Goal: Information Seeking & Learning: Learn about a topic

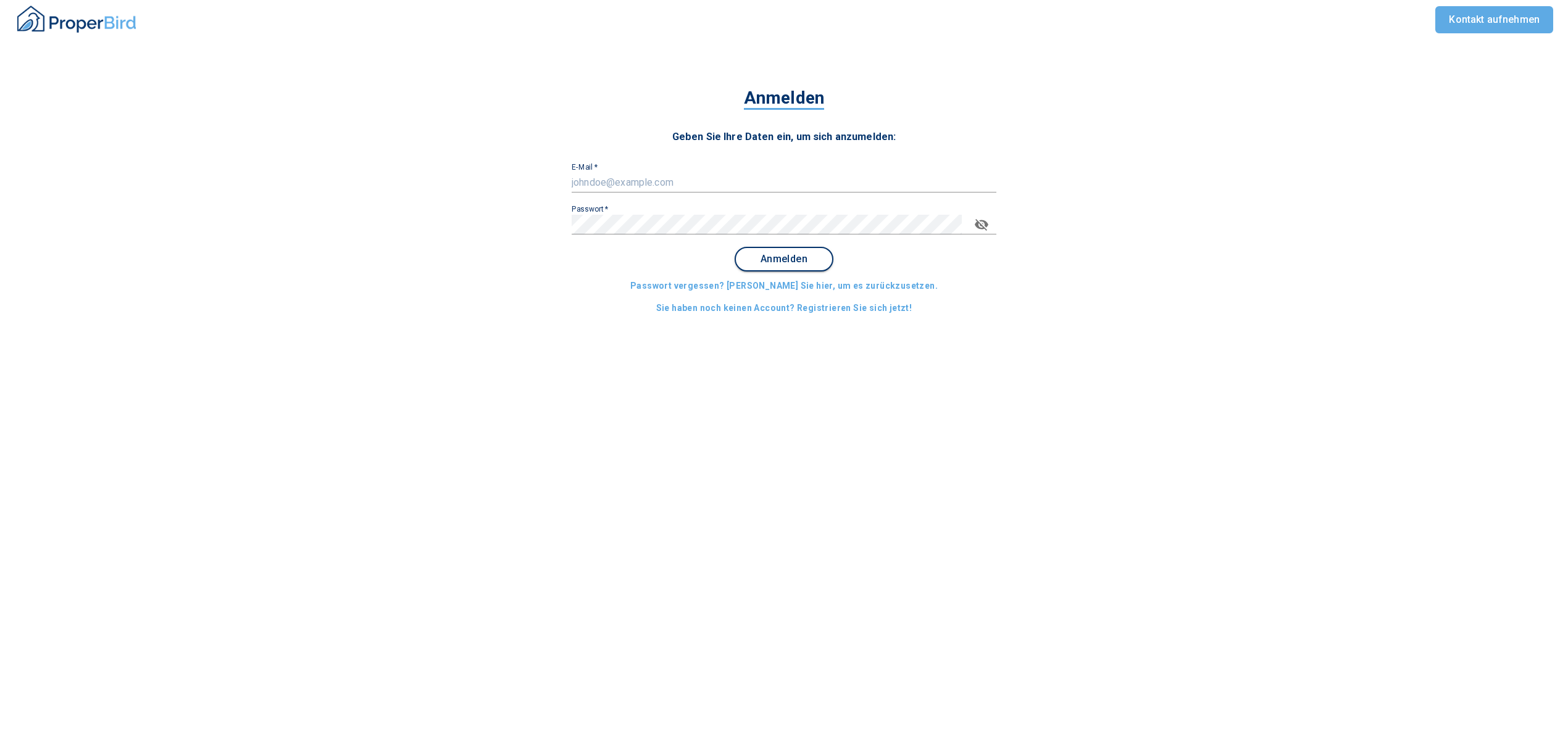
type input "[EMAIL_ADDRESS][DOMAIN_NAME]"
click at [786, 255] on span "Anmelden" at bounding box center [784, 259] width 77 height 11
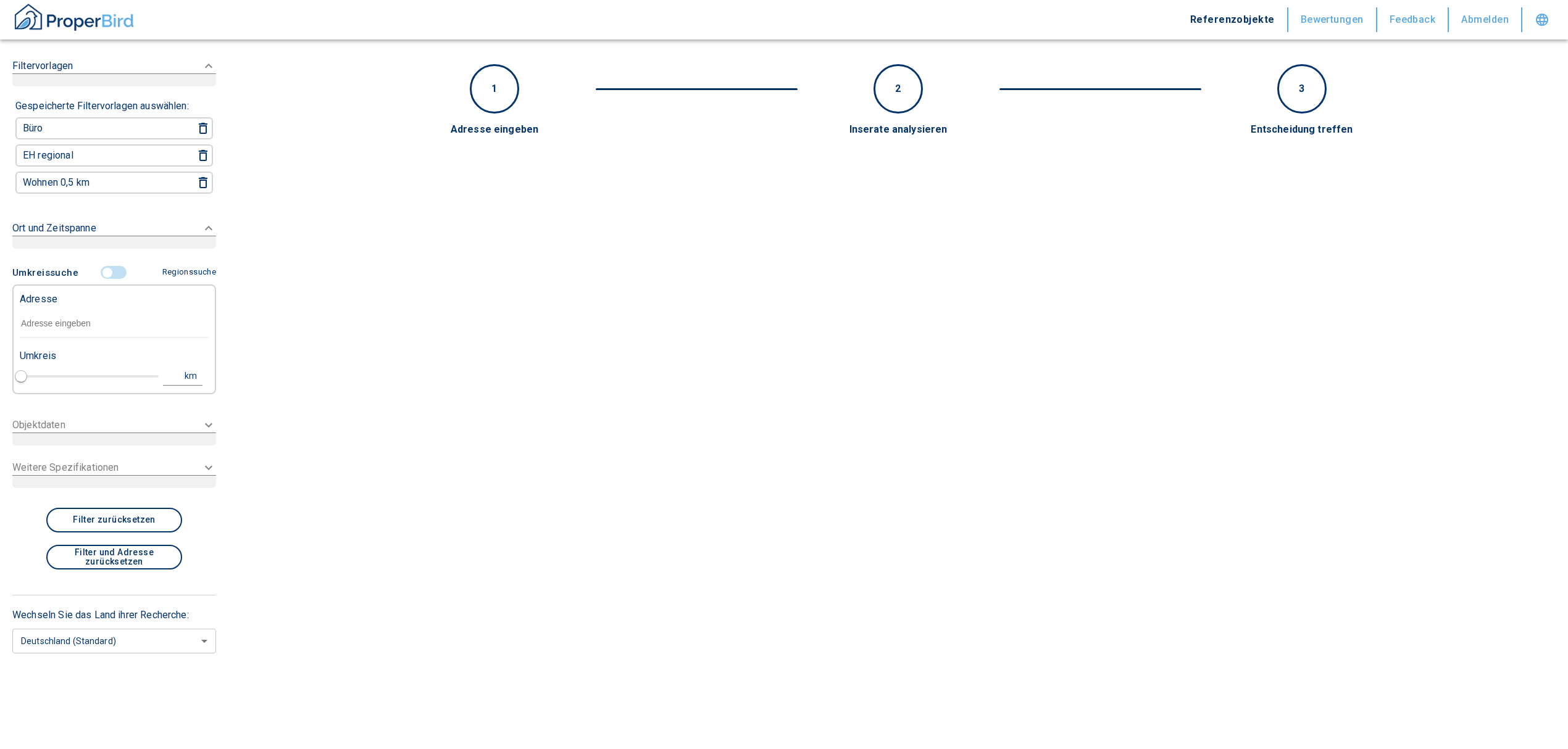
click at [89, 316] on input "text" at bounding box center [114, 323] width 189 height 28
paste input "[GEOGRAPHIC_DATA] | [STREET_ADDRESS],"
click at [75, 321] on input "[GEOGRAPHIC_DATA] | [STREET_ADDRESS]," at bounding box center [114, 323] width 189 height 28
click at [62, 323] on input "[GEOGRAPHIC_DATA] | [STREET_ADDRESS]," at bounding box center [114, 323] width 189 height 28
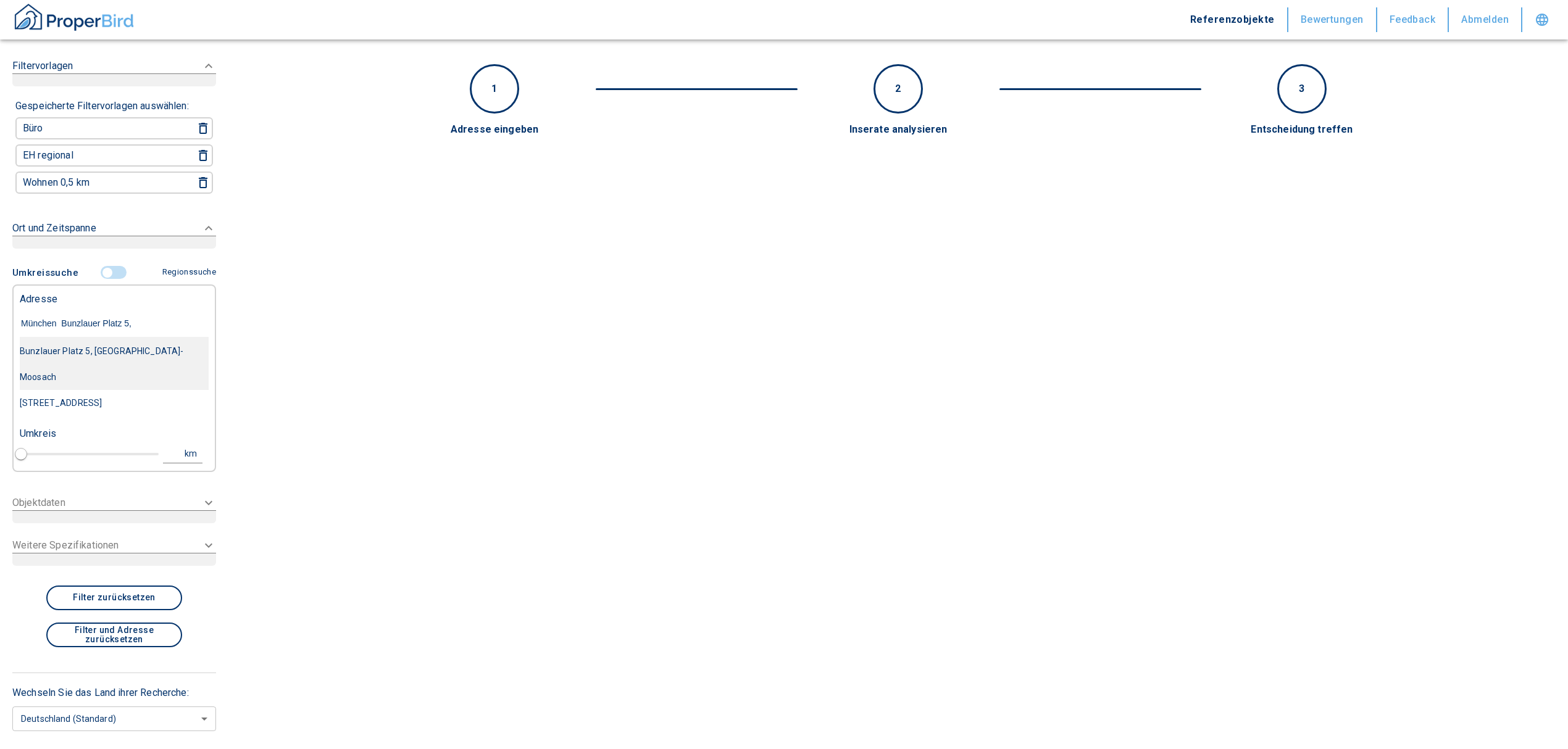
click at [129, 353] on div "Bunzlauer Platz 5, [GEOGRAPHIC_DATA]-Moosach" at bounding box center [114, 363] width 189 height 51
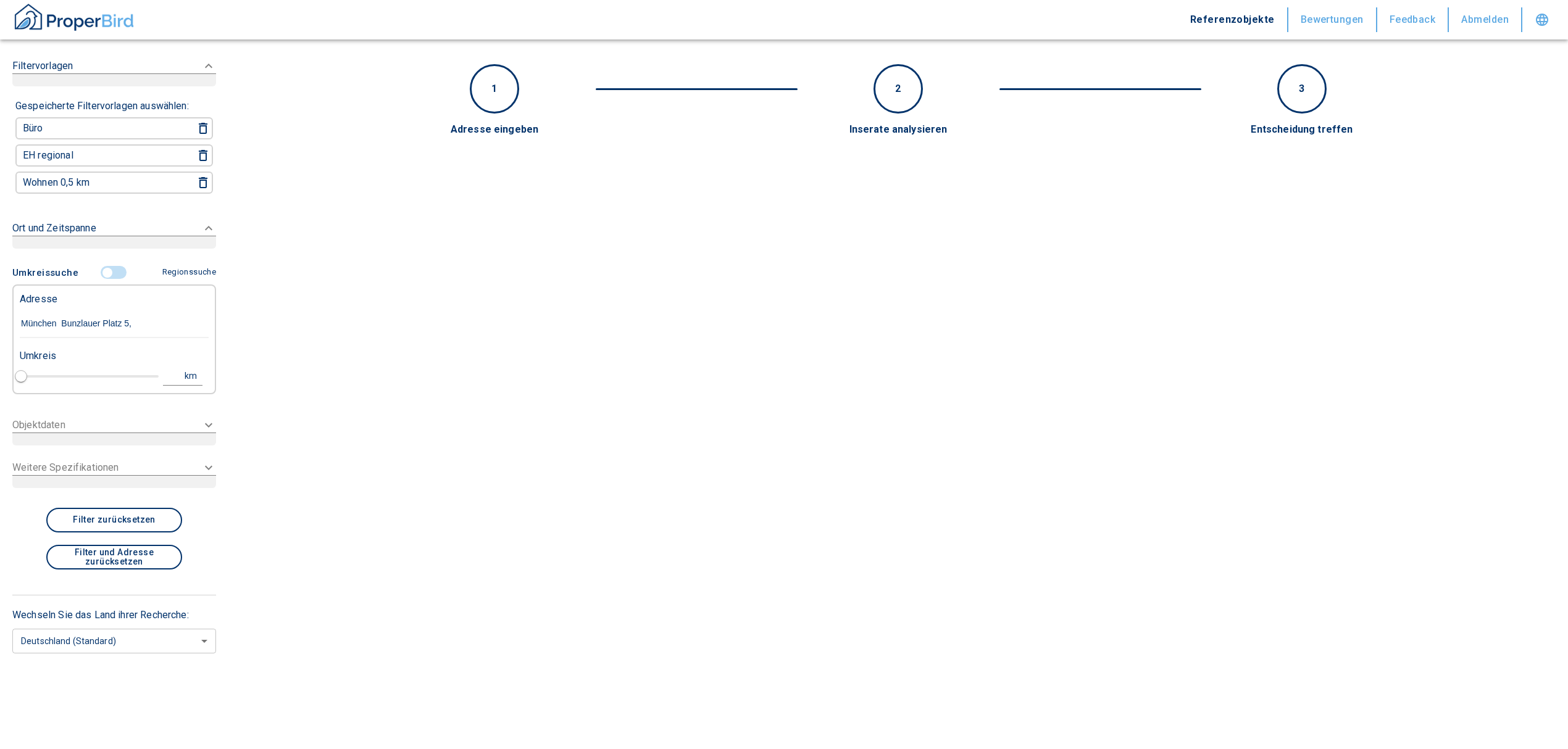
type input "Bunzlauer Platz 5, [GEOGRAPHIC_DATA]-Moosach"
type input "1"
type input "2020"
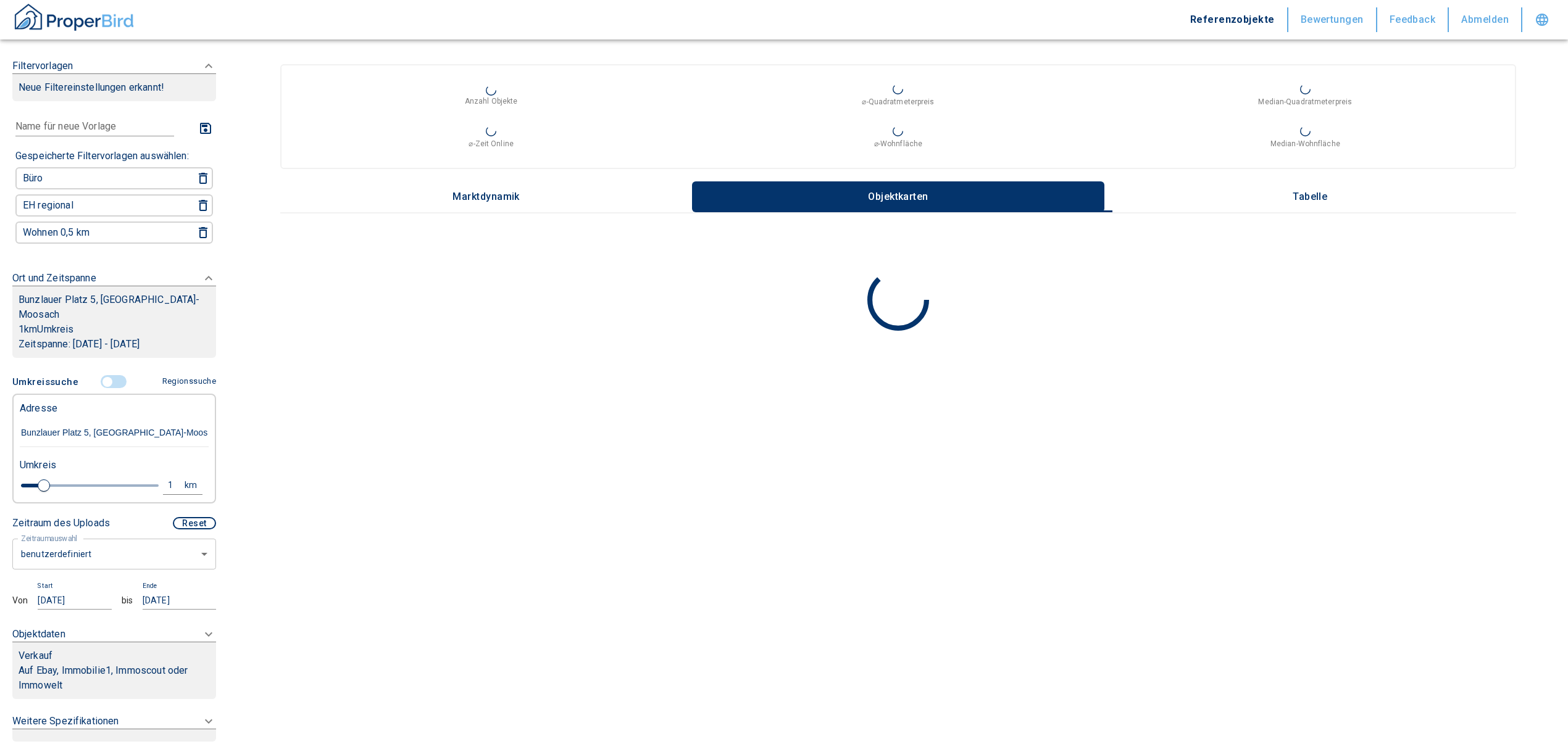
type input "Bunzlauer Platz 5, [GEOGRAPHIC_DATA]-Moosach"
click at [152, 546] on body "Referenzobjekte Bewertungen Feedback Abmelden Filtervorlagen Neue Filtereinstel…" at bounding box center [790, 374] width 1581 height 749
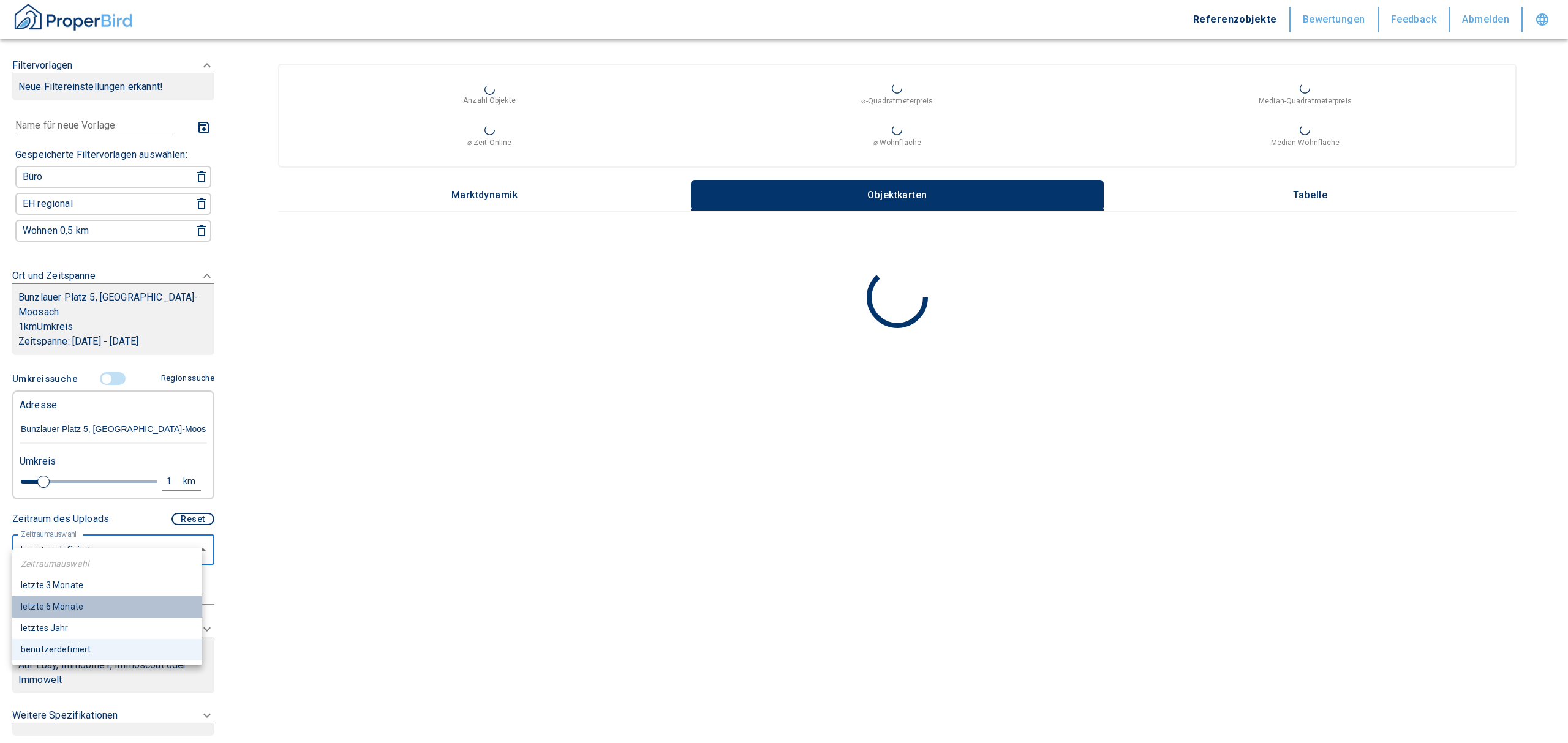
click at [64, 608] on li "letzte 6 Monate" at bounding box center [108, 607] width 190 height 22
type input "2020"
type input "6"
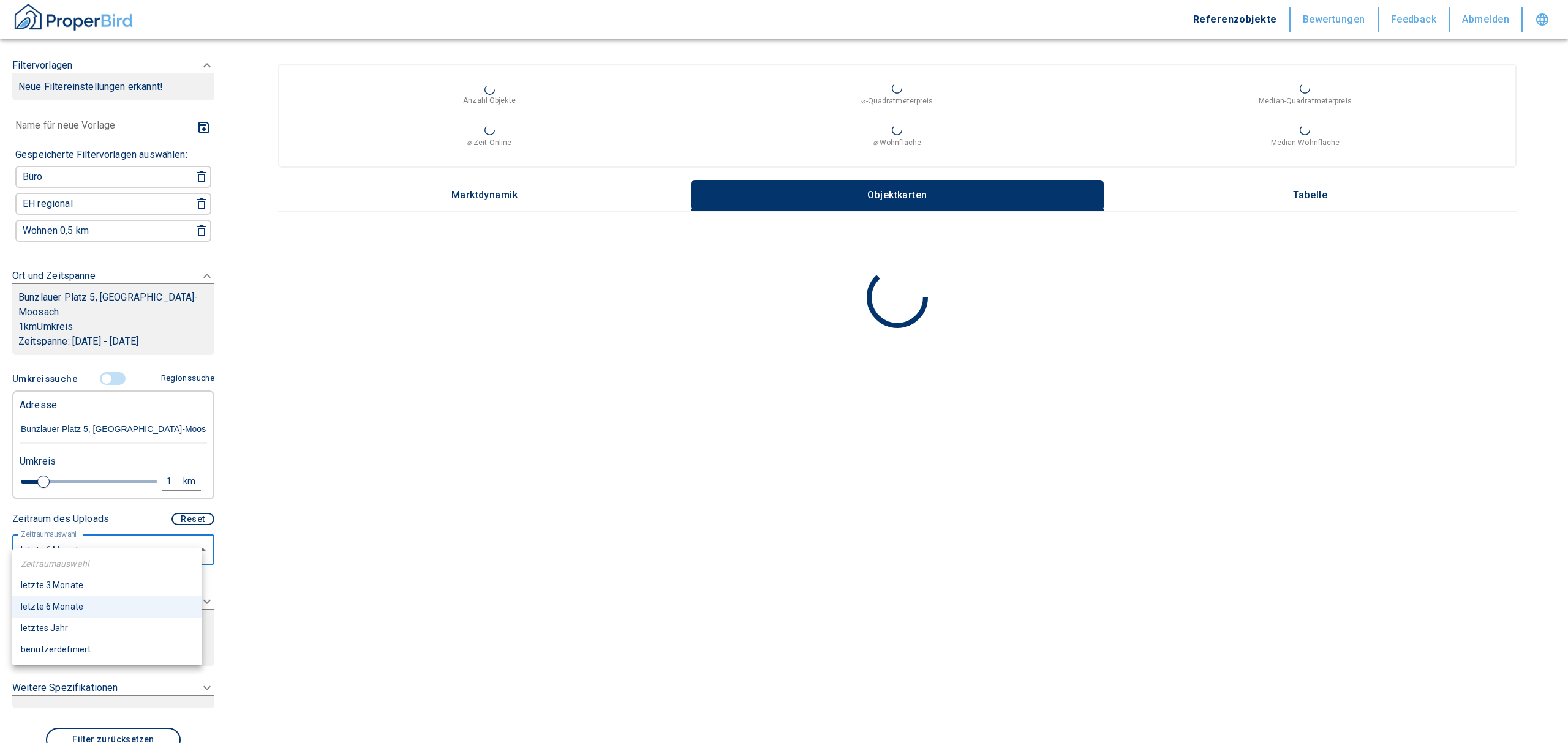
click at [138, 540] on body "Referenzobjekte Bewertungen Feedback Abmelden Filtervorlagen Neue Filtereinstel…" at bounding box center [784, 371] width 1568 height 743
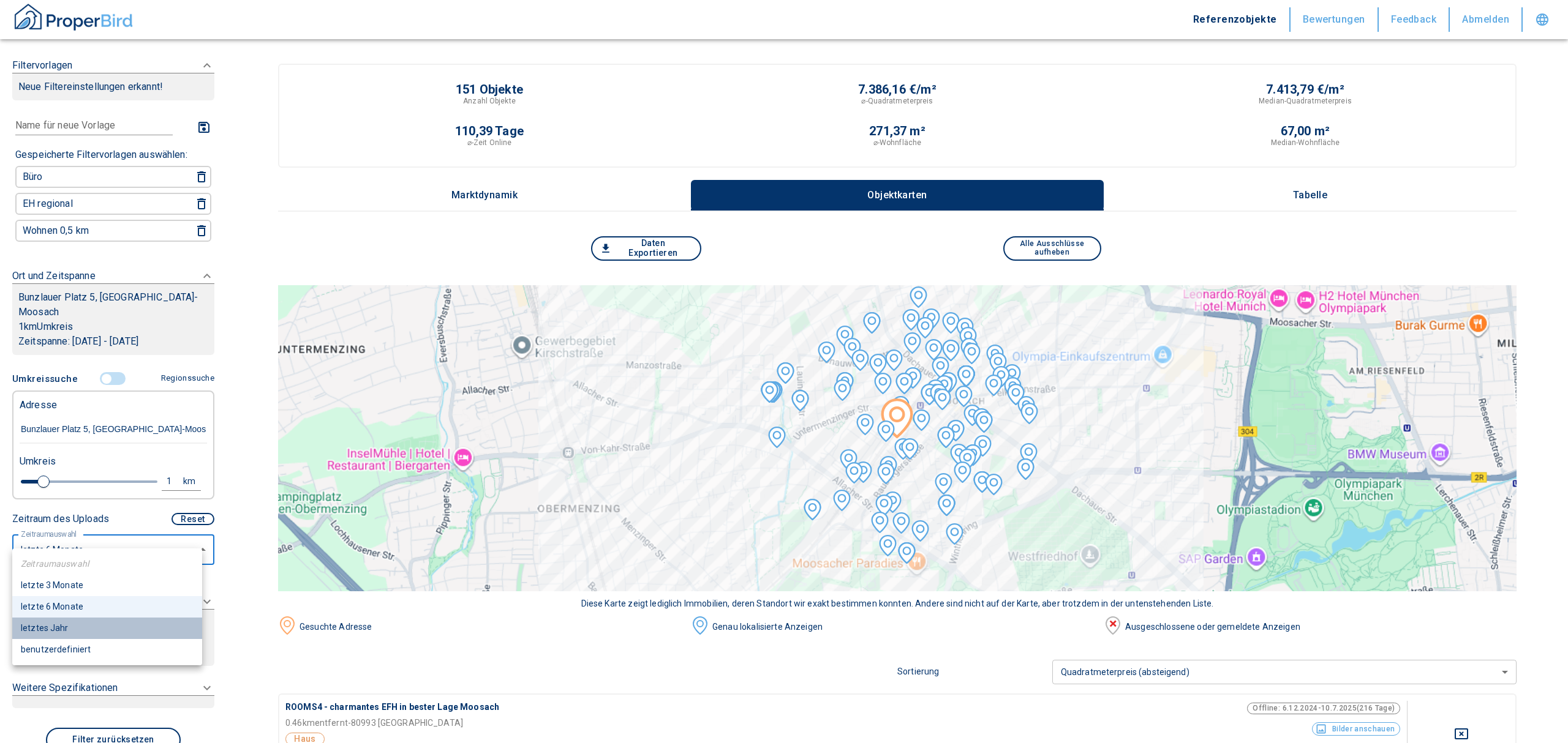
click at [60, 626] on li "letztes Jahr" at bounding box center [108, 628] width 190 height 22
type input "2020"
type input "12"
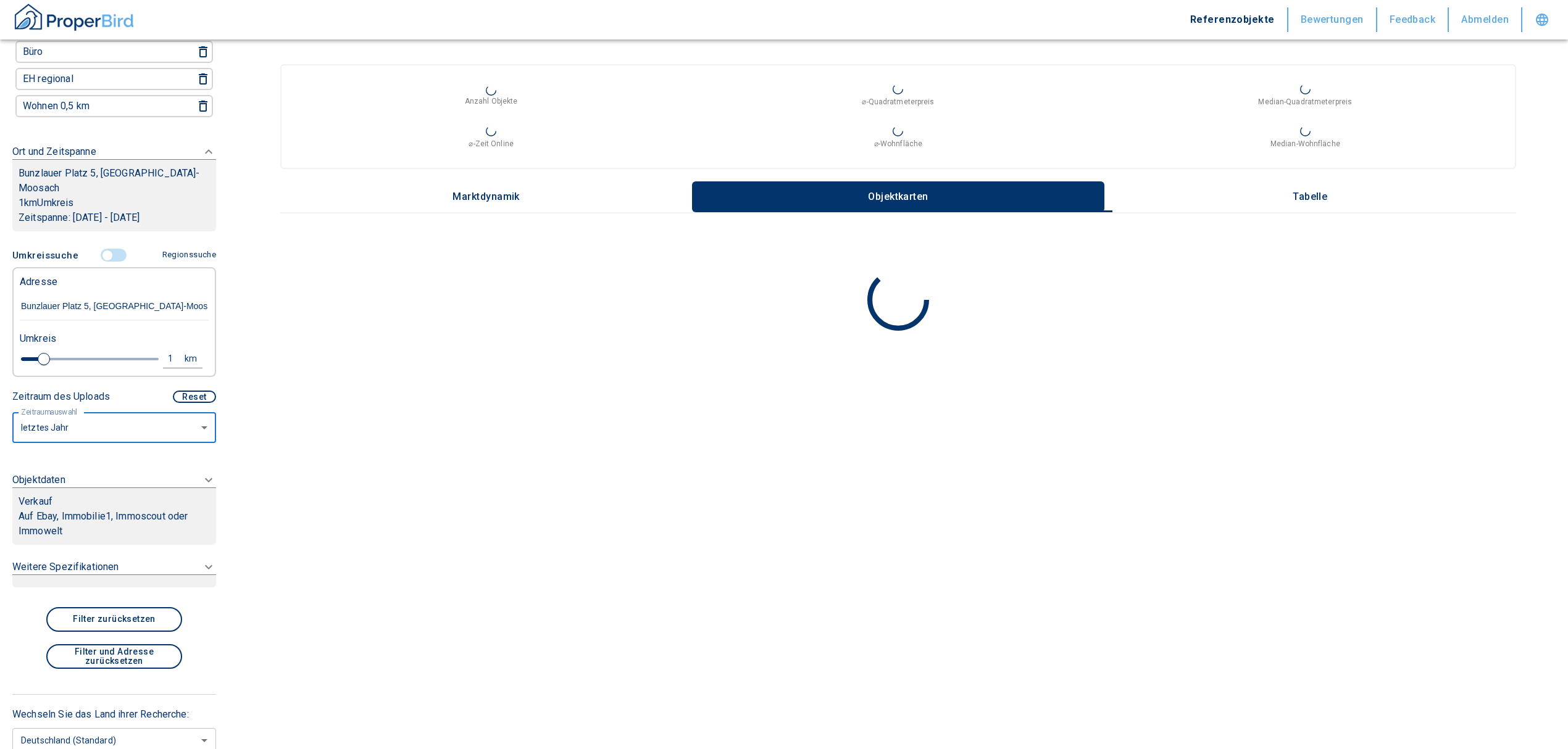
scroll to position [165, 0]
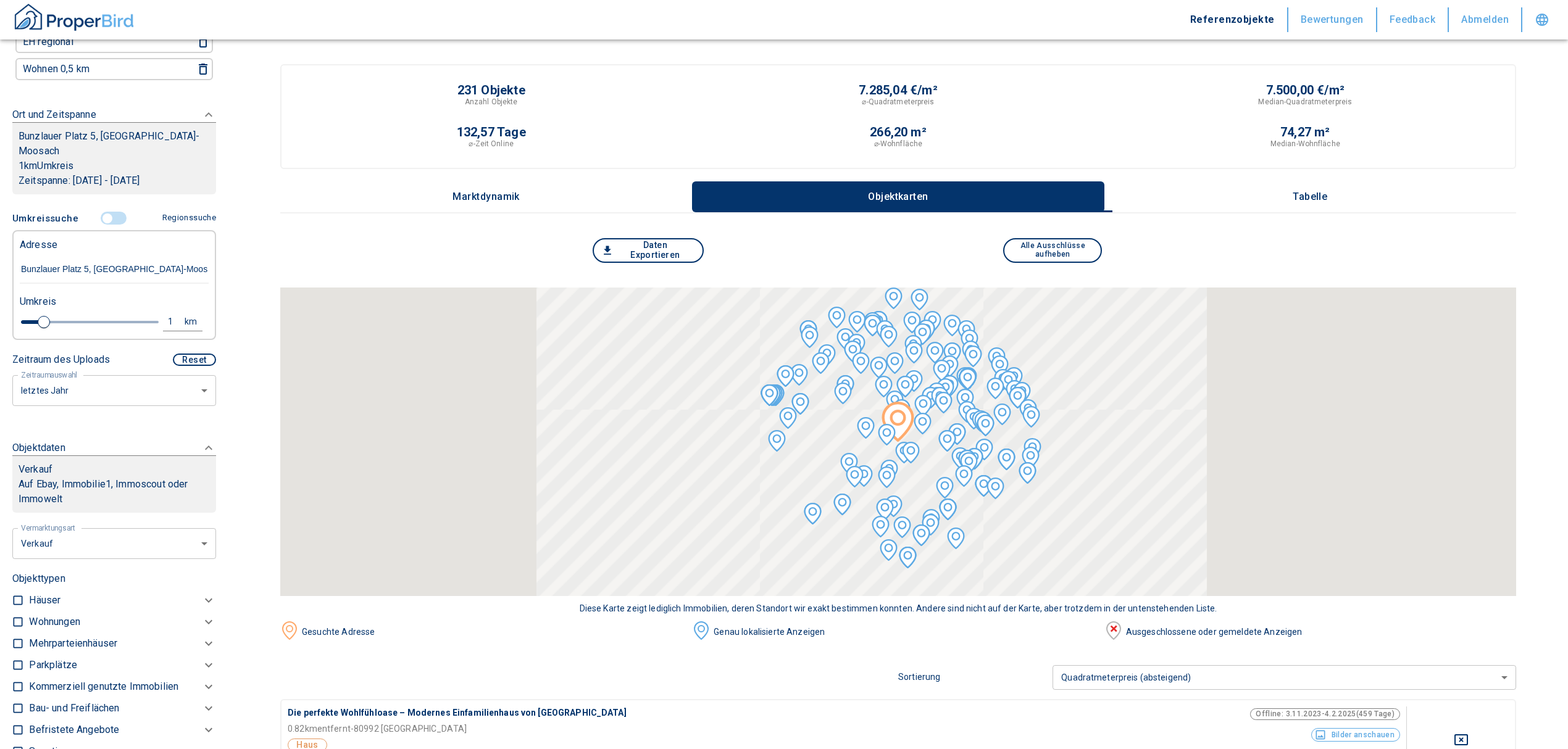
scroll to position [137, 0]
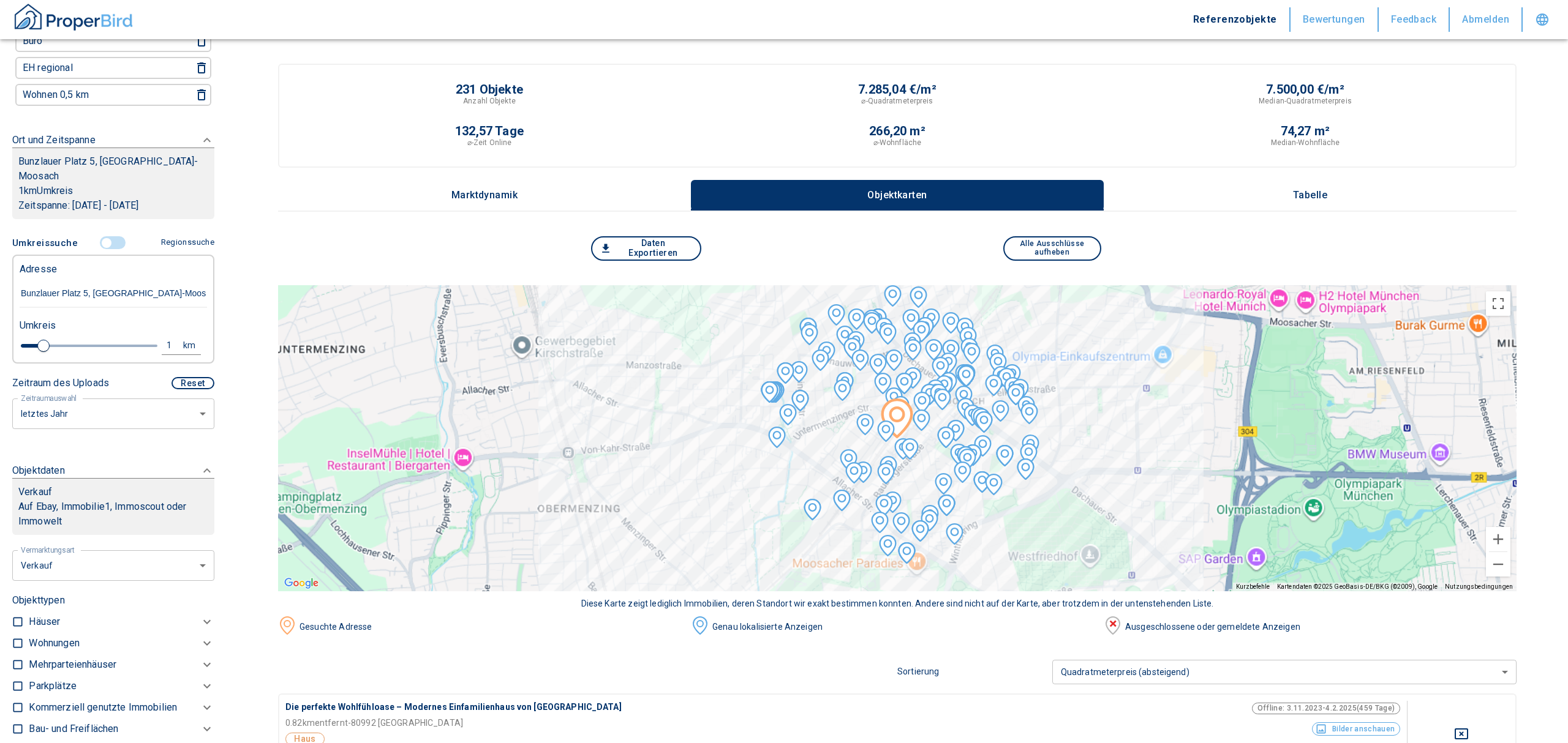
click at [57, 615] on li "Vermietung" at bounding box center [108, 622] width 196 height 22
type input "rent"
type input "2020"
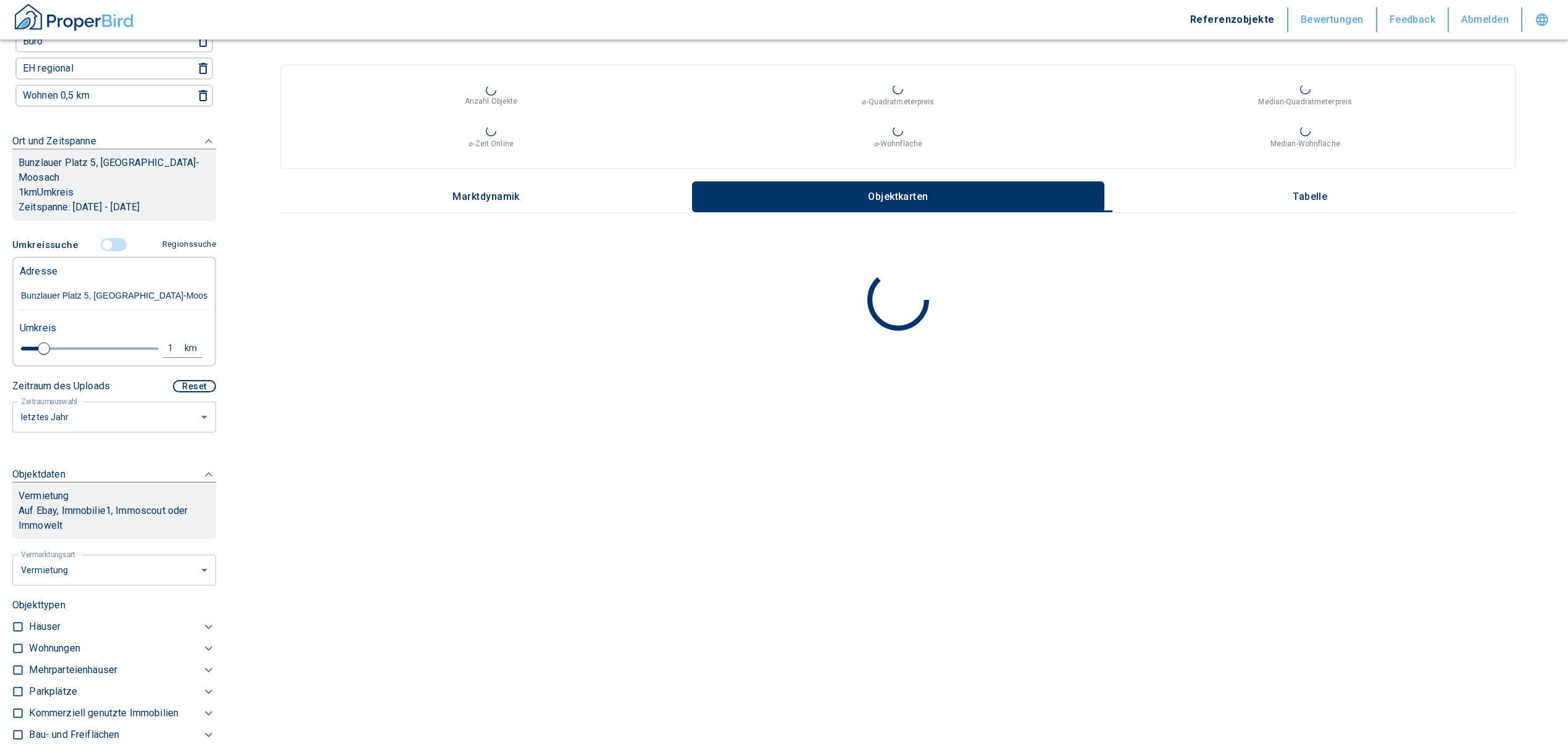
click at [80, 656] on p "Kommerziell genutzte Immobilien" at bounding box center [54, 649] width 51 height 14
click at [95, 730] on p "Ladengeschäftsflächen" at bounding box center [103, 735] width 107 height 10
click at [50, 724] on input "Ladengeschäftsflächen" at bounding box center [43, 735] width 13 height 22
checkbox input "true"
type input "2020"
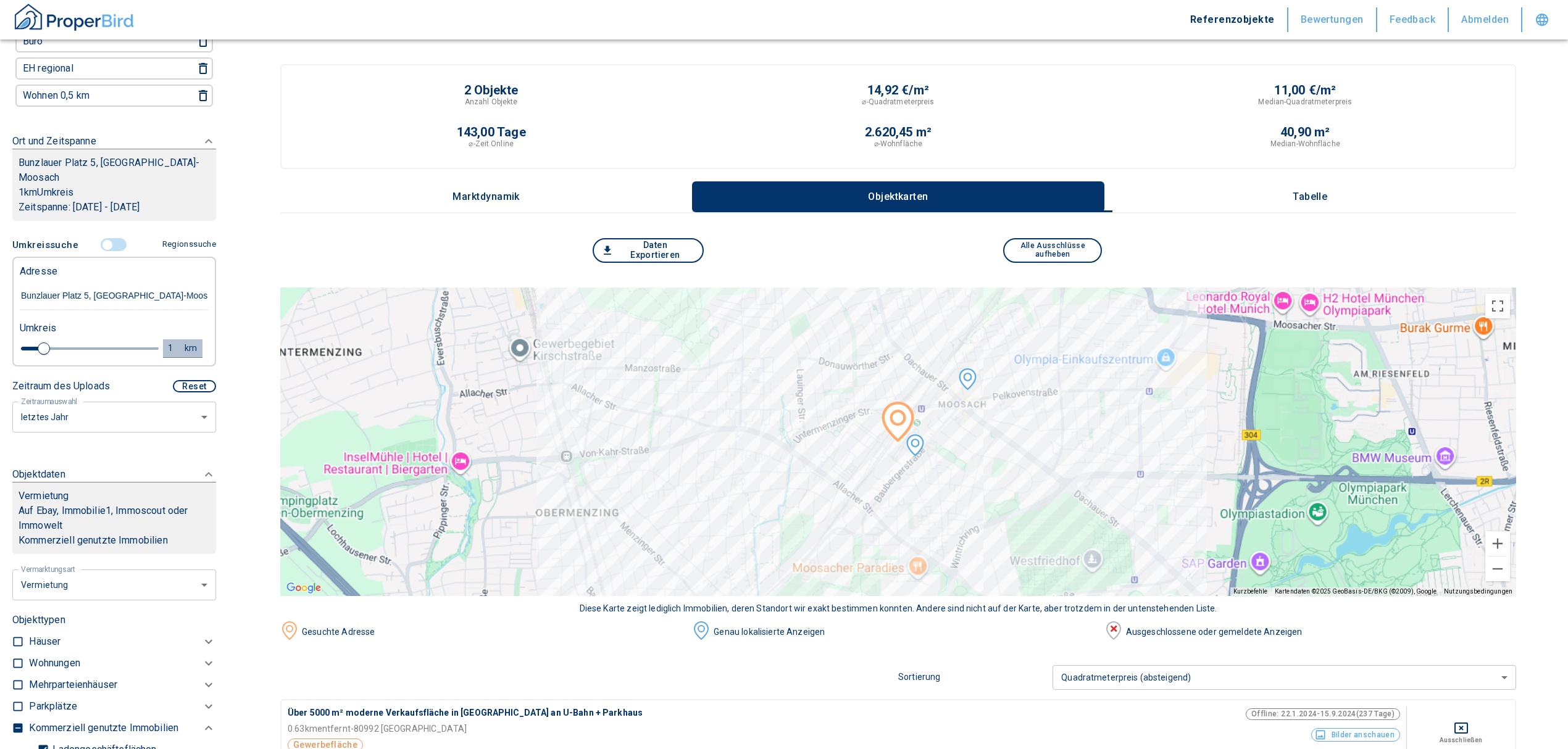
click at [166, 341] on div "1" at bounding box center [177, 348] width 23 height 15
drag, startPoint x: 74, startPoint y: 324, endPoint x: 15, endPoint y: 326, distance: 59.0
click at [15, 334] on div "1 km Neue Suchen" at bounding box center [104, 349] width 189 height 30
type input "3,0"
click at [153, 340] on button "Neue Suchen" at bounding box center [164, 348] width 68 height 17
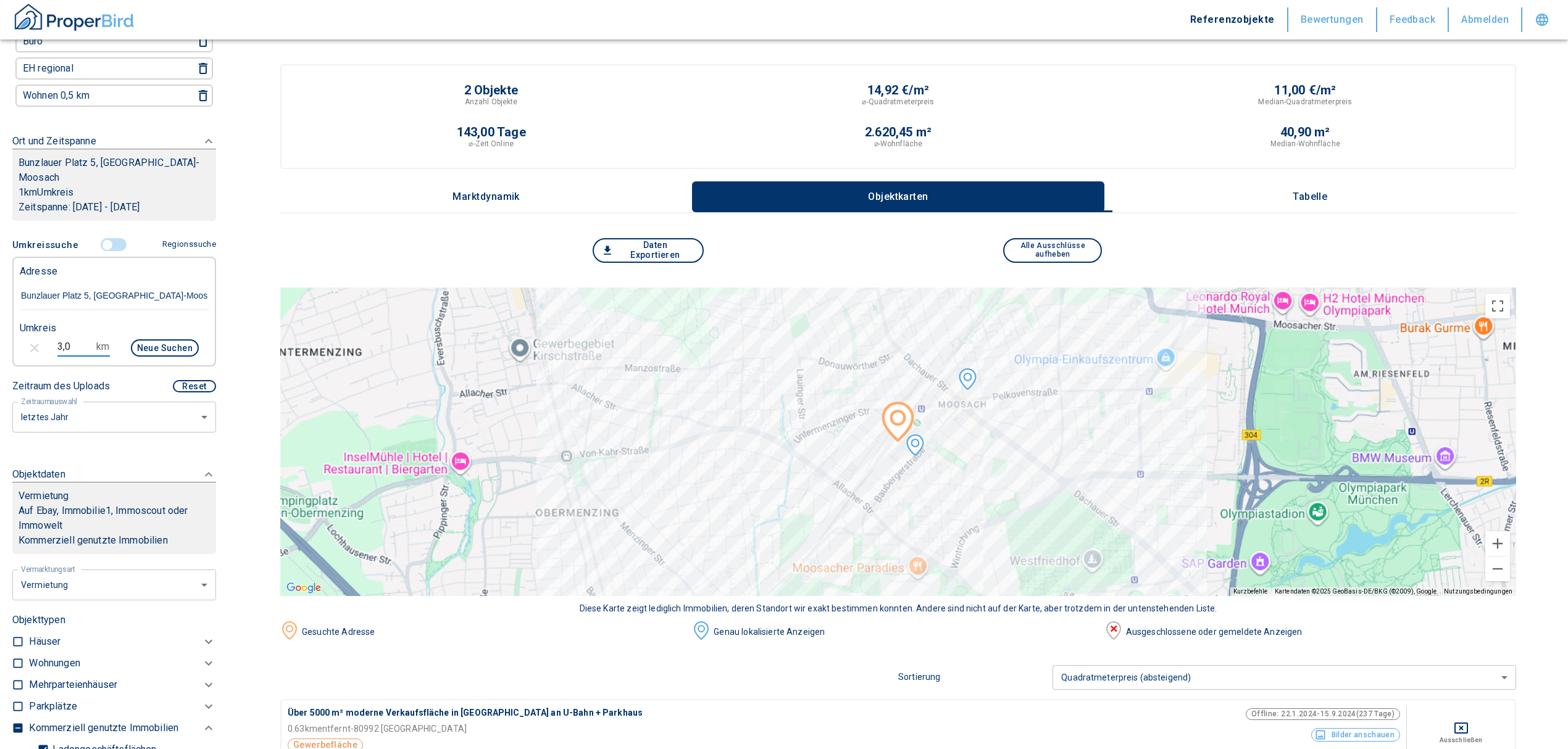
type input "2020"
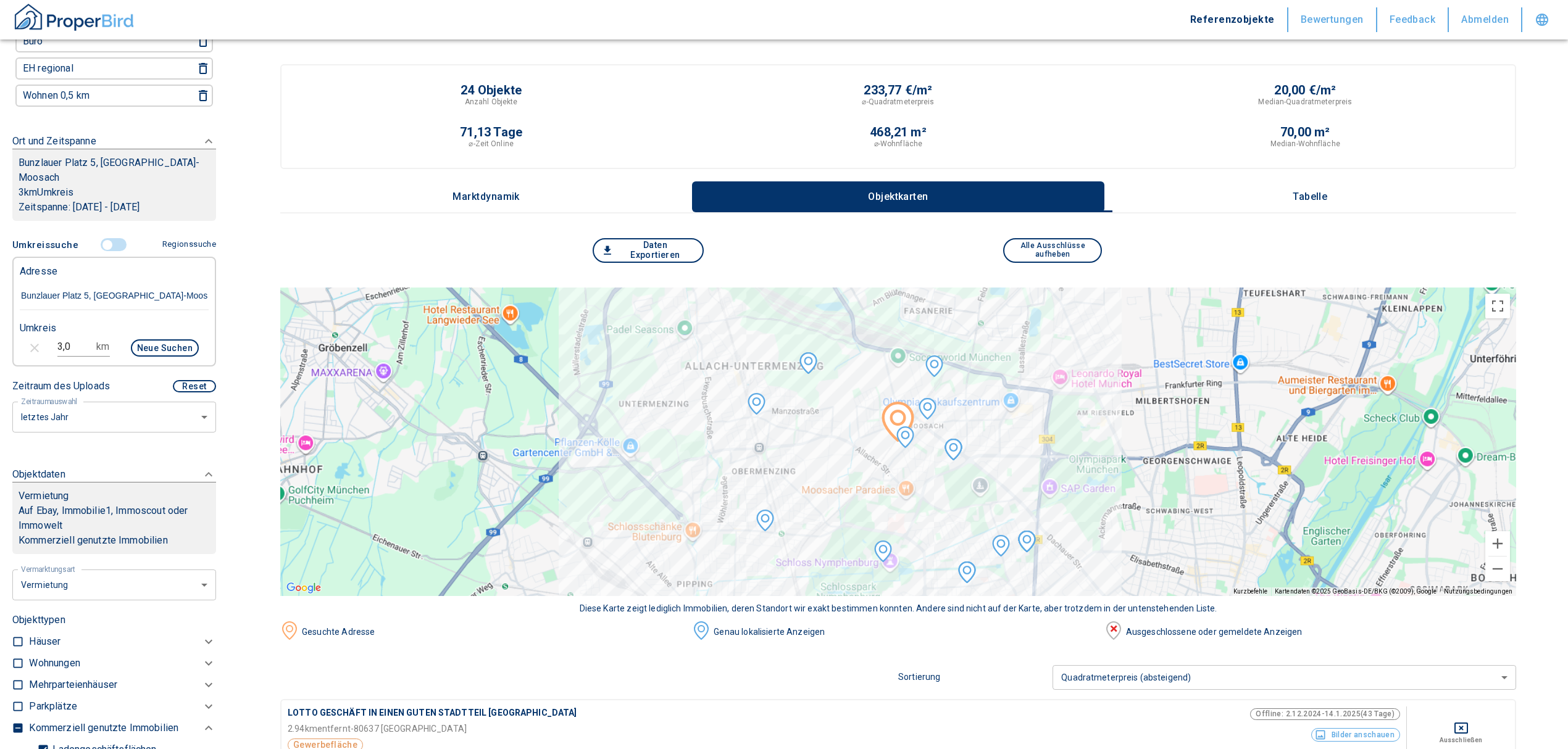
click at [1319, 192] on p "Tabelle" at bounding box center [1310, 197] width 61 height 11
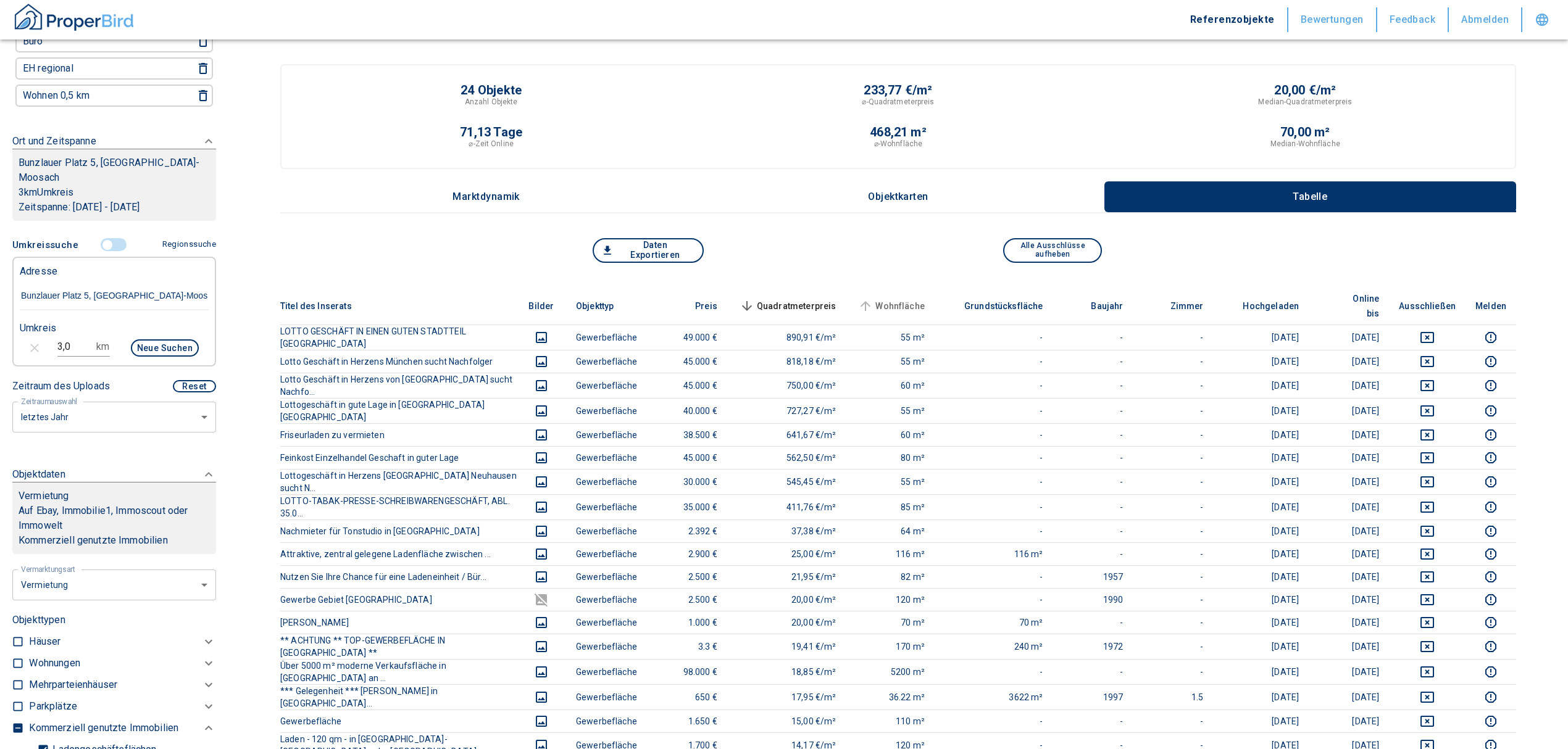
click at [921, 299] on span "Wohnfläche" at bounding box center [890, 306] width 70 height 14
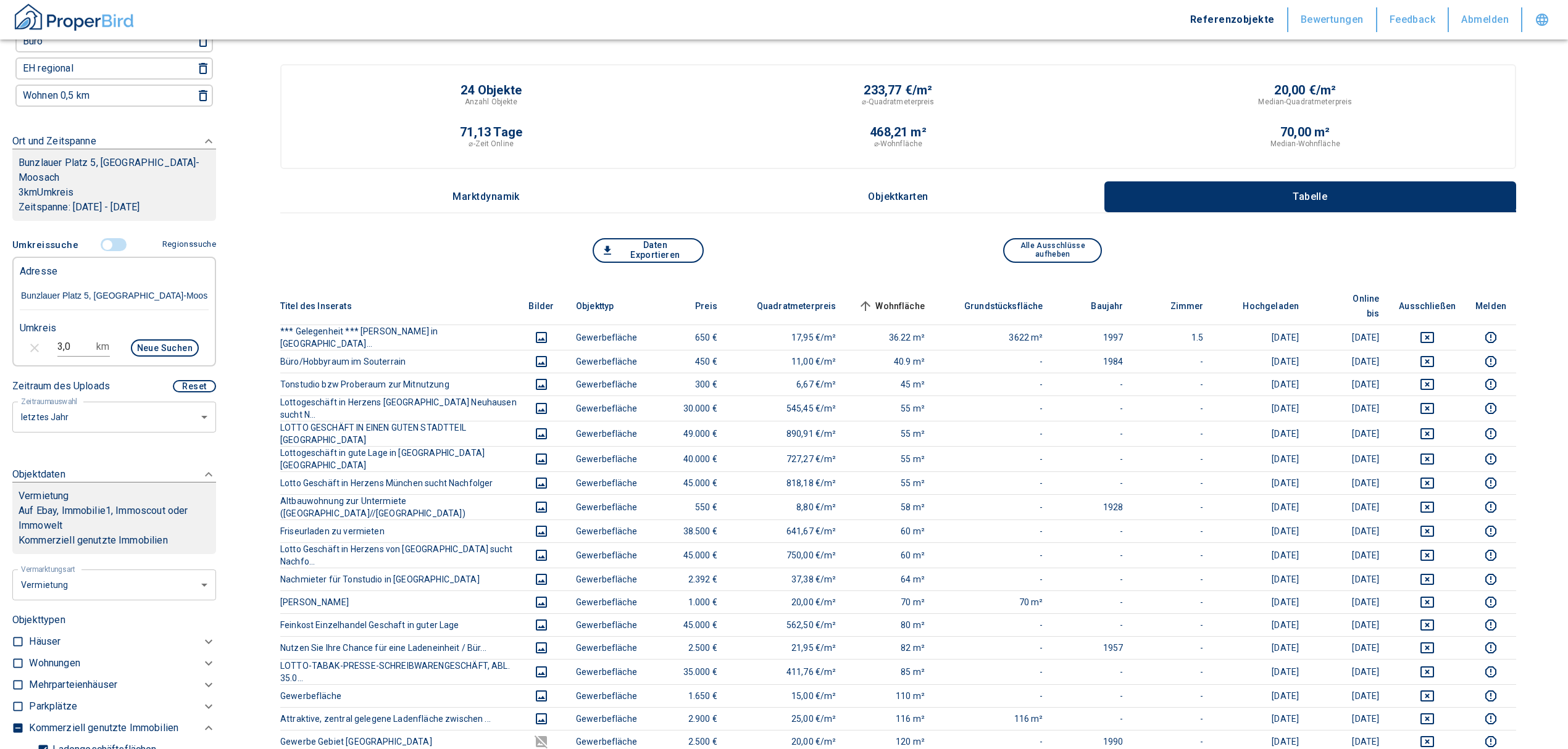
click at [911, 299] on span "Wohnfläche sorted ascending" at bounding box center [890, 306] width 70 height 14
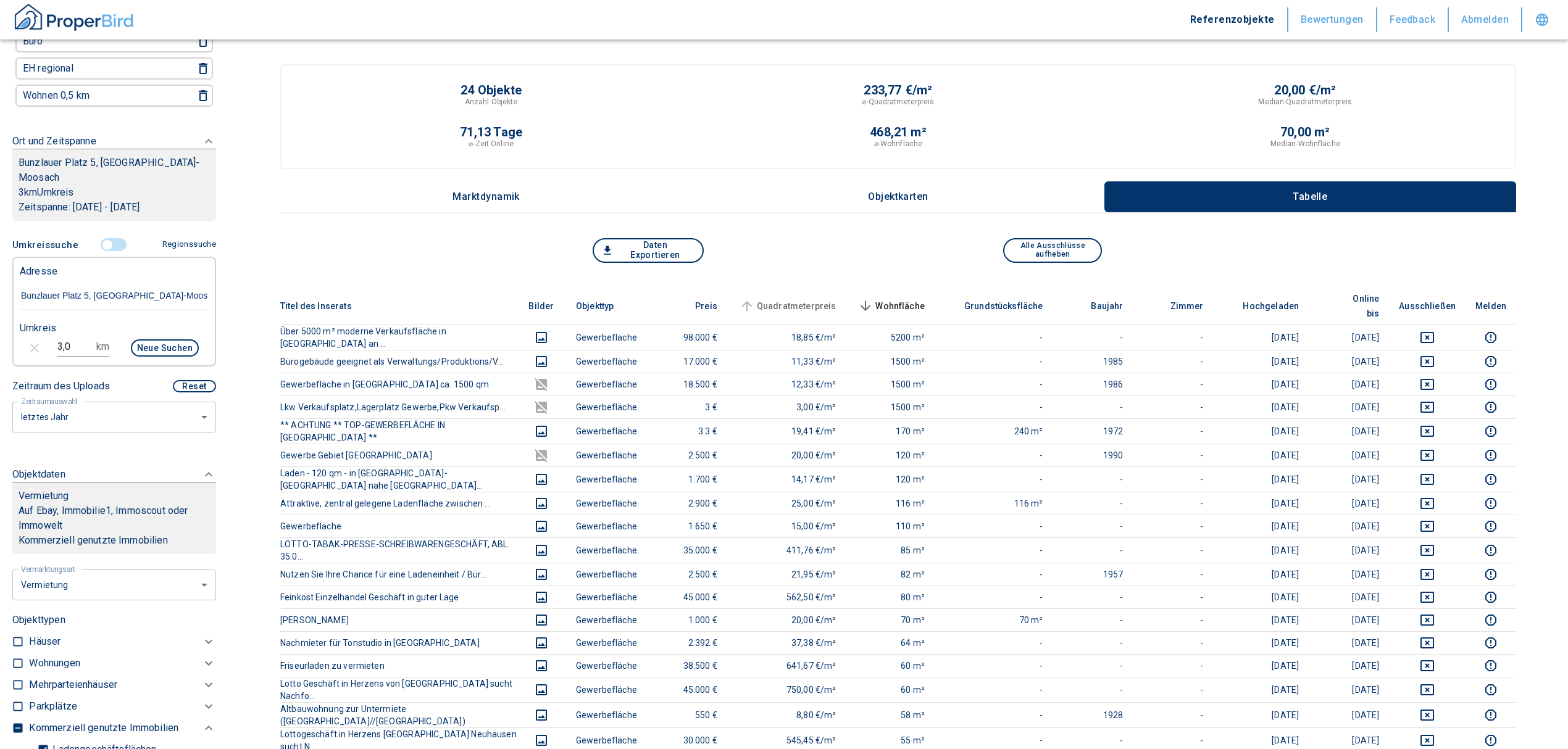
click at [837, 299] on span "Quadratmeterpreis" at bounding box center [787, 306] width 99 height 14
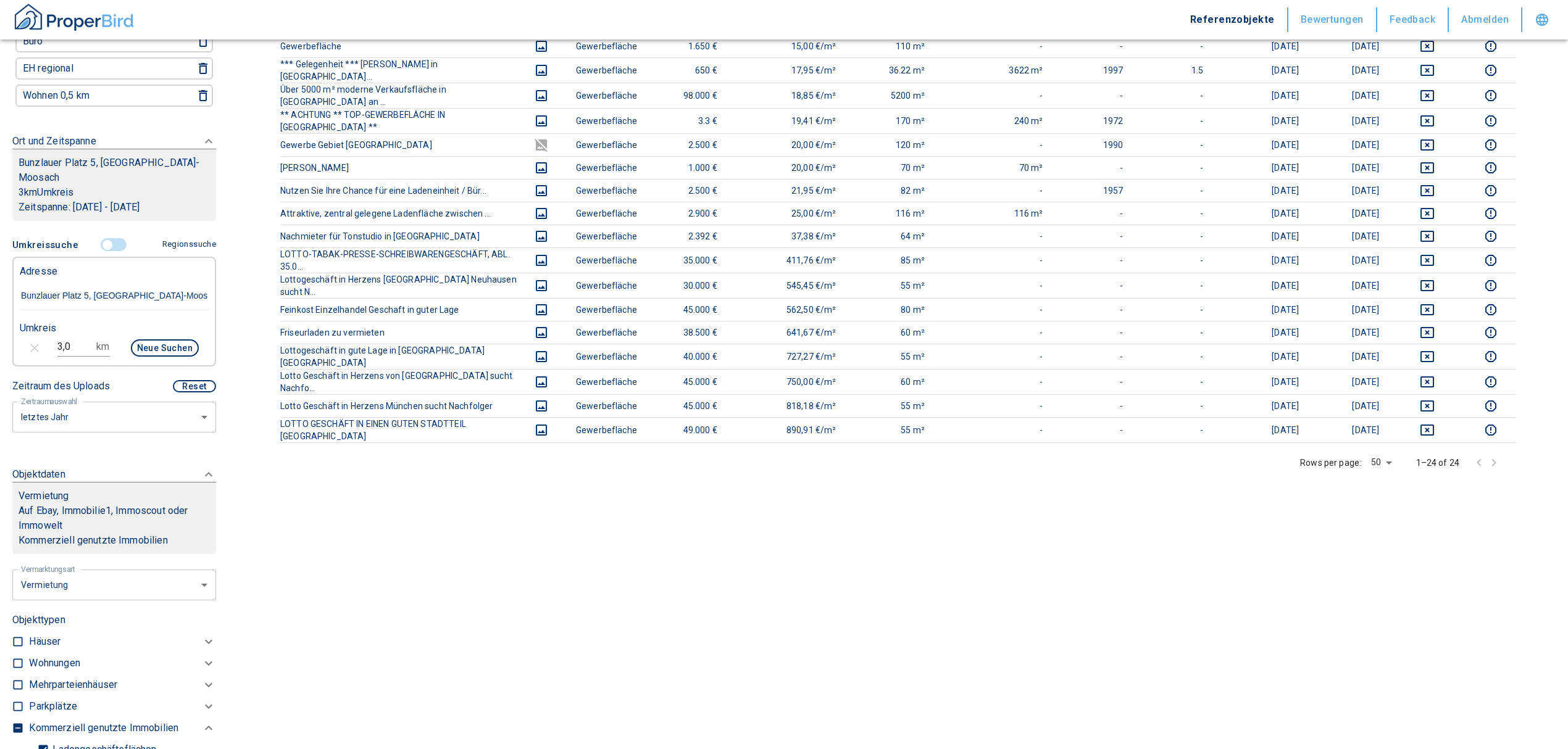
scroll to position [537, 0]
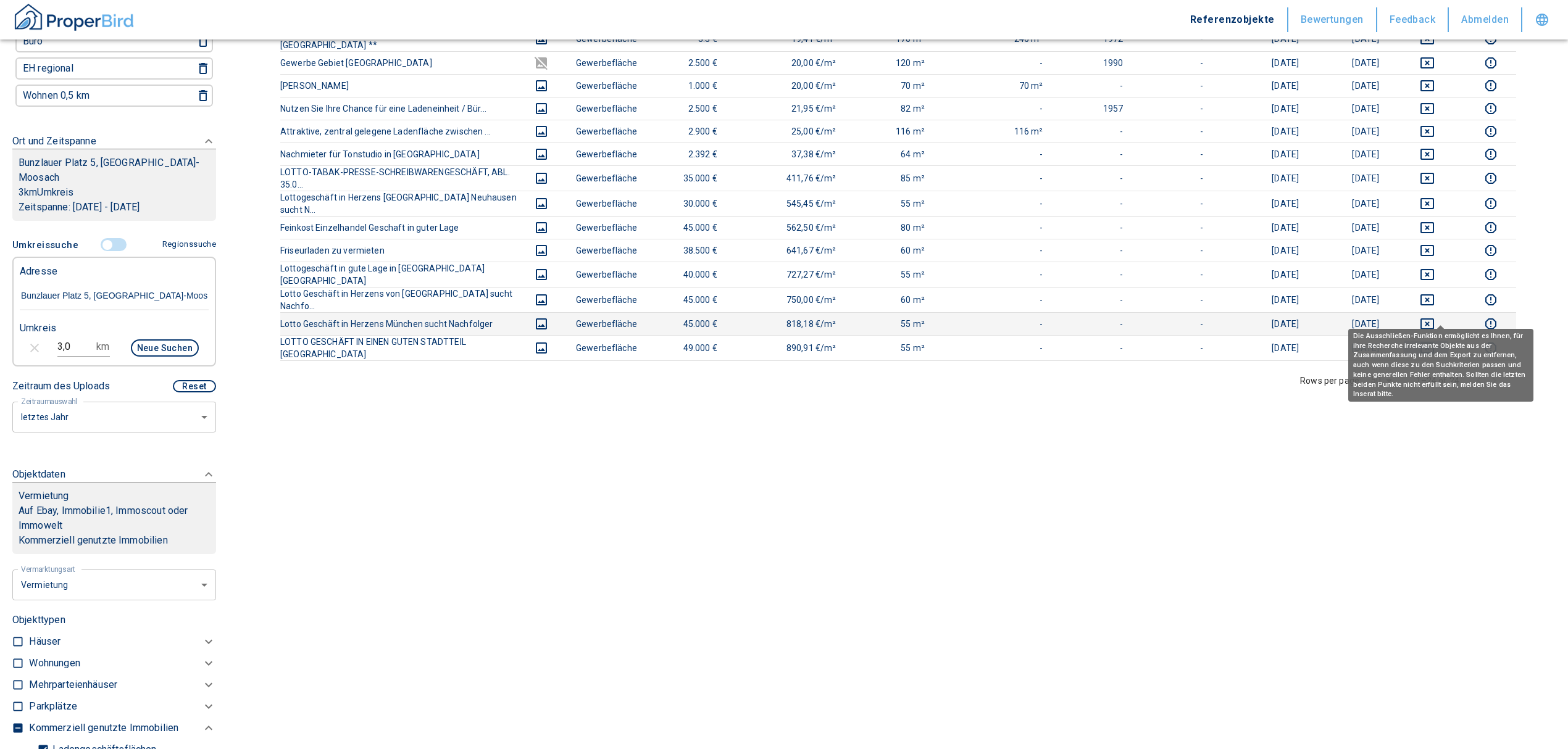
drag, startPoint x: 1434, startPoint y: 310, endPoint x: 1442, endPoint y: 294, distance: 17.9
click at [1434, 342] on icon "deselect this listing" at bounding box center [1427, 348] width 14 height 11
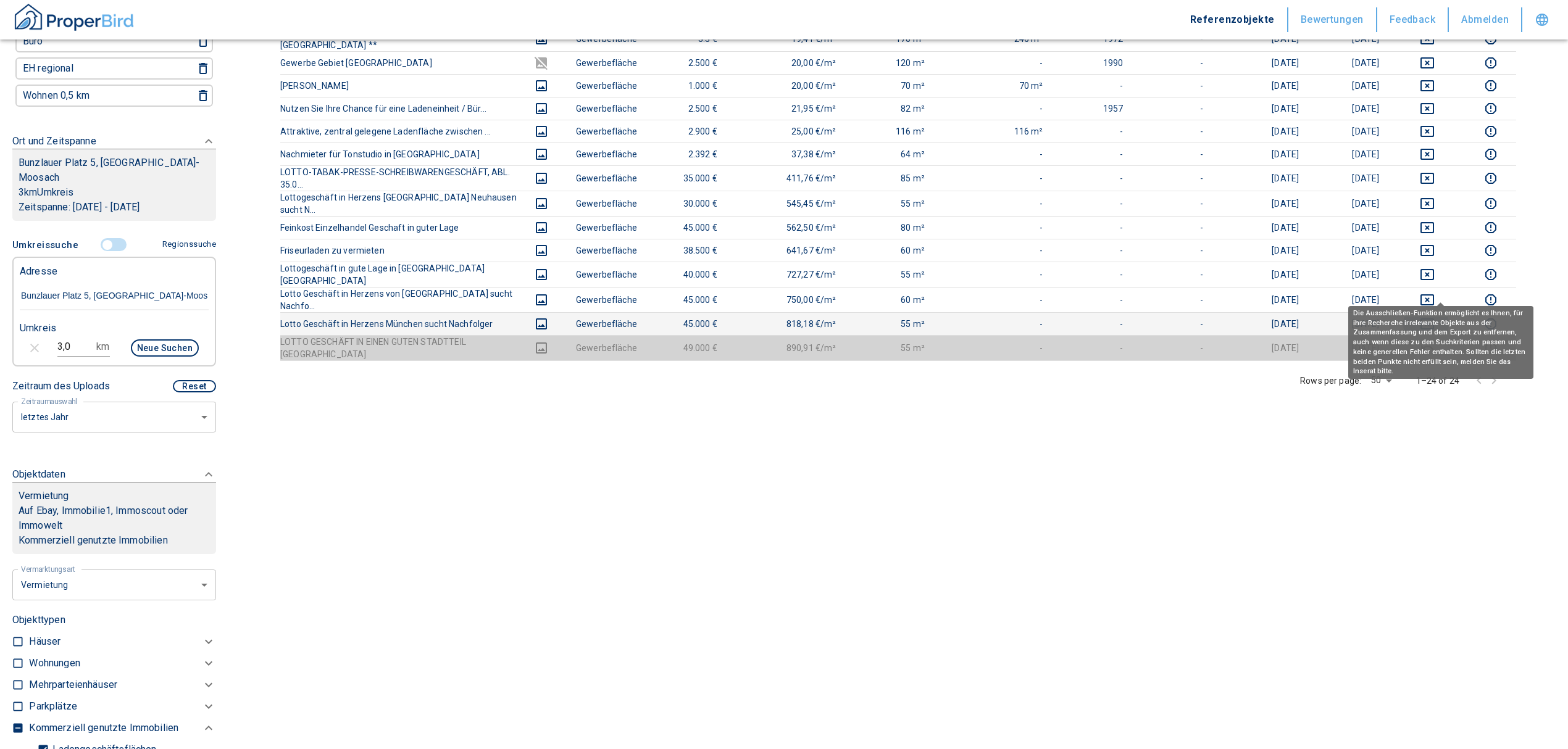
click at [1434, 316] on icon "deselect this listing" at bounding box center [1427, 323] width 14 height 14
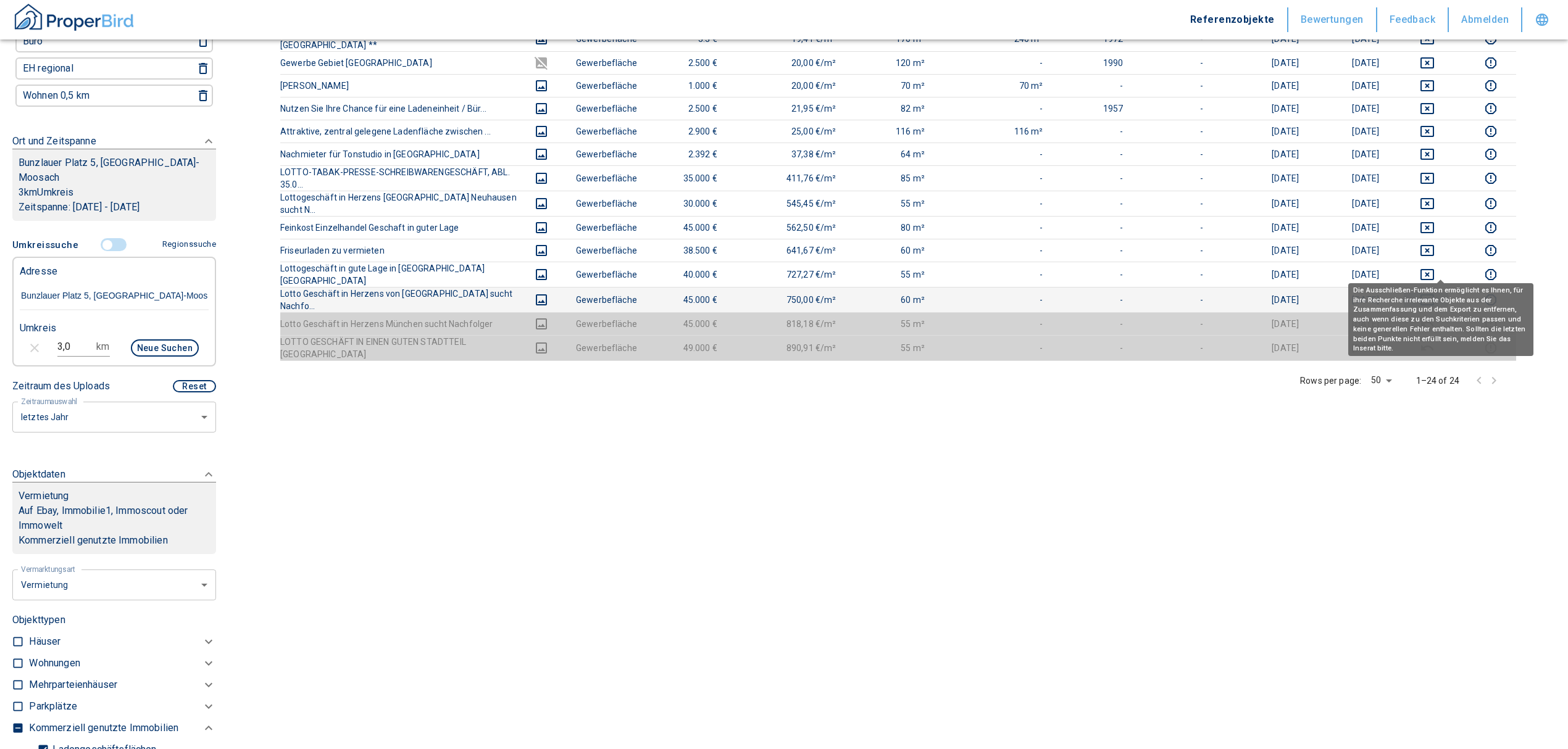
click at [1434, 293] on icon "deselect this listing" at bounding box center [1427, 300] width 14 height 14
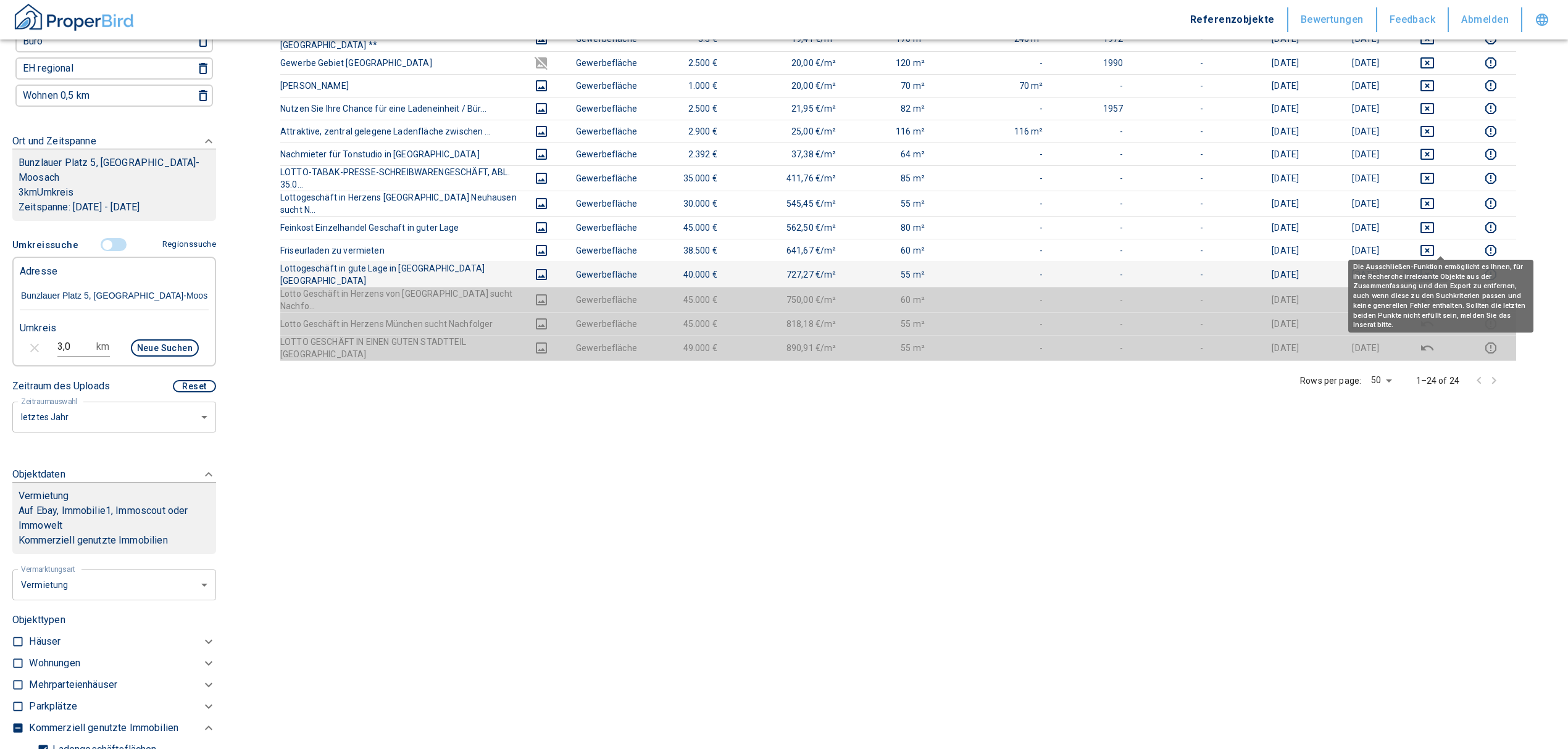
click at [1434, 267] on icon "deselect this listing" at bounding box center [1427, 275] width 14 height 14
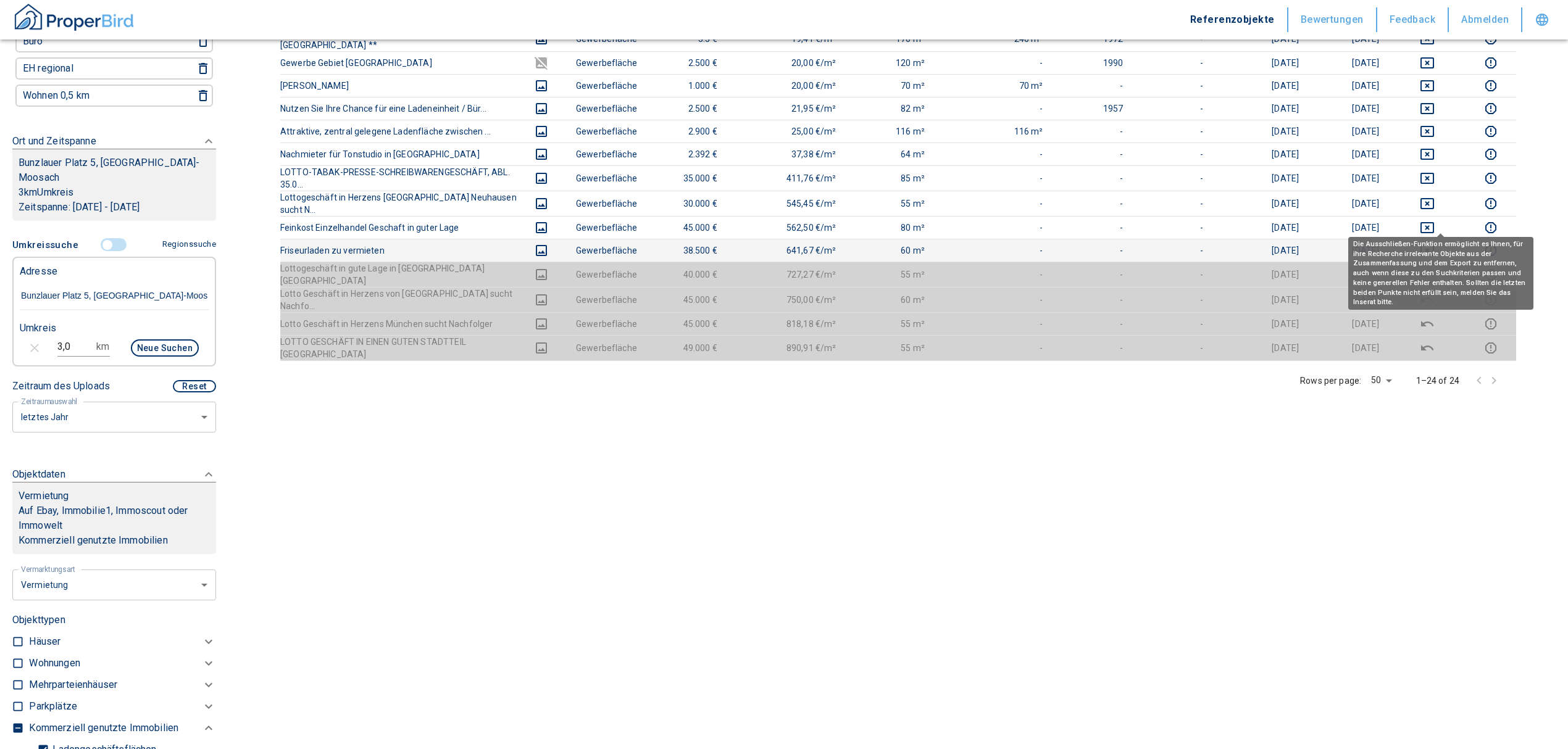
click at [1434, 243] on icon "deselect this listing" at bounding box center [1427, 250] width 14 height 14
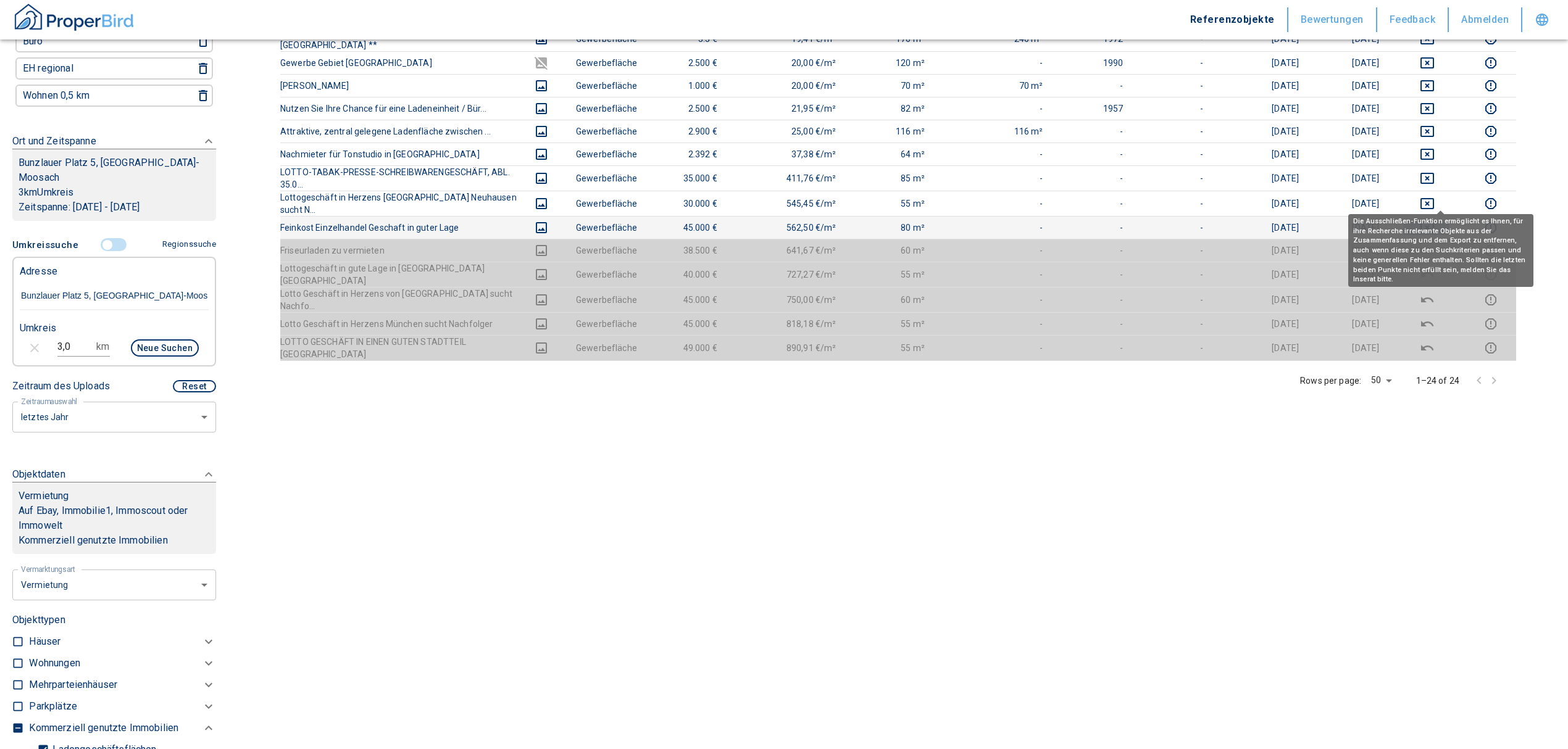
click at [1434, 222] on icon "deselect this listing" at bounding box center [1427, 228] width 14 height 11
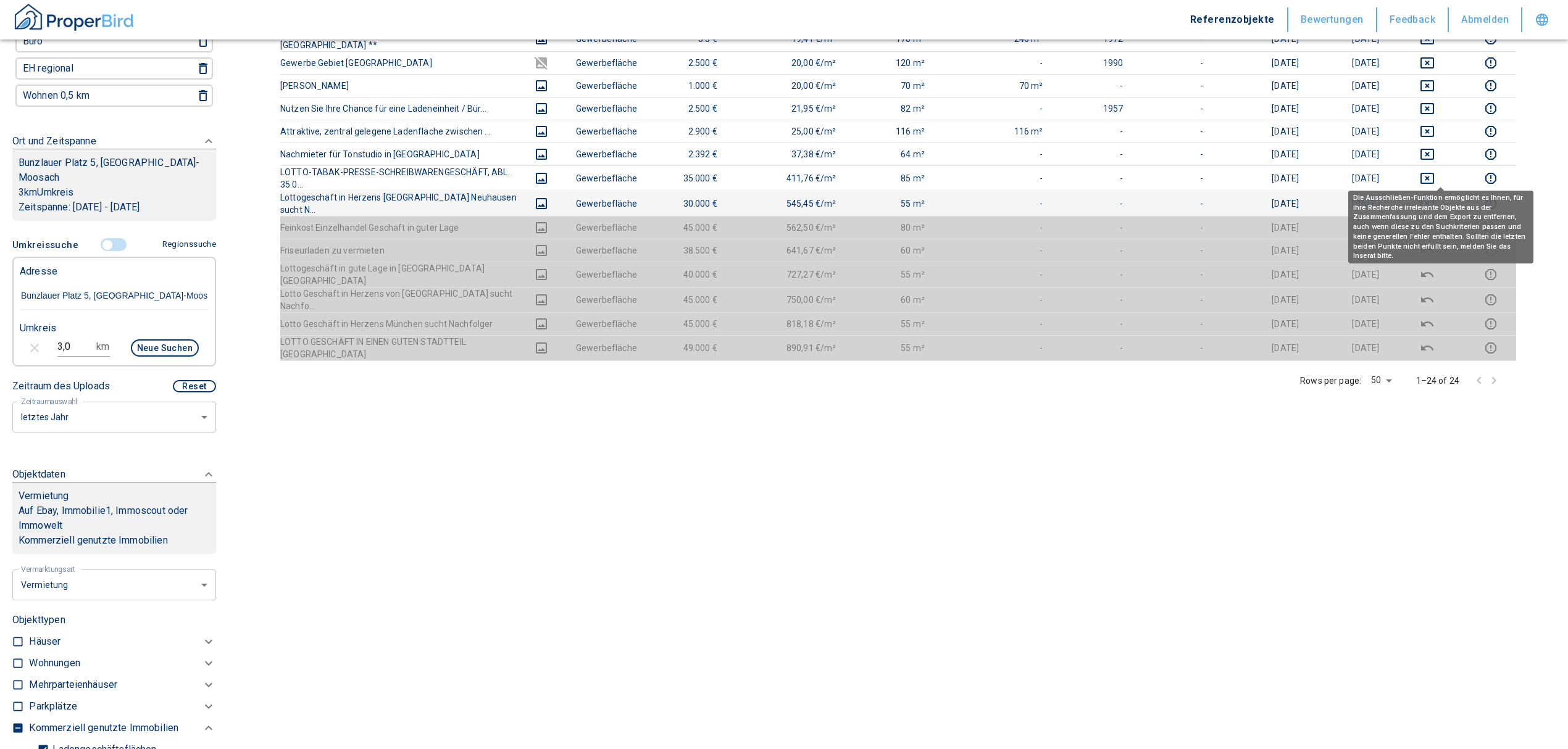
click at [1434, 196] on icon "deselect this listing" at bounding box center [1427, 203] width 14 height 14
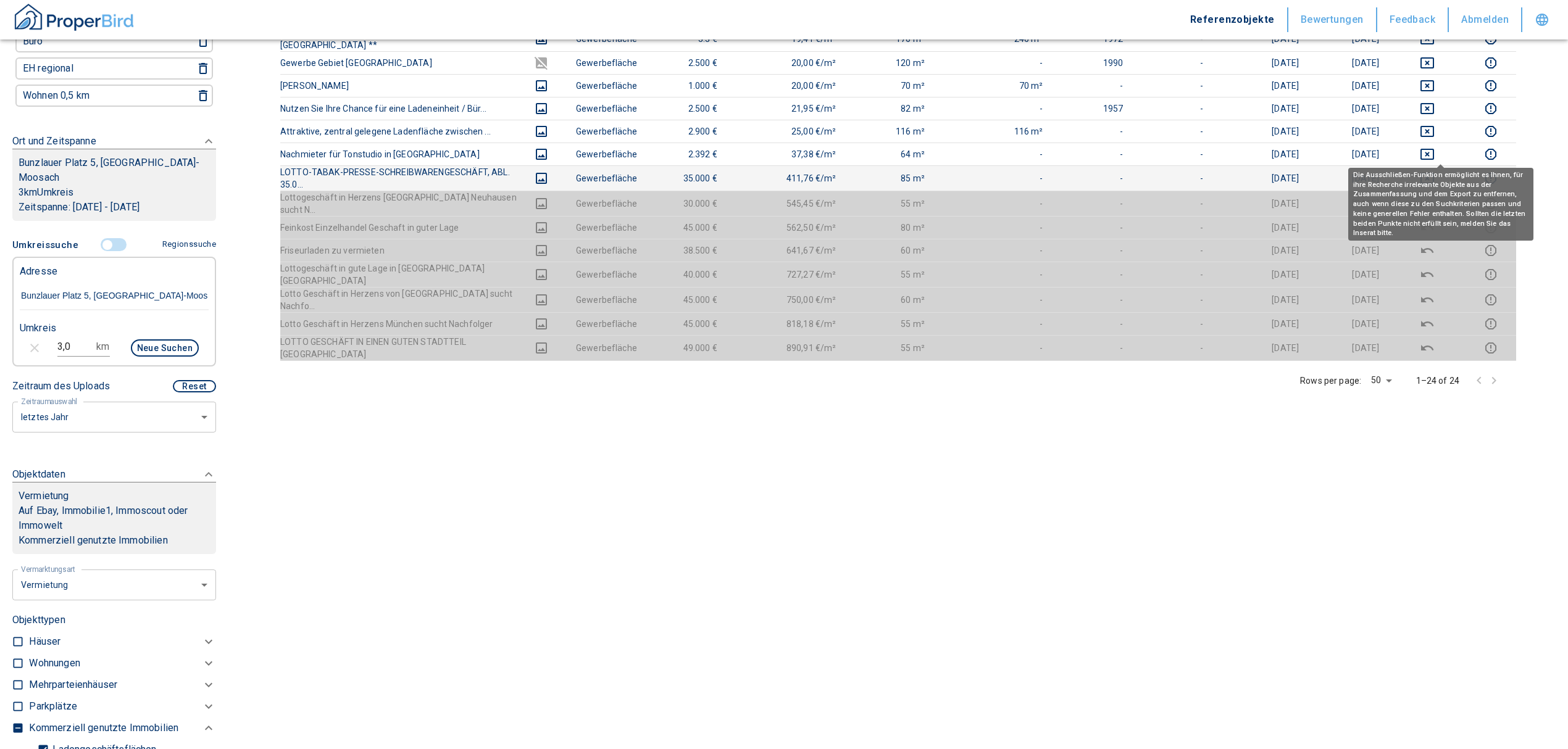
click at [1438, 159] on div "Die Ausschließen-Funktion ermöglicht es Ihnen, für ihre Recherche irrelevante O…" at bounding box center [1441, 200] width 185 height 81
click at [1434, 171] on icon "deselect this listing" at bounding box center [1427, 178] width 14 height 14
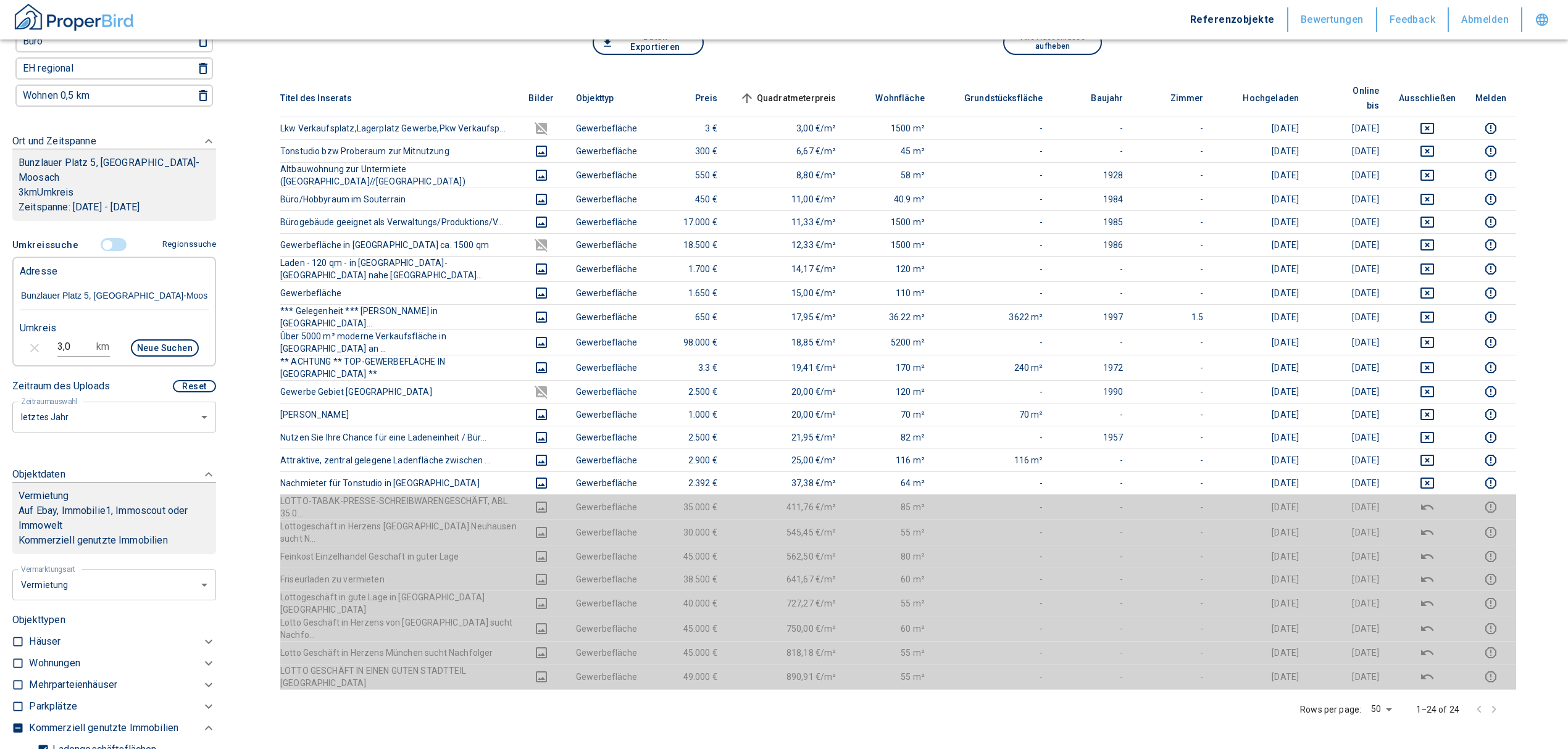
scroll to position [0, 0]
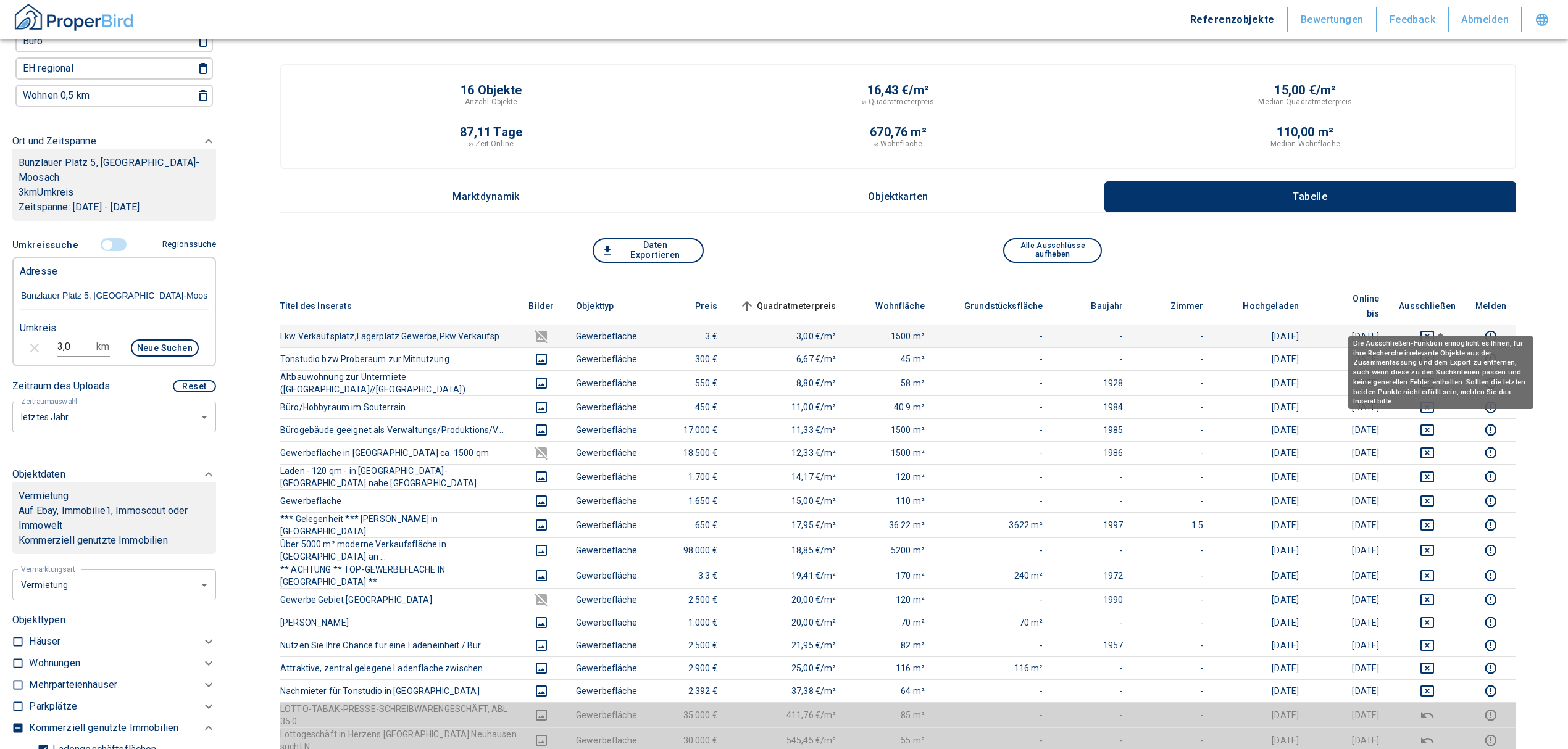
click at [1434, 331] on icon "deselect this listing" at bounding box center [1427, 336] width 14 height 11
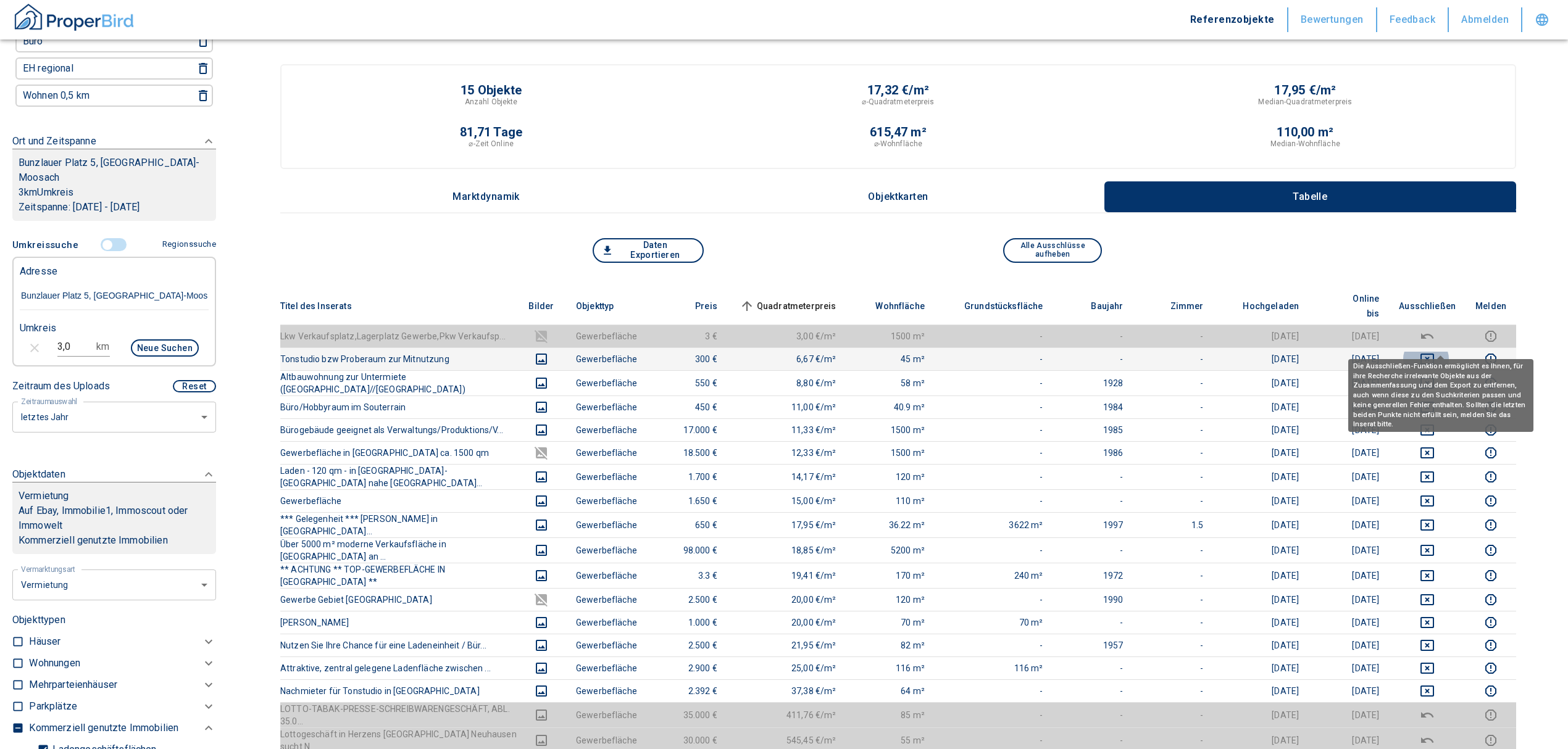
click at [1433, 351] on icon "deselect this listing" at bounding box center [1427, 359] width 14 height 14
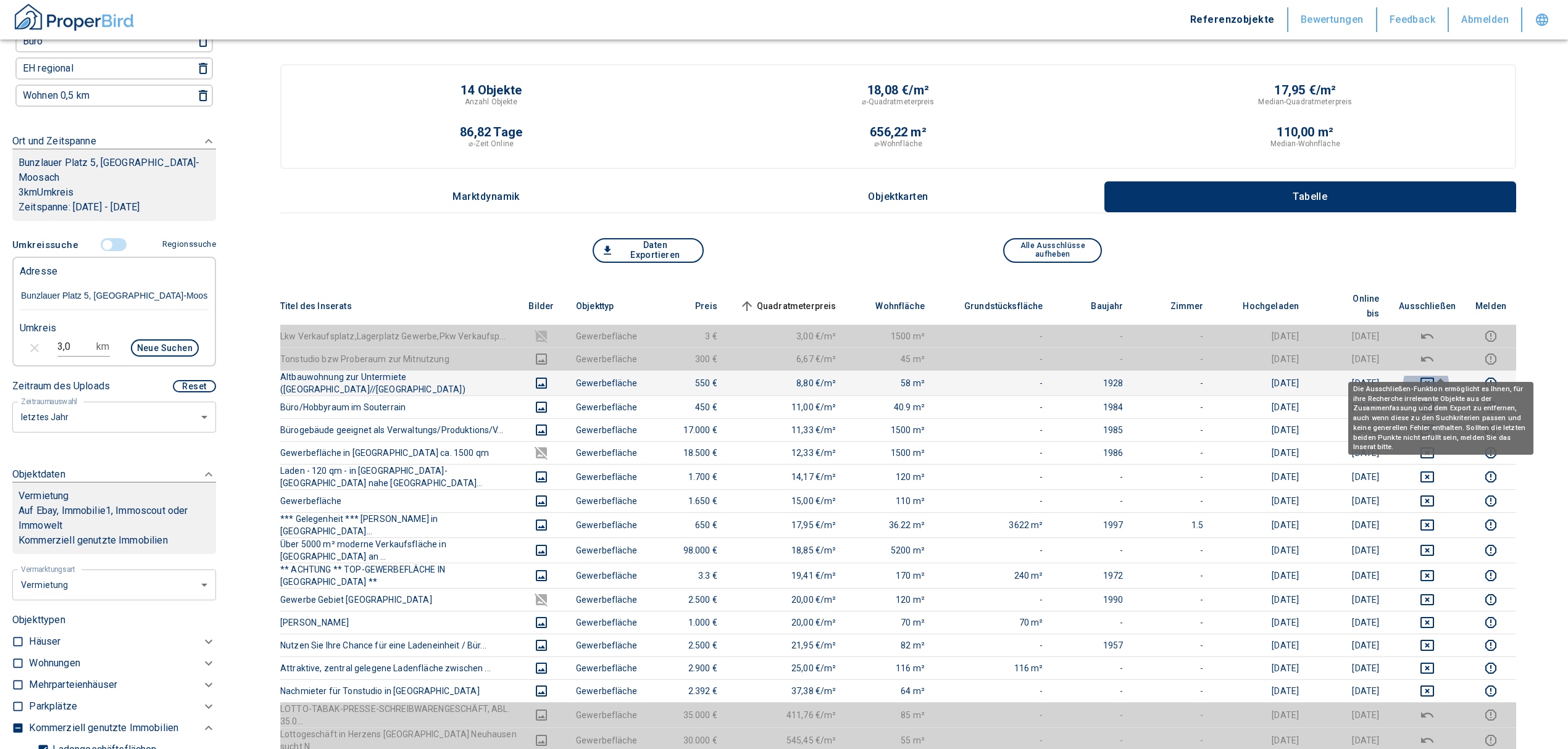
click at [1448, 376] on button "deselect this listing" at bounding box center [1427, 383] width 57 height 14
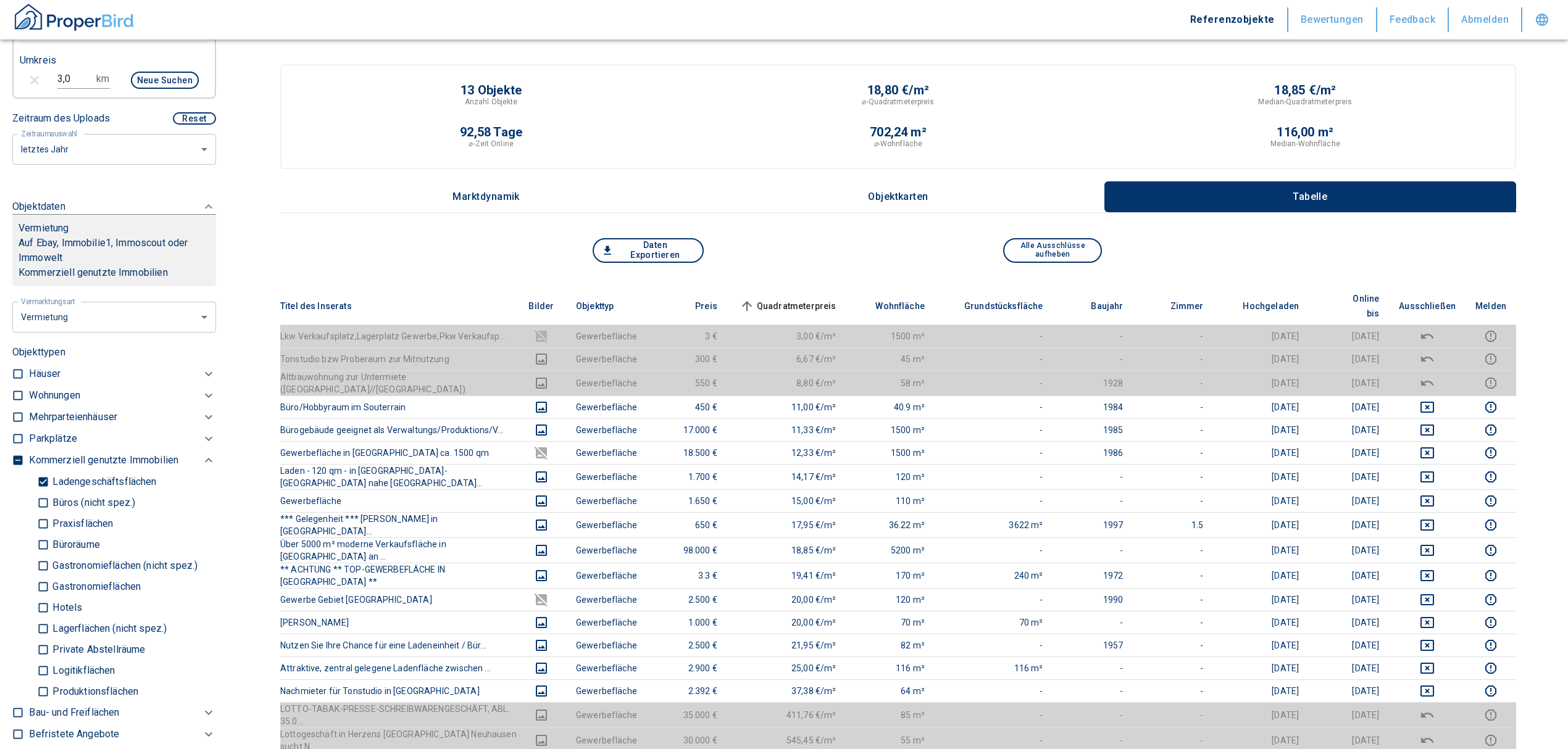
scroll to position [466, 0]
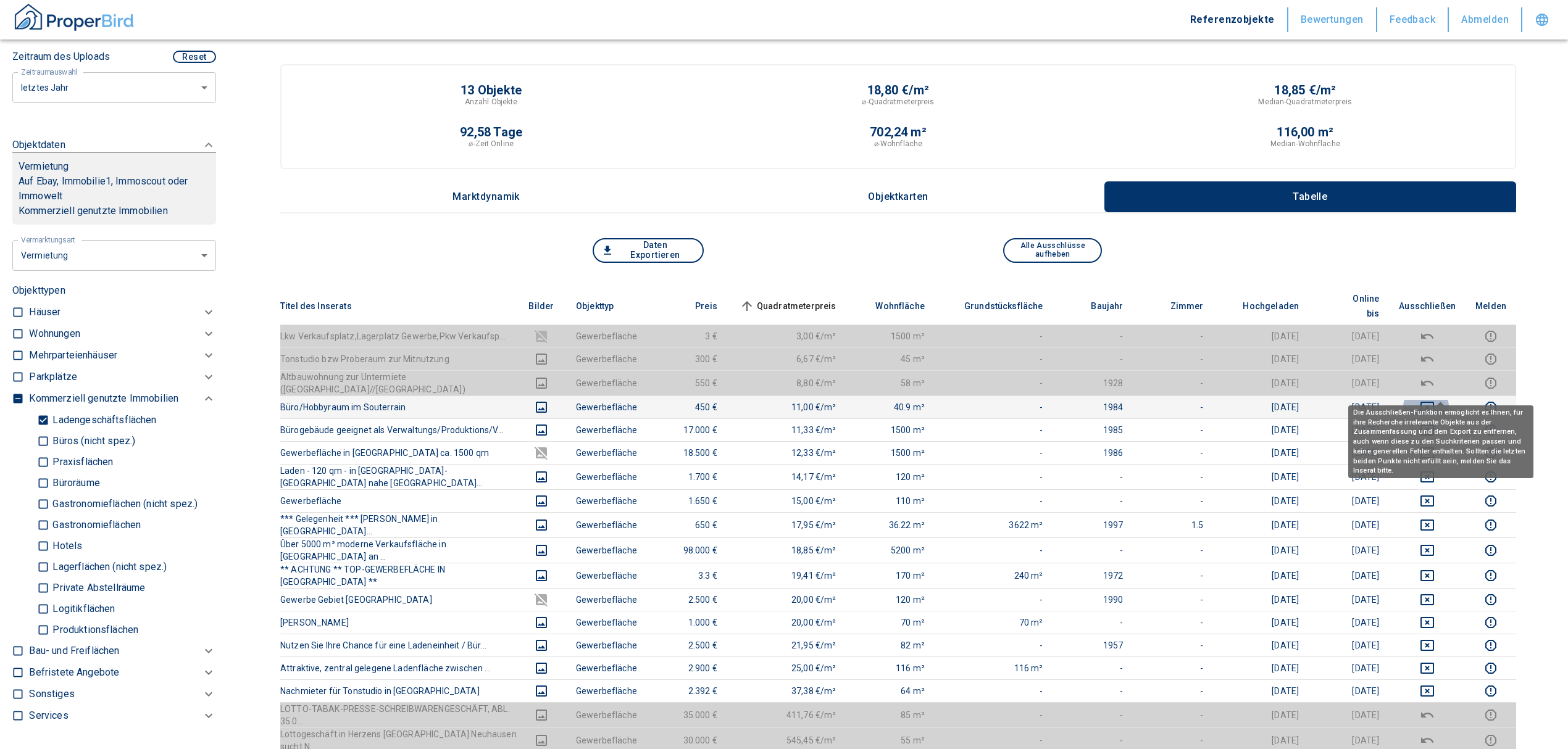
click at [1434, 400] on icon "deselect this listing" at bounding box center [1427, 407] width 14 height 14
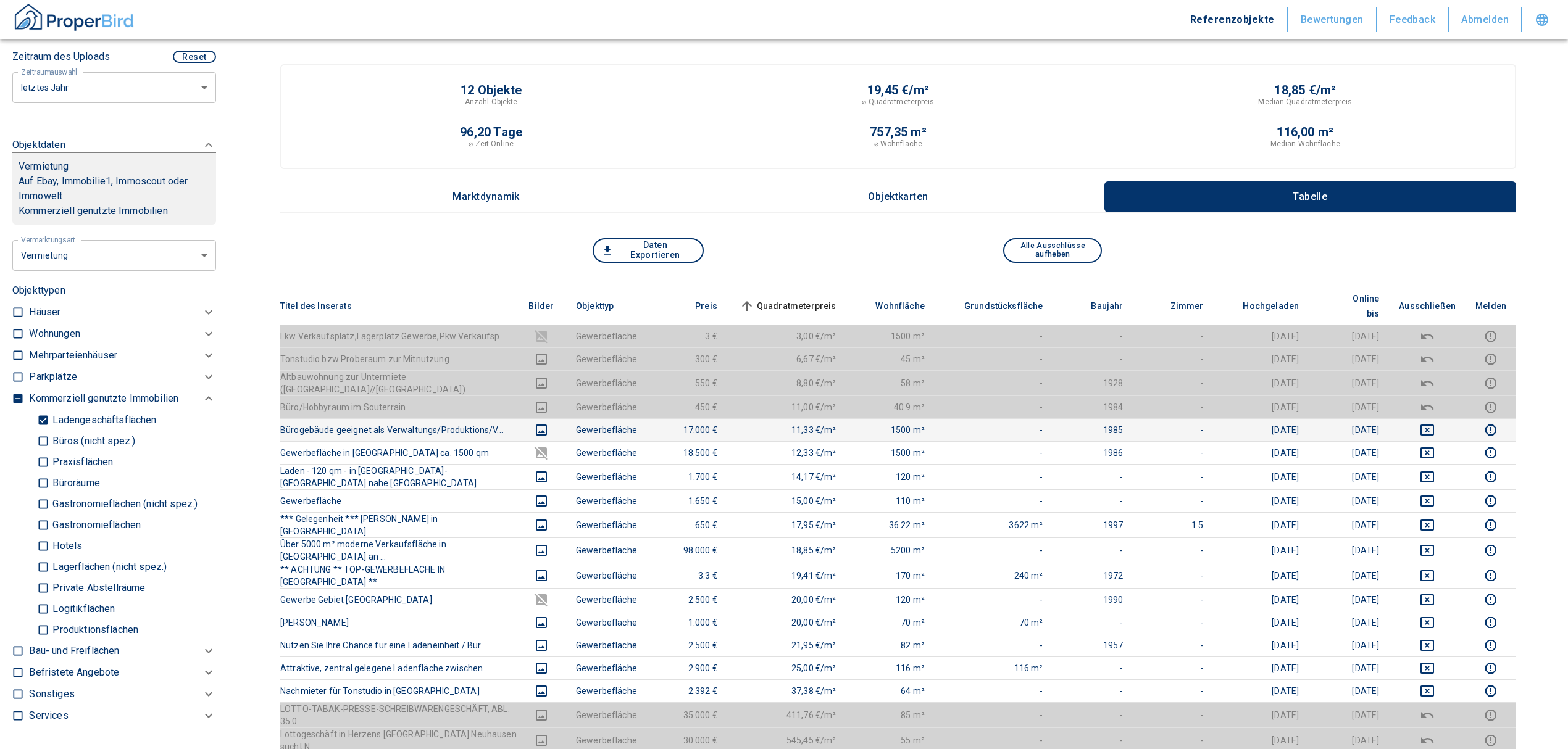
click at [1434, 425] on icon "deselect this listing" at bounding box center [1427, 430] width 14 height 11
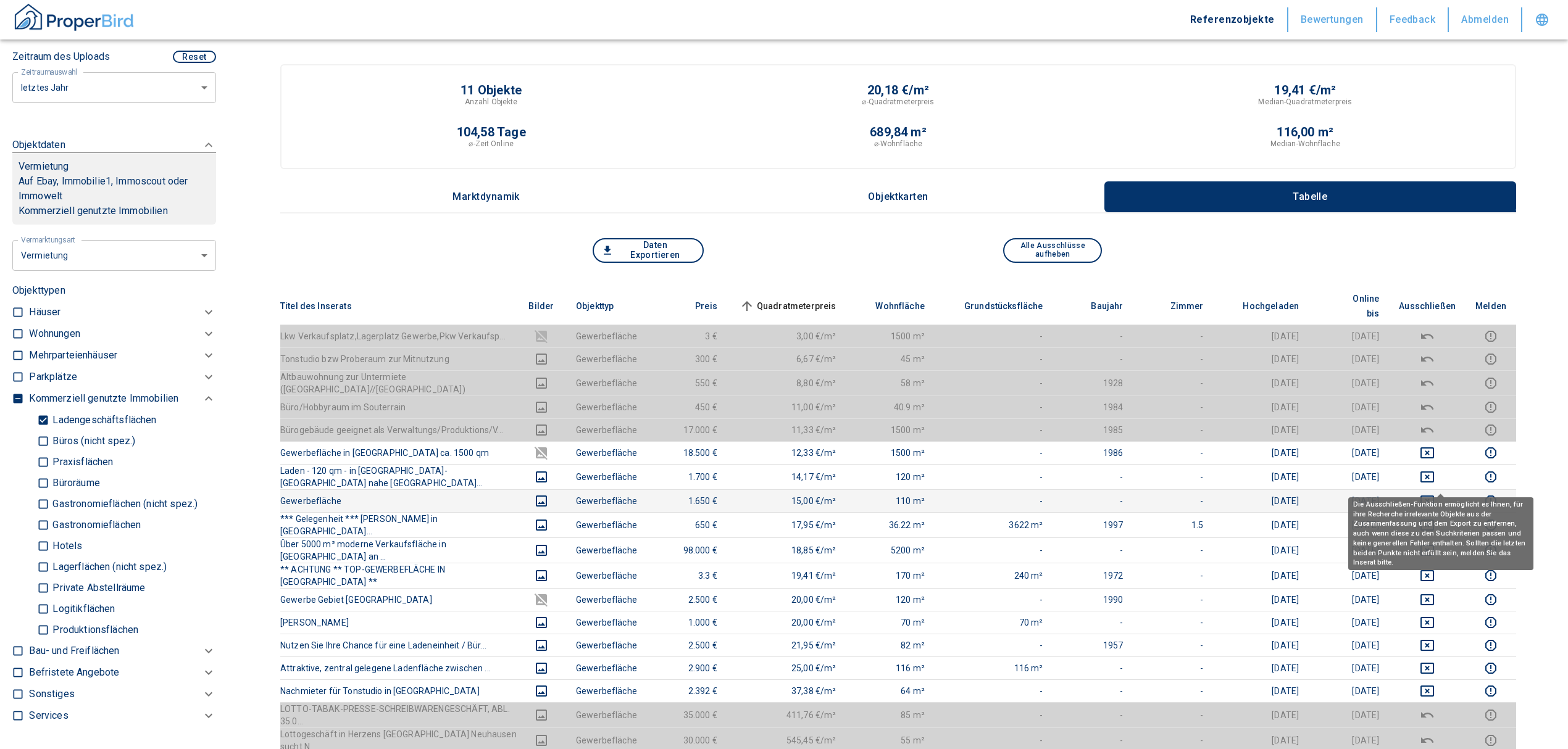
click at [1434, 493] on icon "deselect this listing" at bounding box center [1427, 501] width 14 height 14
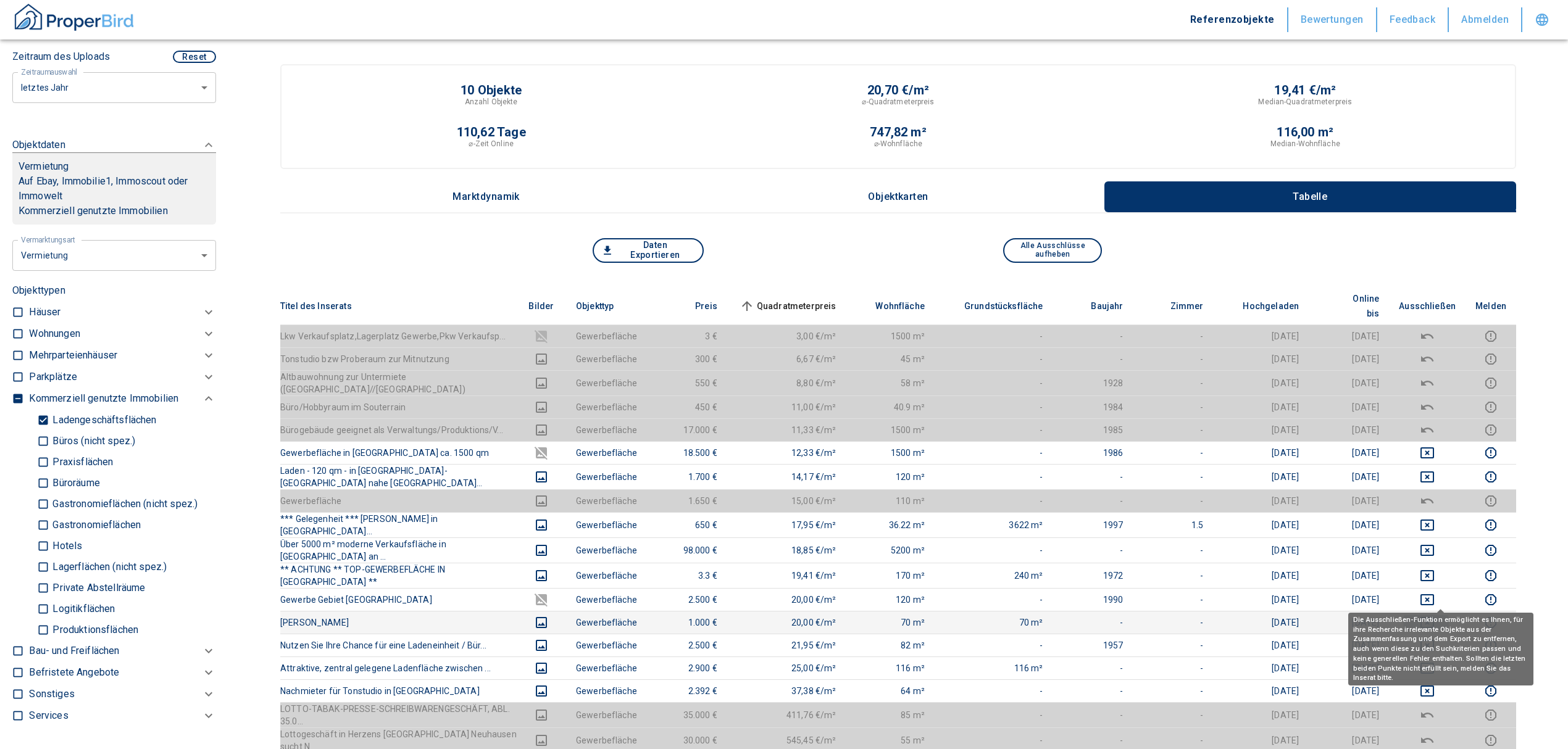
click at [1434, 615] on icon "deselect this listing" at bounding box center [1427, 623] width 14 height 14
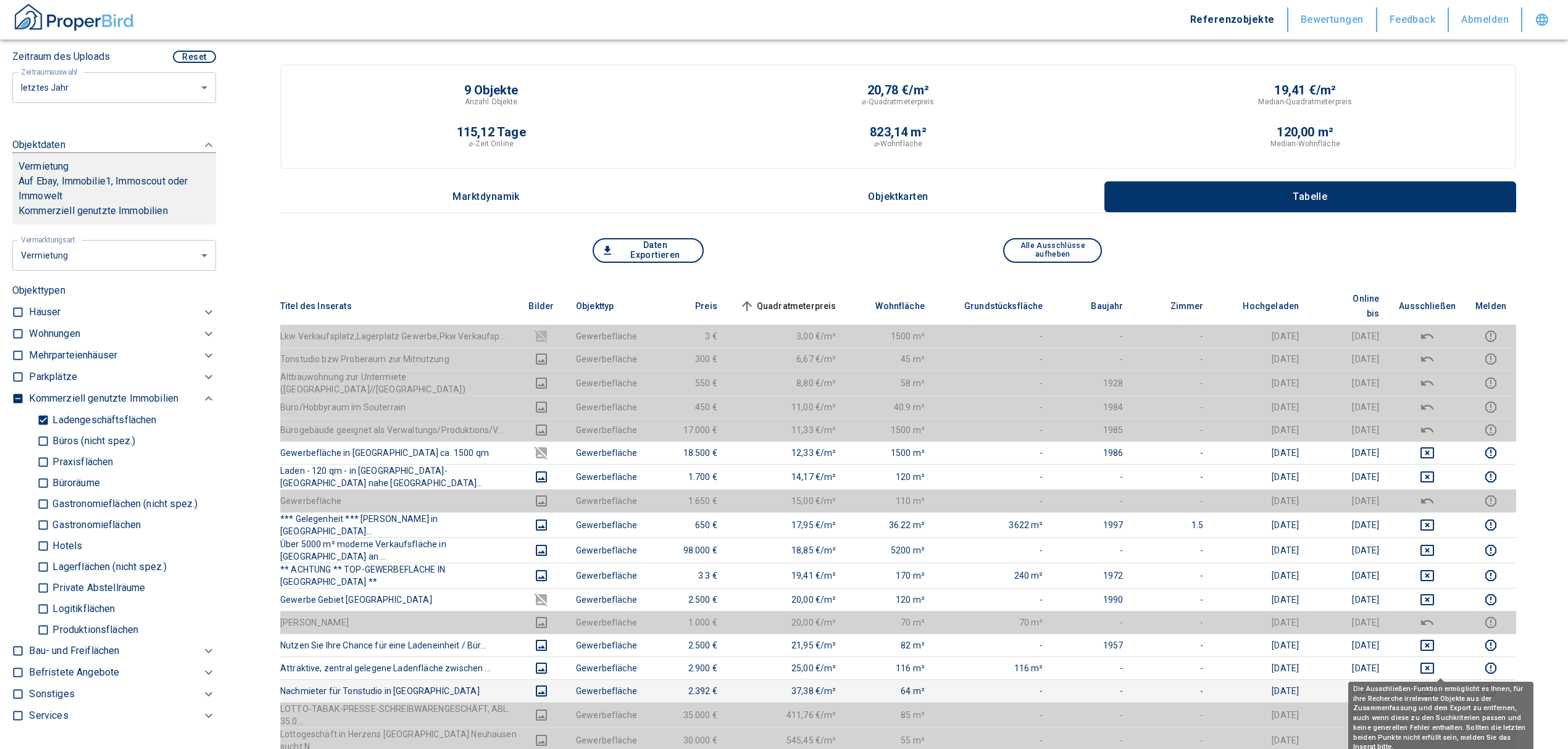
click at [1434, 684] on icon "deselect this listing" at bounding box center [1427, 691] width 14 height 14
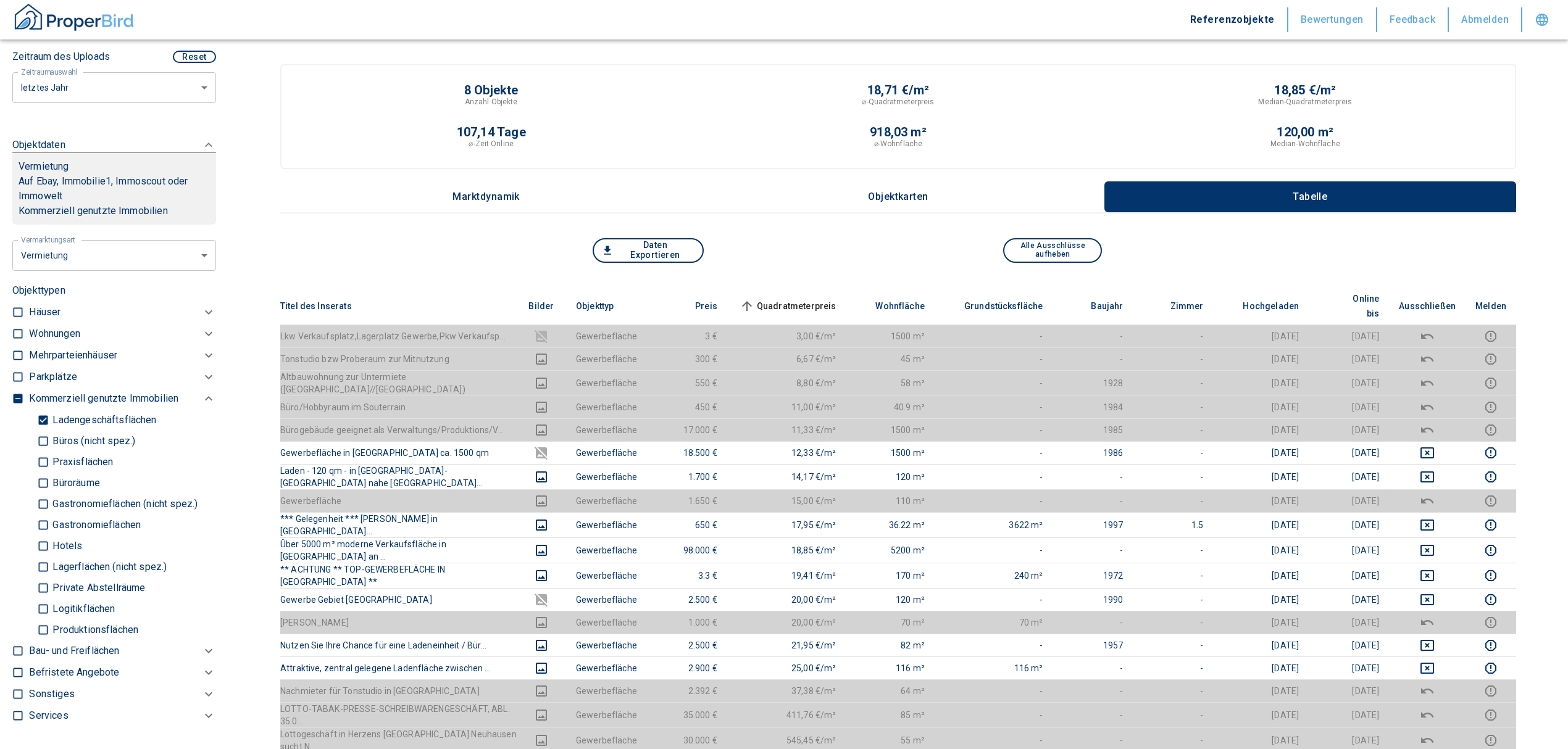
scroll to position [0, 0]
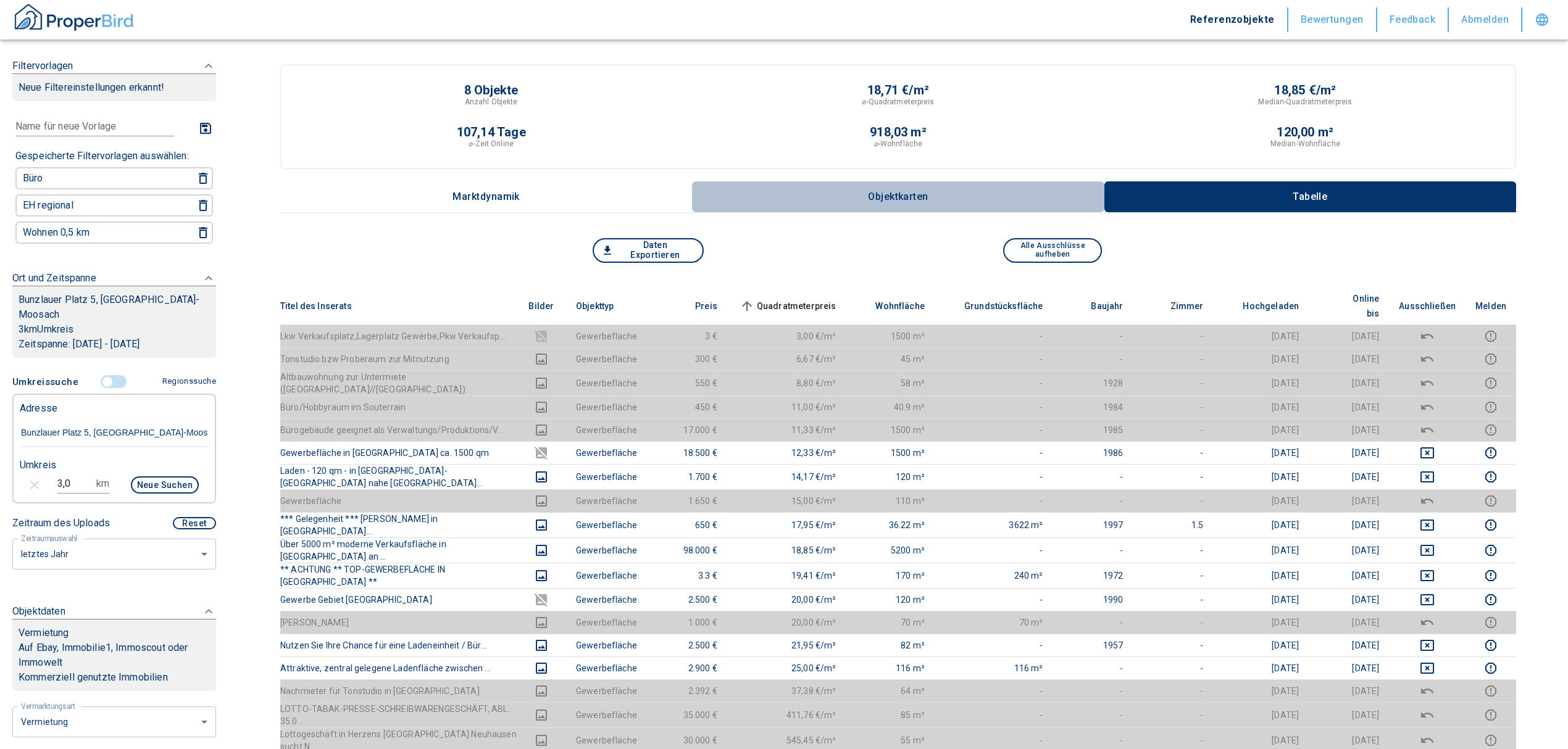
click at [919, 196] on p "Objektkarten" at bounding box center [898, 197] width 61 height 11
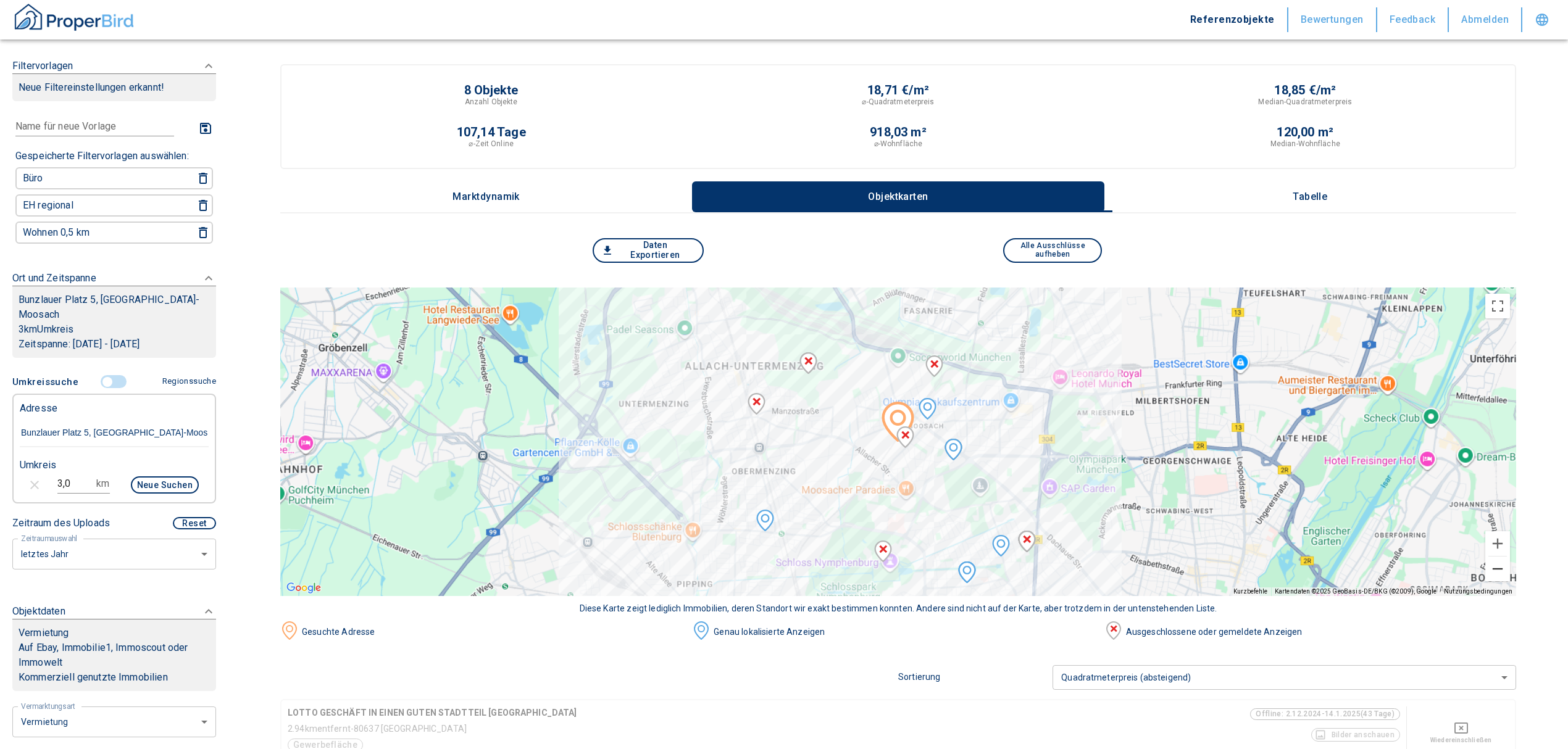
click at [1507, 571] on button "Verkleinern" at bounding box center [1497, 568] width 24 height 24
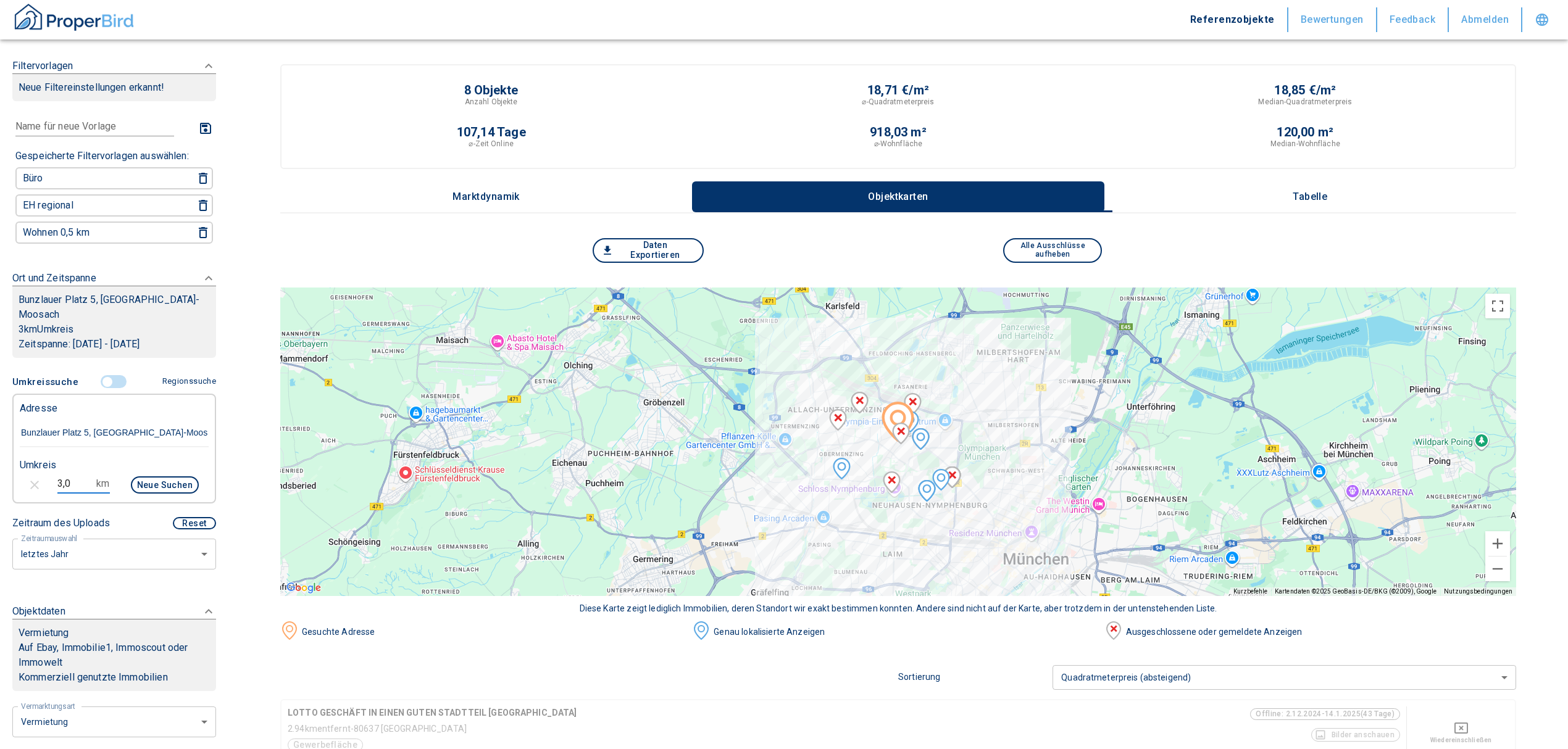
drag, startPoint x: 77, startPoint y: 458, endPoint x: 27, endPoint y: 458, distance: 50.0
click at [27, 472] on div "3,0 km Neue Suchen" at bounding box center [104, 486] width 189 height 30
type input "4,0"
click at [151, 476] on button "Neue Suchen" at bounding box center [164, 484] width 68 height 17
type input "2020"
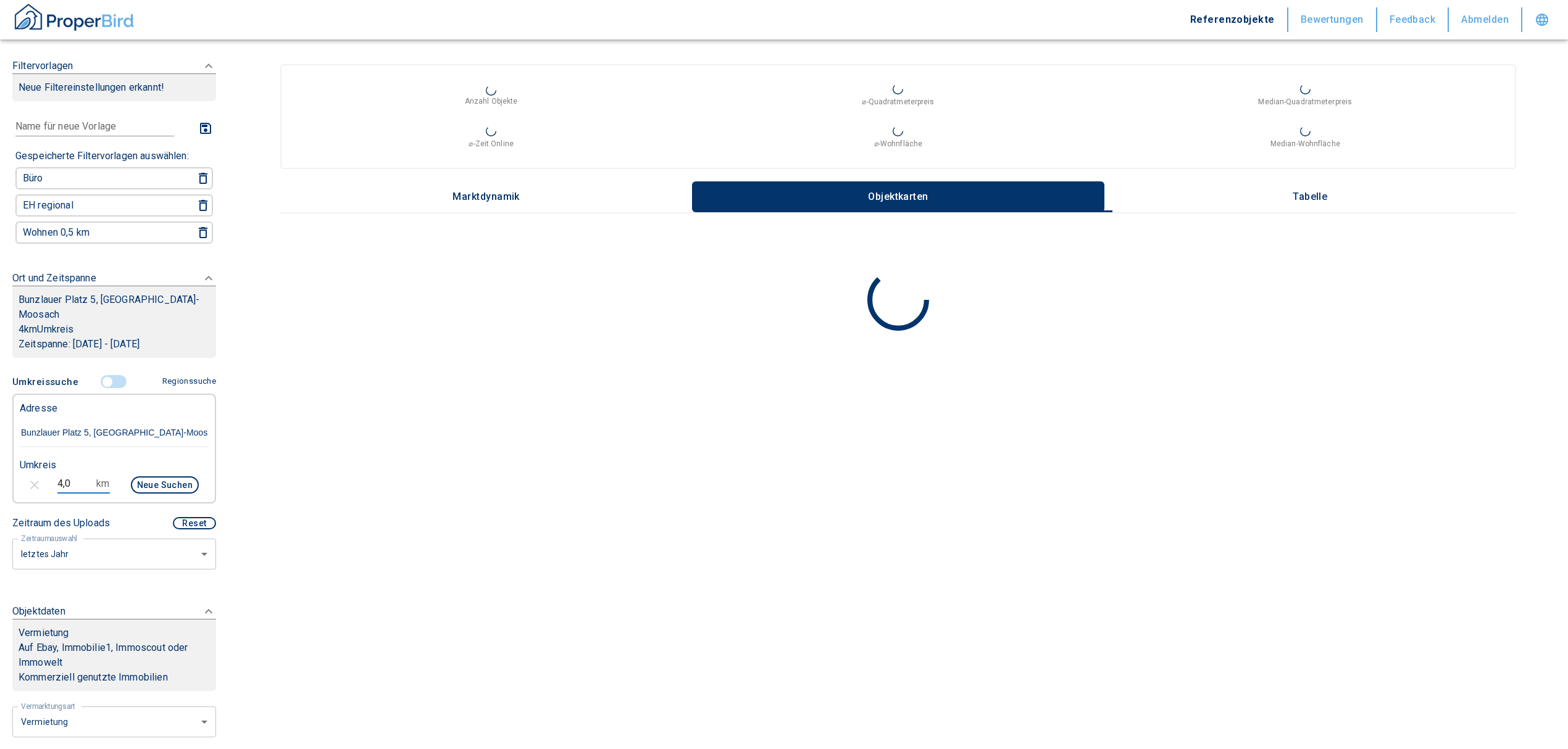
drag, startPoint x: 72, startPoint y: 461, endPoint x: 37, endPoint y: 475, distance: 37.7
click at [37, 475] on div "4,0 km Neue Suchen" at bounding box center [104, 486] width 189 height 30
type input "3,5"
drag, startPoint x: 162, startPoint y: 462, endPoint x: 155, endPoint y: 438, distance: 25.0
click at [161, 476] on button "Neue Suchen" at bounding box center [164, 484] width 68 height 17
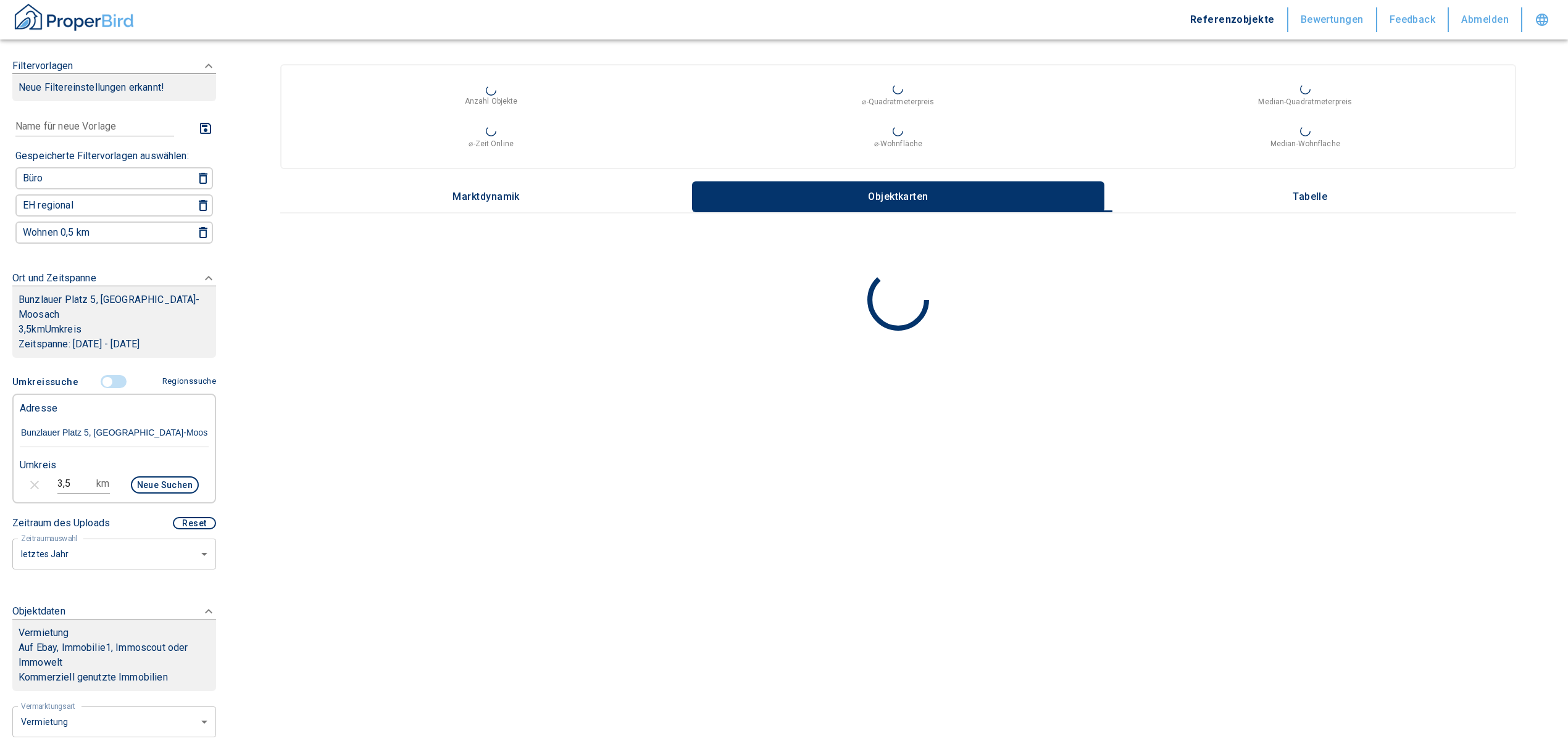
click at [121, 294] on p "Bunzlauer Platz 5, [GEOGRAPHIC_DATA]-Moosach" at bounding box center [114, 307] width 192 height 30
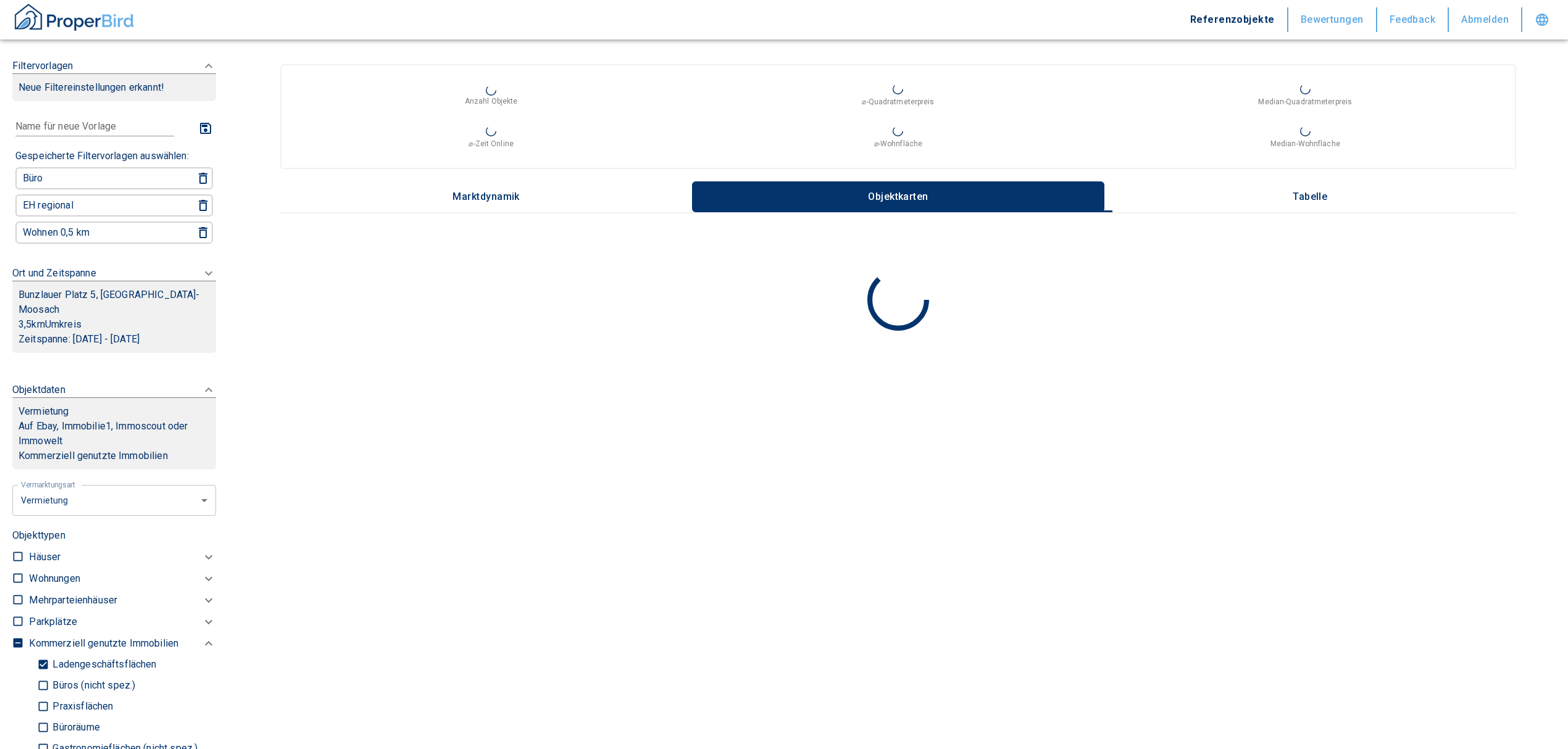
click at [115, 295] on p "Bunzlauer Platz 5, [GEOGRAPHIC_DATA]-Moosach" at bounding box center [114, 302] width 192 height 30
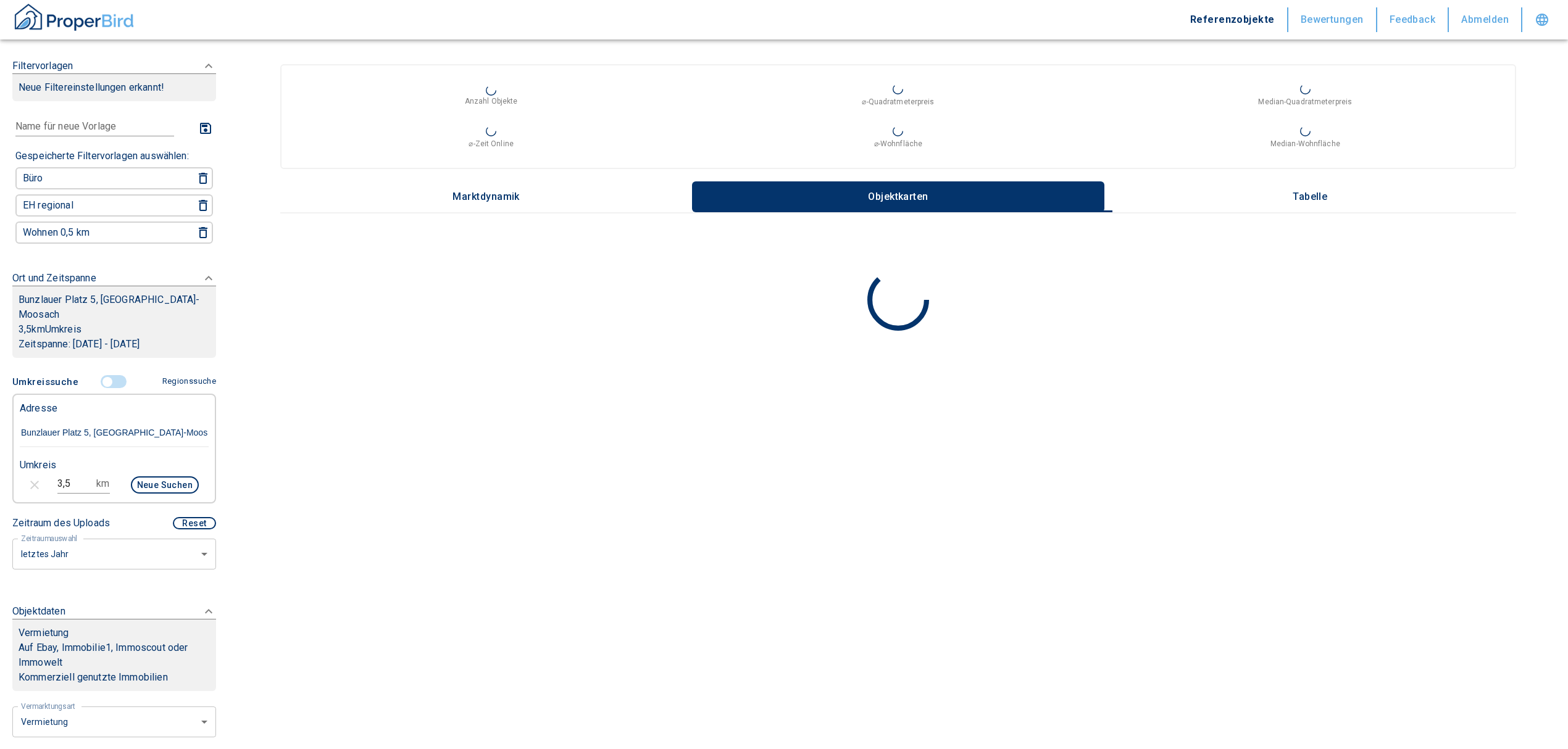
drag, startPoint x: 174, startPoint y: 413, endPoint x: -3, endPoint y: 415, distance: 177.0
click at [0, 415] on html "Referenzobjekte Bewertungen Feedback Abmelden Filtervorlagen Neue Filtereinstel…" at bounding box center [784, 374] width 1568 height 749
drag, startPoint x: 78, startPoint y: 23, endPoint x: 75, endPoint y: 30, distance: 7.6
click at [77, 23] on img "button" at bounding box center [74, 17] width 124 height 31
click at [104, 20] on img "button" at bounding box center [74, 17] width 124 height 31
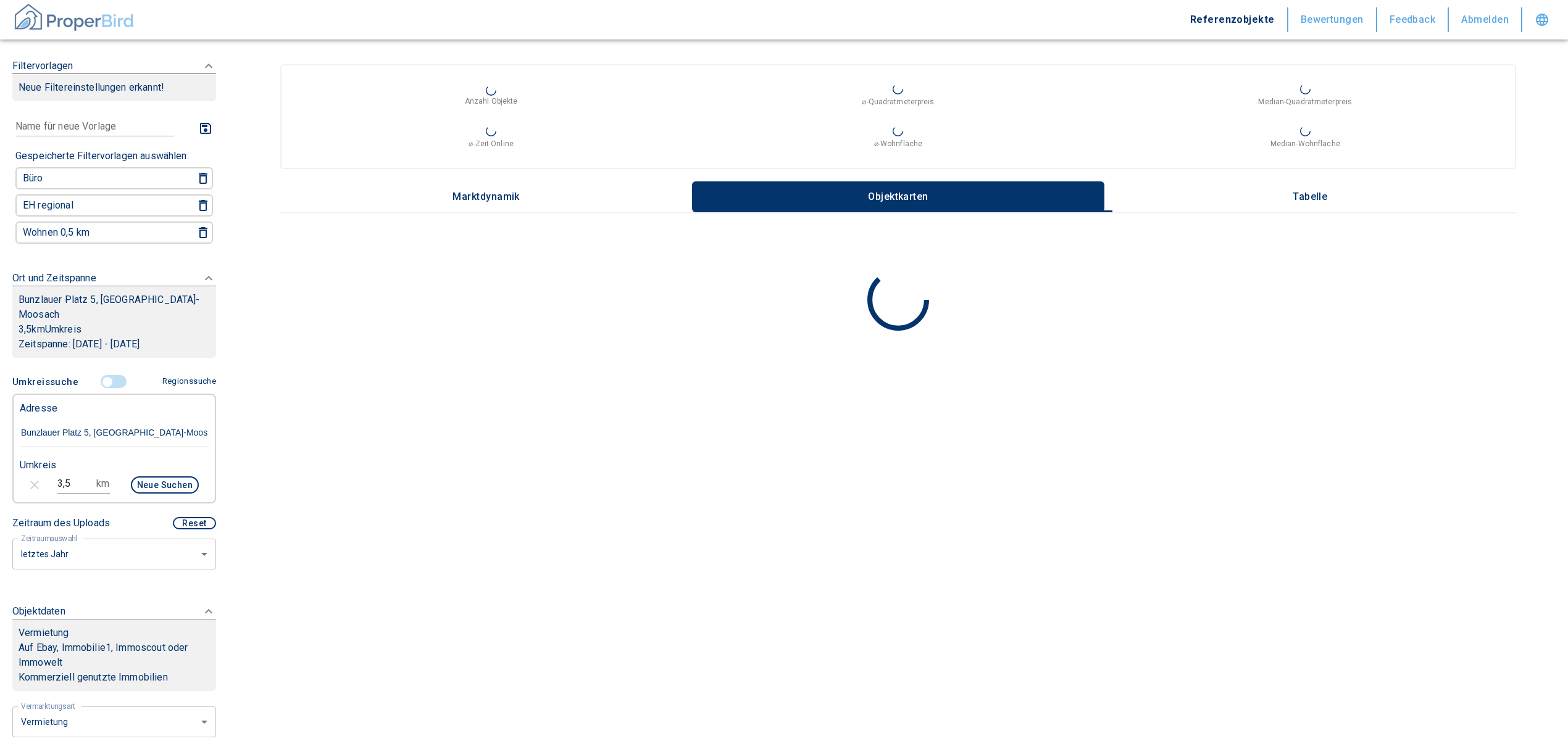
type input "2020"
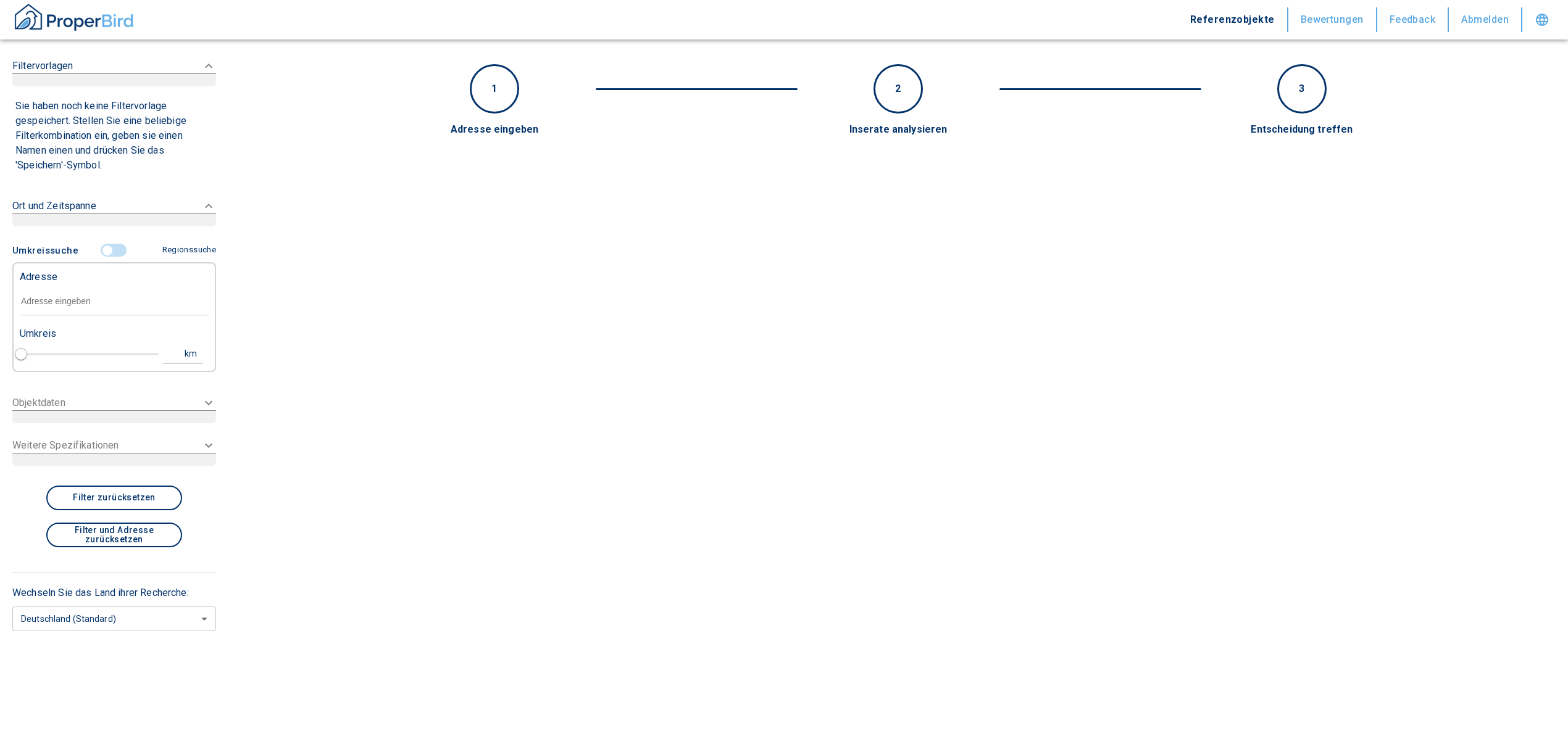
click at [73, 301] on input "text" at bounding box center [114, 301] width 189 height 28
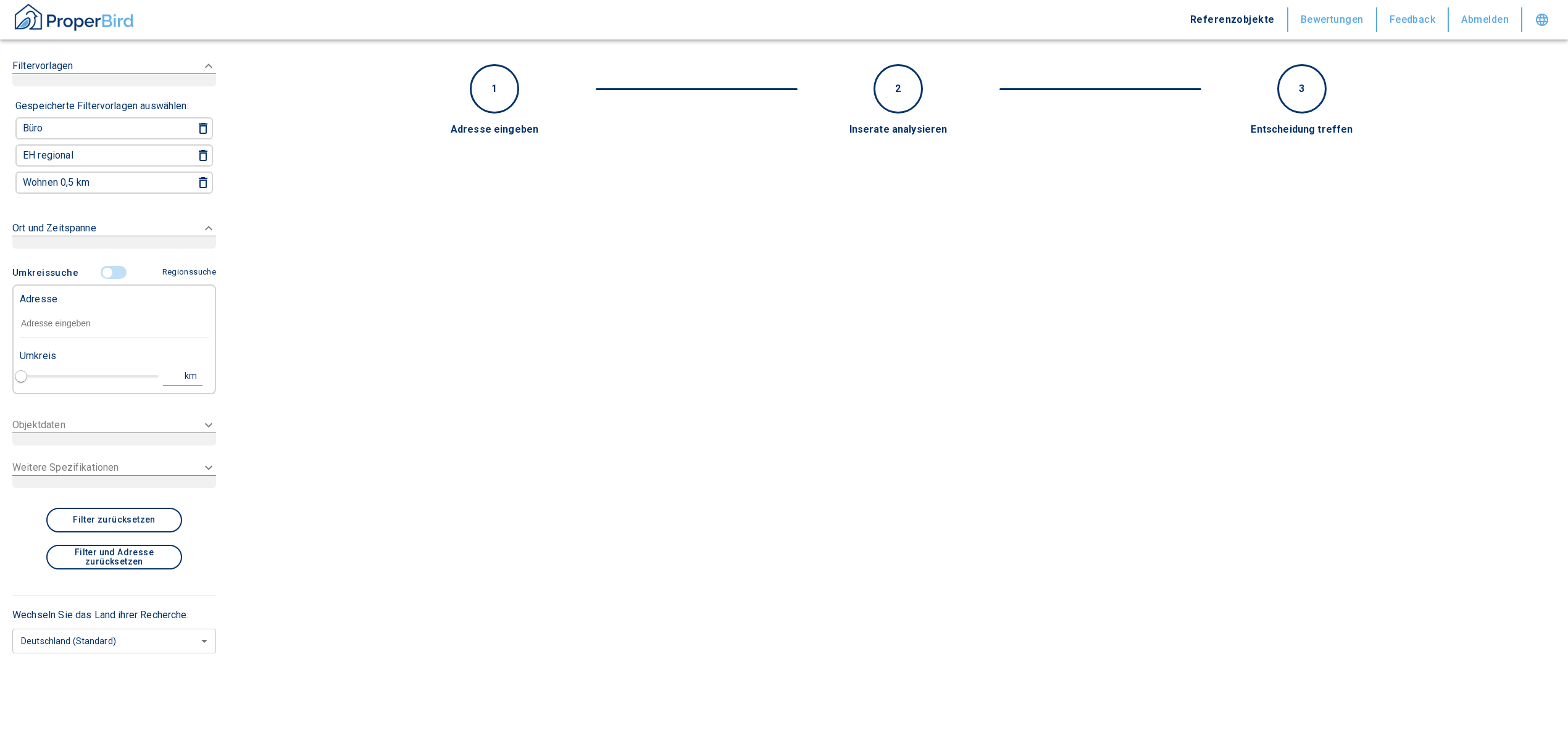
paste input "Bunzlauer Platz 5, [GEOGRAPHIC_DATA]-Moosach"
type input "Bunzlauer Platz 5, [GEOGRAPHIC_DATA]-Moosach"
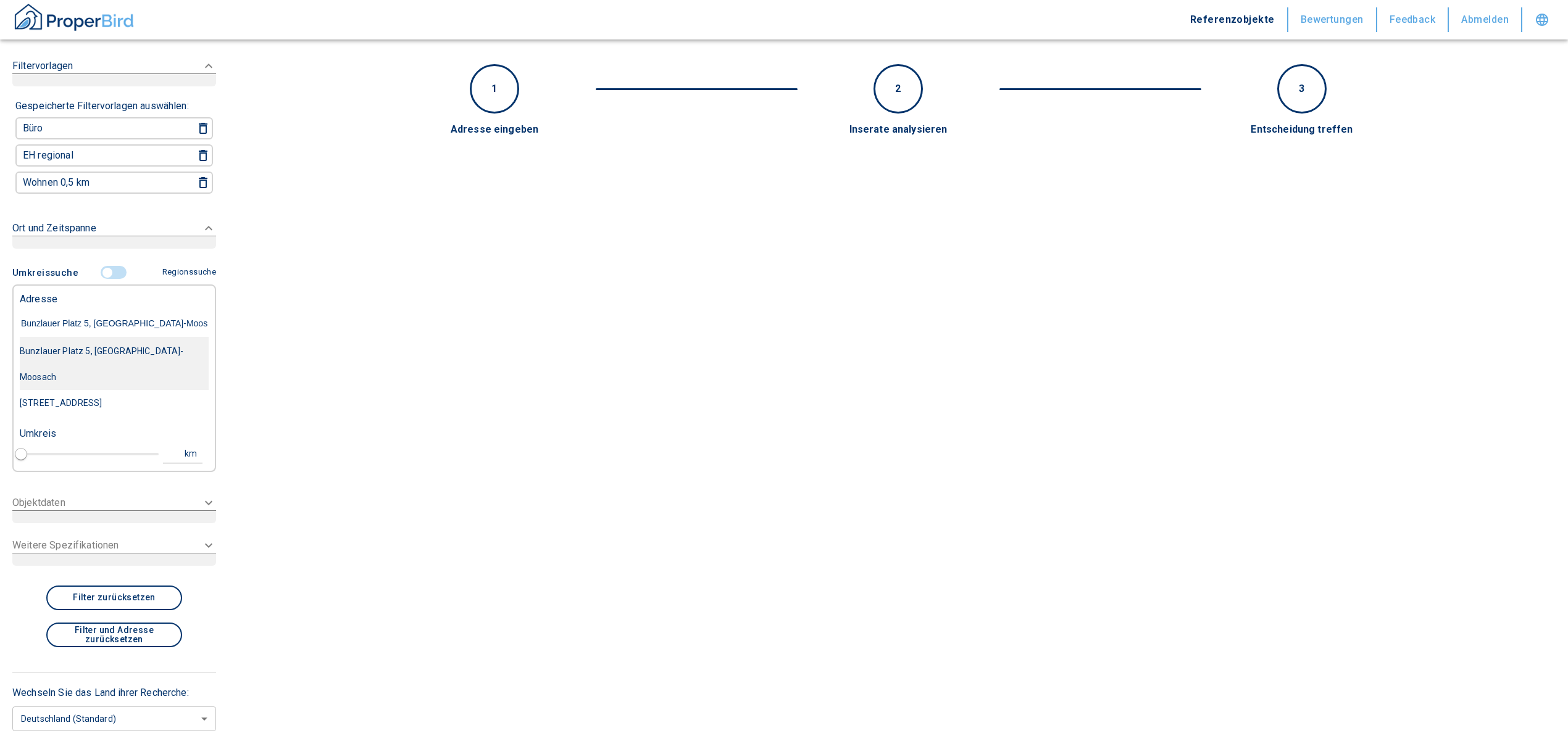
click at [149, 350] on div "Bunzlauer Platz 5, [GEOGRAPHIC_DATA]-Moosach" at bounding box center [114, 363] width 189 height 51
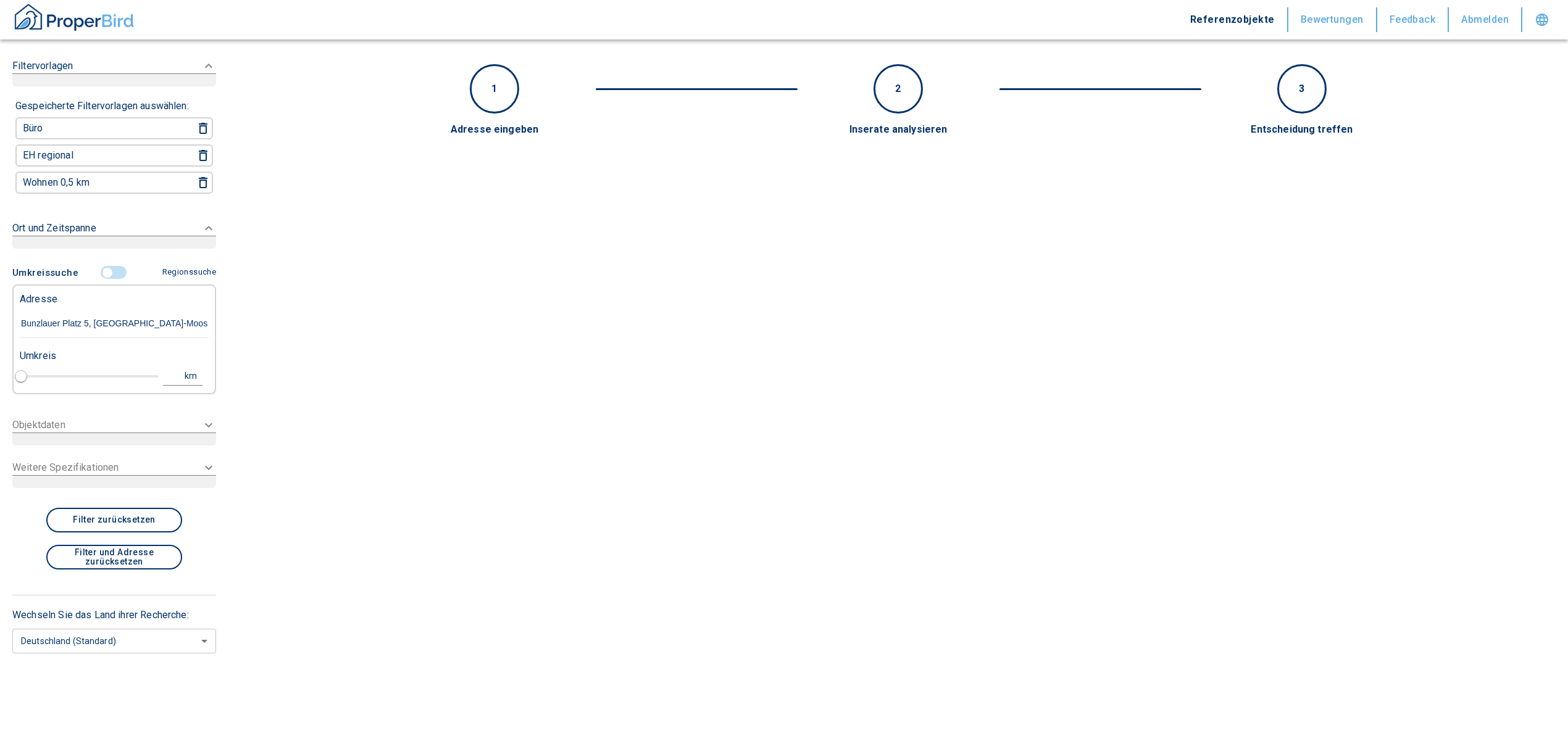
type input "1"
type input "2020"
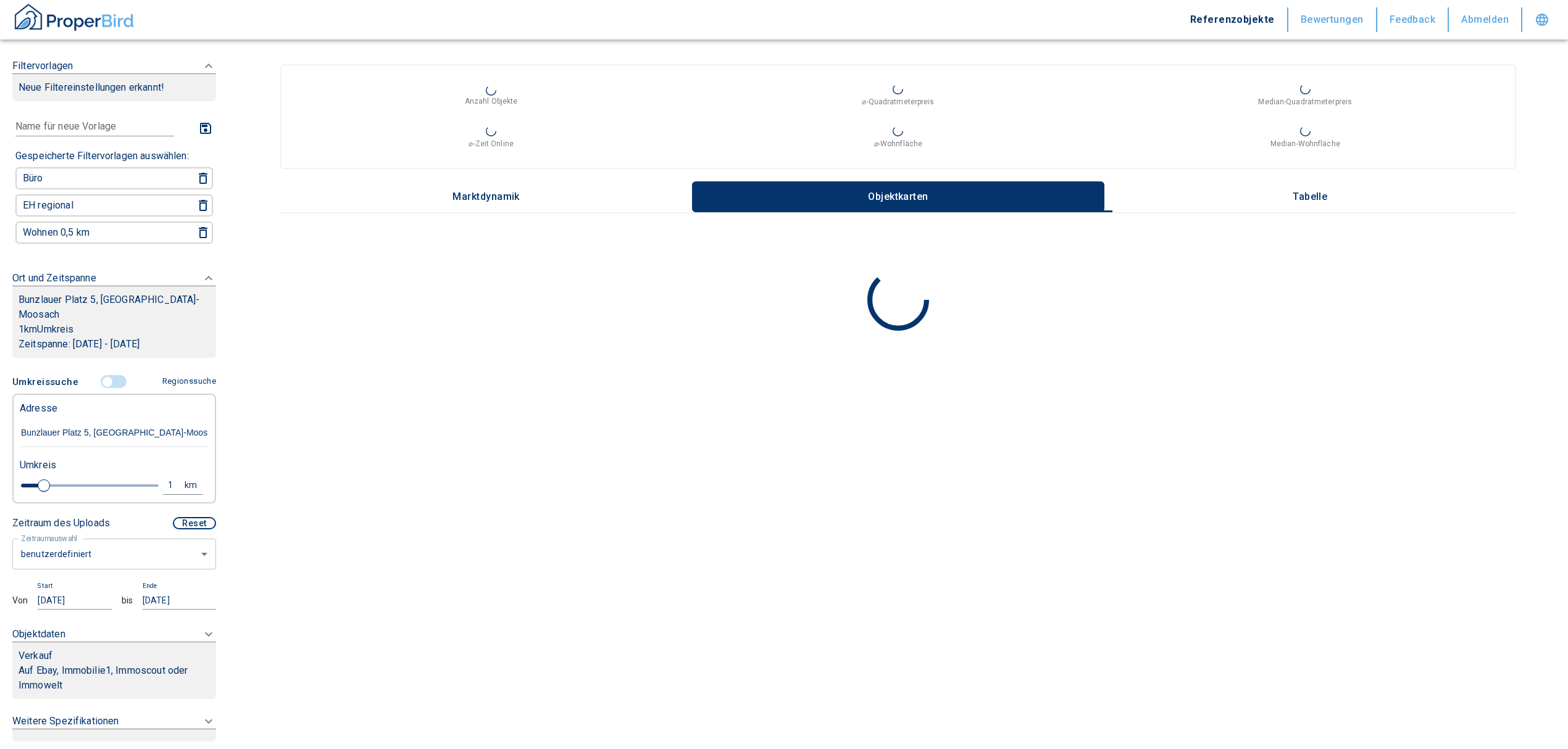
type input "Bunzlauer Platz 5, [GEOGRAPHIC_DATA]-Moosach"
click at [166, 478] on div "1" at bounding box center [177, 485] width 23 height 15
drag, startPoint x: 72, startPoint y: 461, endPoint x: 28, endPoint y: 461, distance: 44.0
click at [33, 472] on div "1 km Neue Suchen" at bounding box center [104, 486] width 189 height 30
type input "3,5"
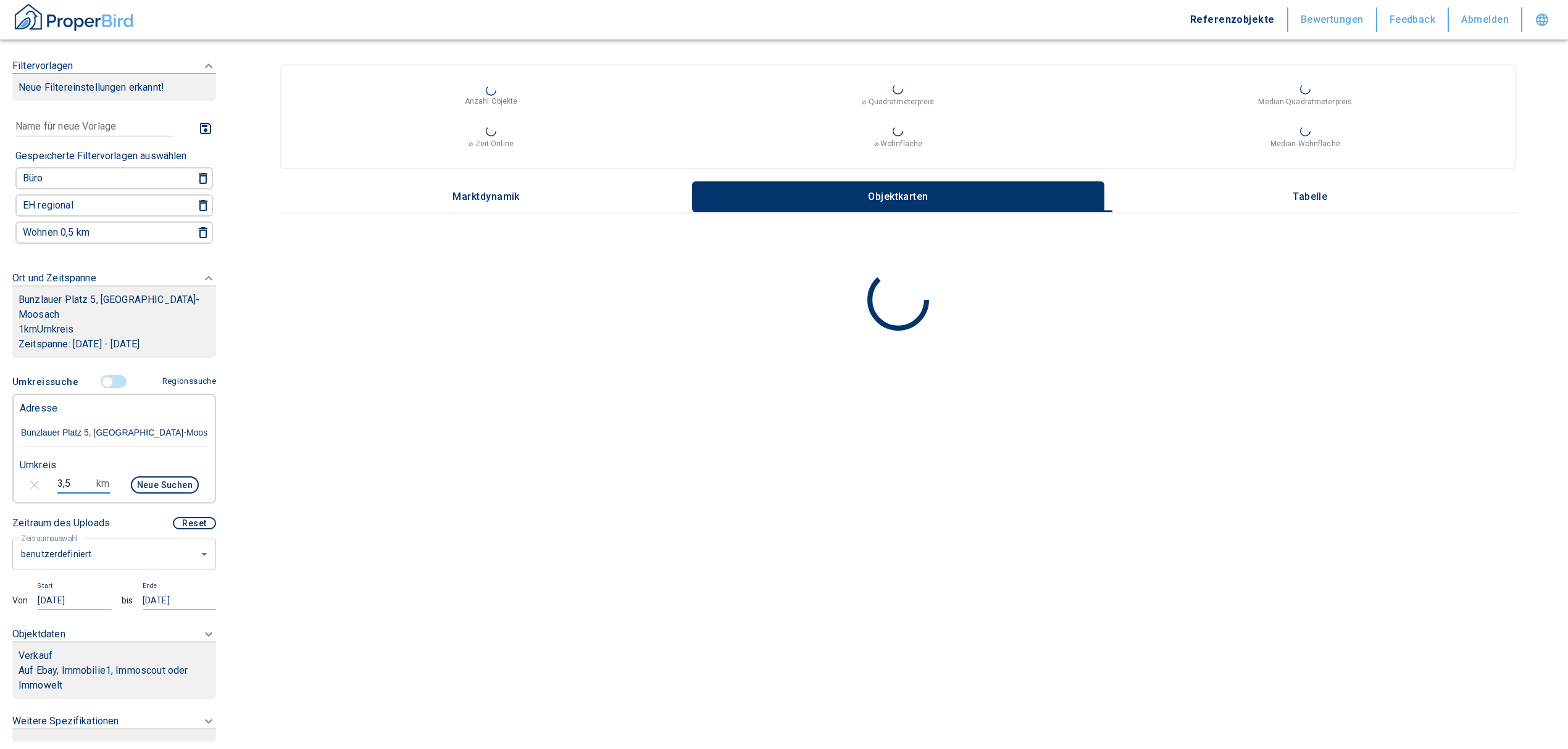
click at [127, 452] on div "Umkreis" at bounding box center [108, 463] width 189 height 24
drag, startPoint x: 78, startPoint y: 546, endPoint x: 81, endPoint y: 556, distance: 10.4
click at [80, 546] on body "Referenzobjekte Bewertungen Feedback Abmelden Filtervorlagen Neue Filtereinstel…" at bounding box center [790, 374] width 1581 height 749
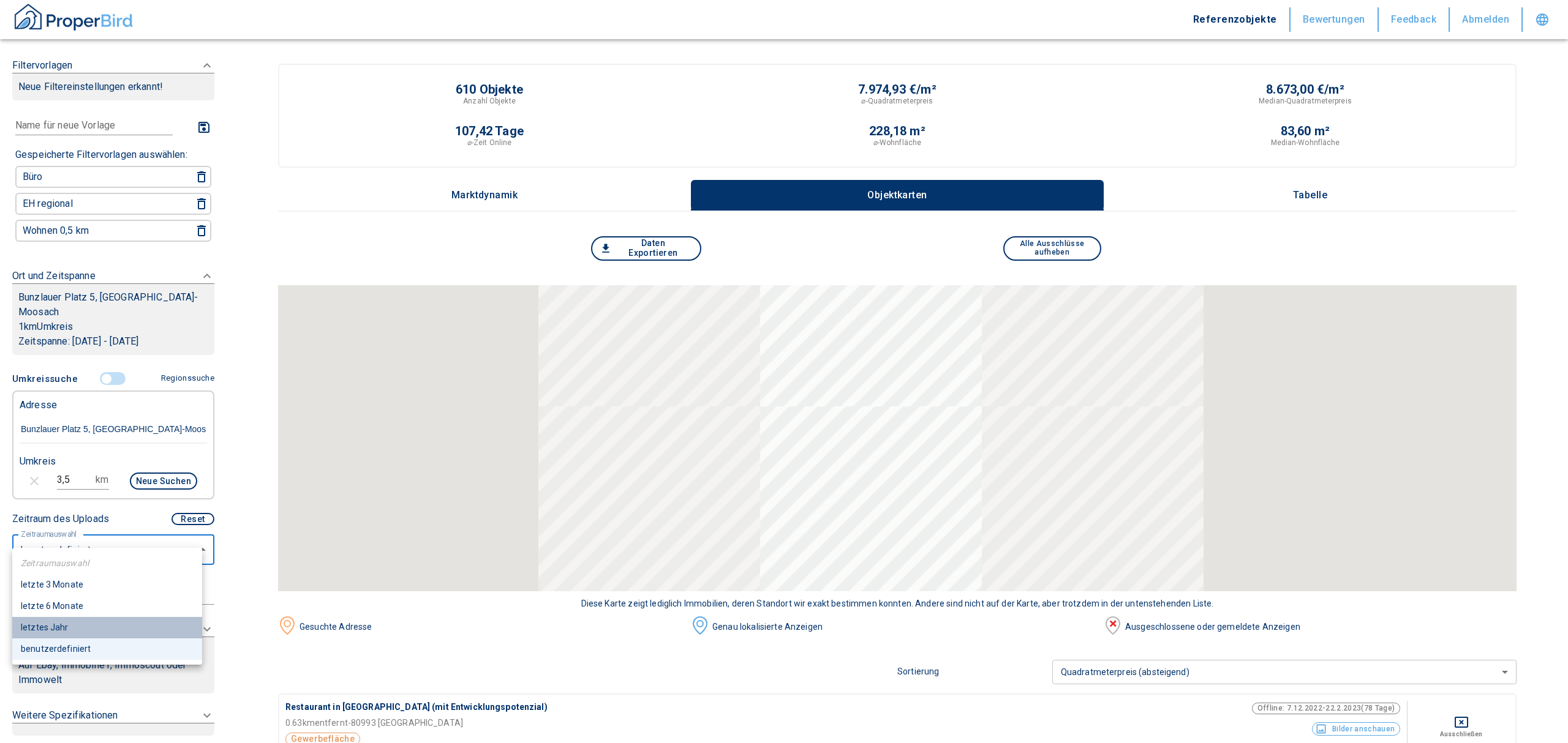
click at [67, 629] on li "letztes Jahr" at bounding box center [108, 628] width 190 height 22
type input "2020"
type input "12"
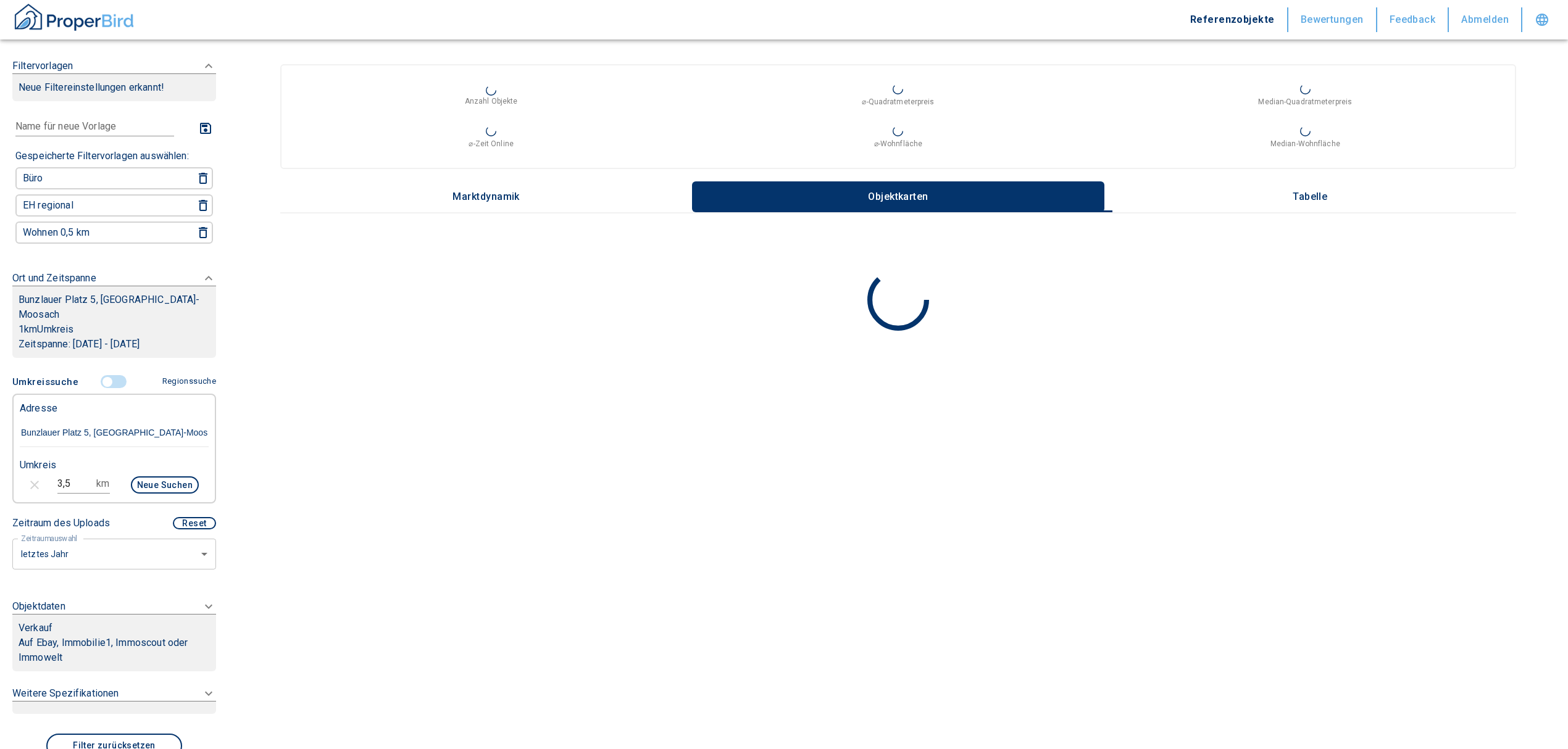
click at [80, 636] on p "Auf Ebay, Immobilie1, Immoscout oder Immowelt" at bounding box center [114, 651] width 192 height 30
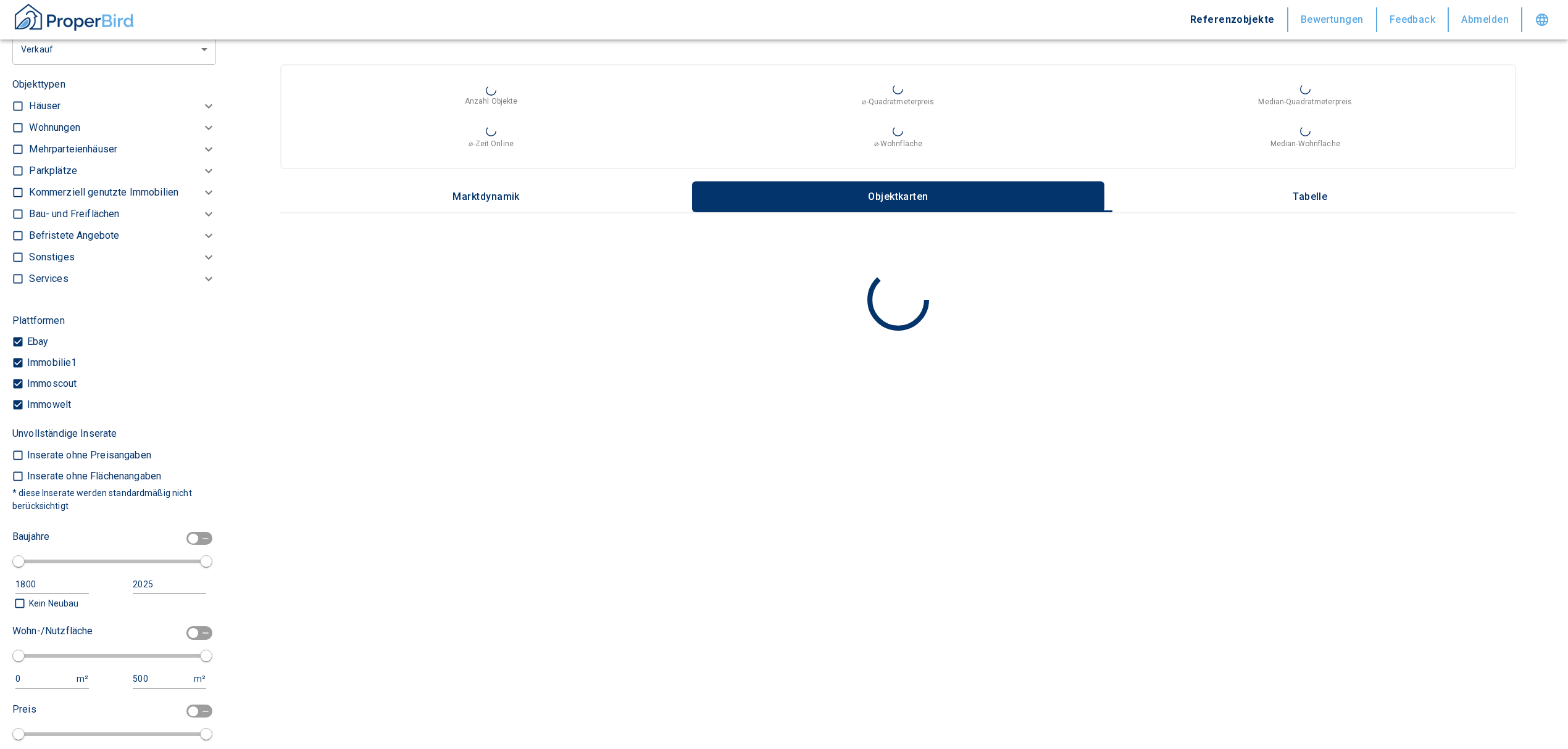
scroll to position [329, 0]
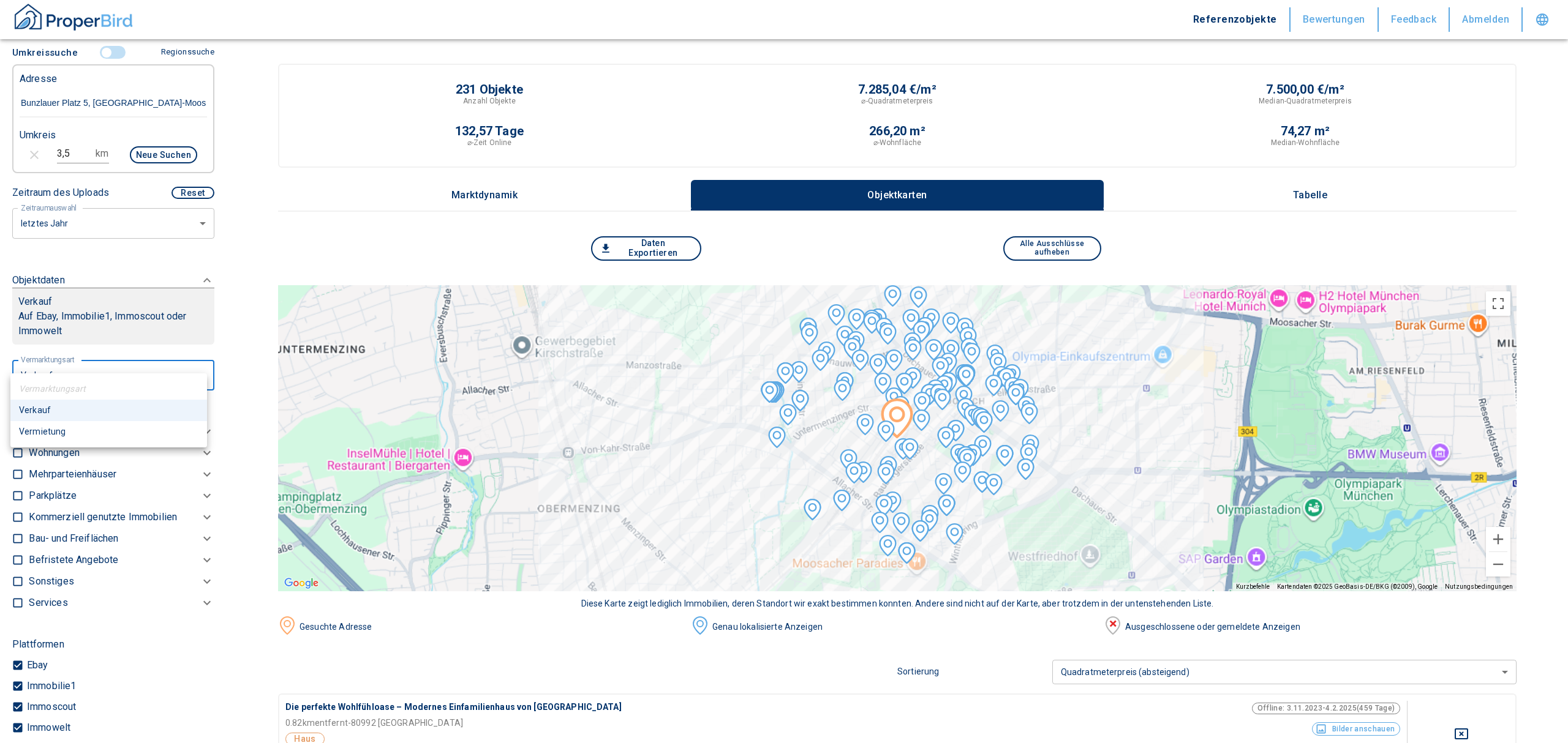
click at [101, 429] on li "Vermietung" at bounding box center [108, 432] width 196 height 22
type input "rent"
type input "2020"
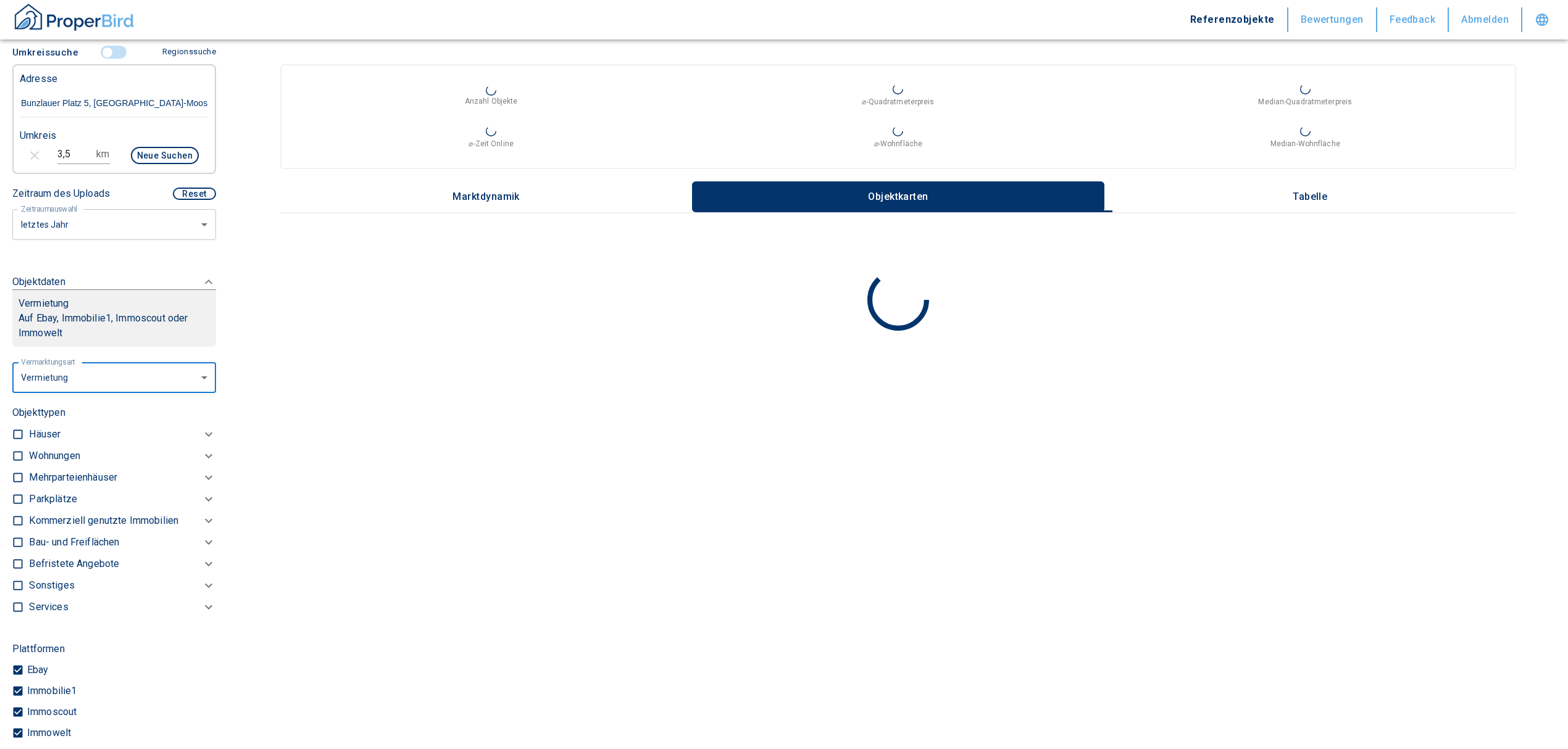
scroll to position [329, 0]
click at [80, 464] on p "Kommerziell genutzte Immobilien" at bounding box center [54, 456] width 51 height 14
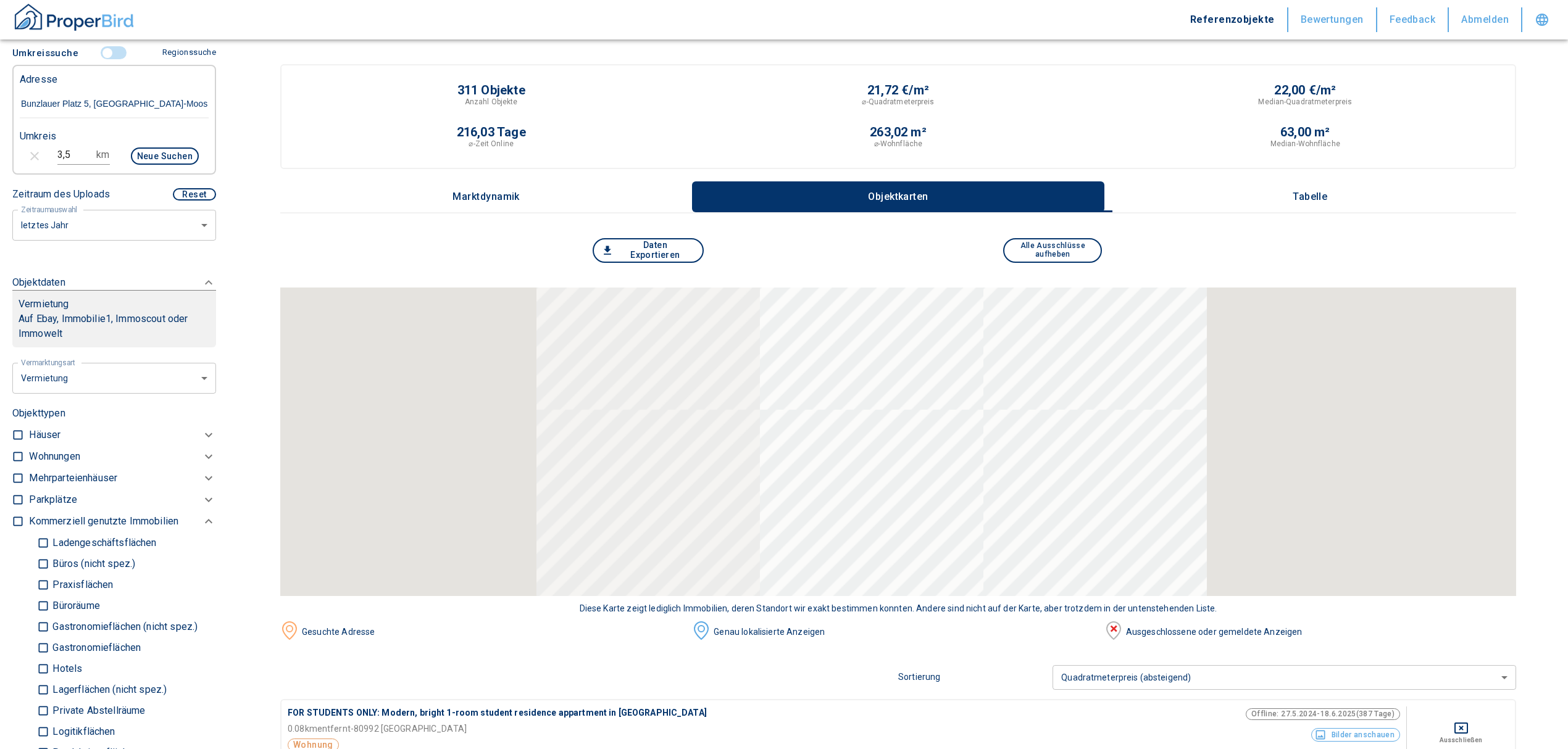
click at [64, 538] on p "Ladengeschäftsflächen" at bounding box center [103, 543] width 107 height 10
click at [50, 532] on input "Ladengeschäftsflächen" at bounding box center [43, 543] width 13 height 22
checkbox input "true"
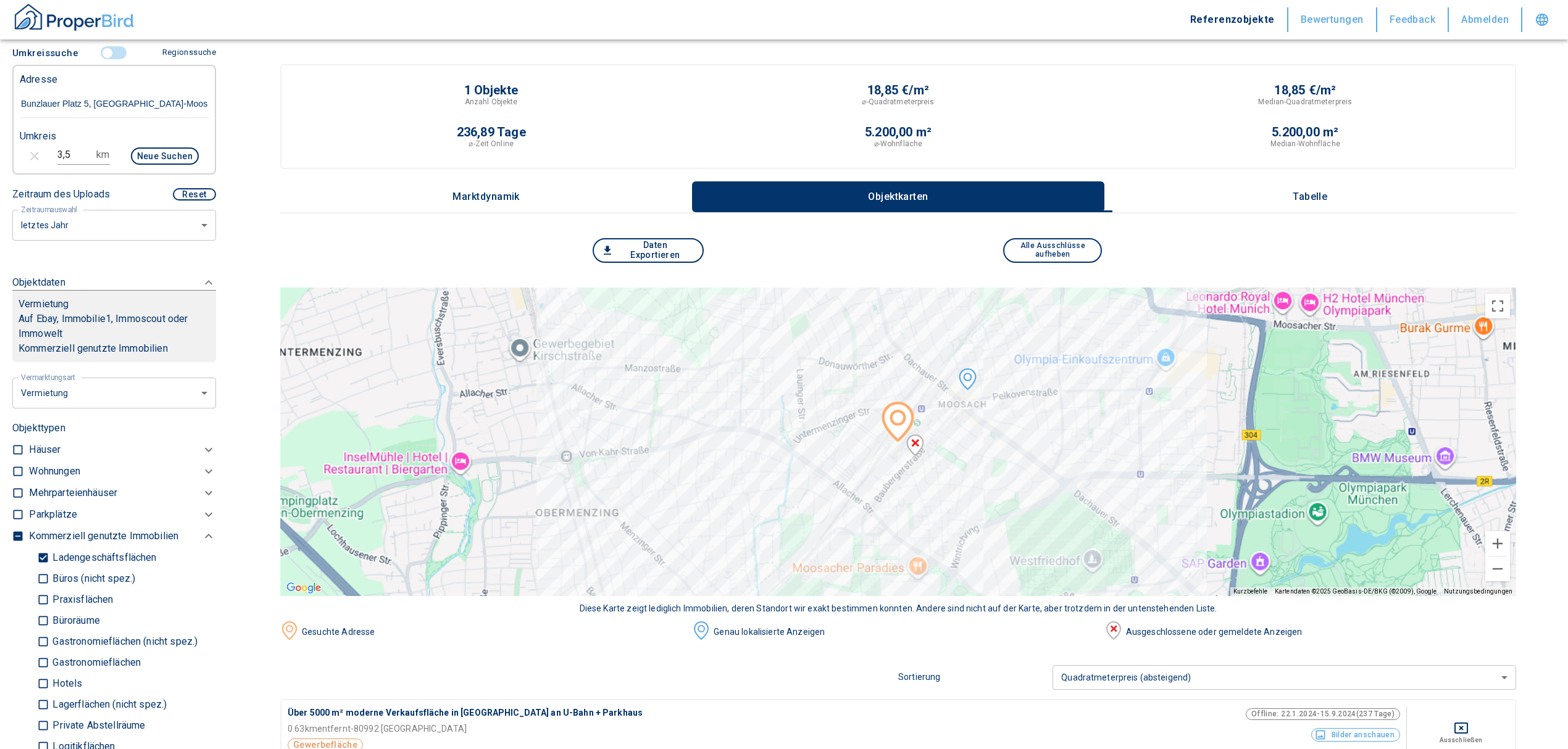
drag, startPoint x: 212, startPoint y: 310, endPoint x: 219, endPoint y: 259, distance: 51.5
click at [219, 259] on div "Filtervorlagen Neue Filtereinstellungen erkannt! Name für neue Vorlage x Gespei…" at bounding box center [114, 374] width 229 height 749
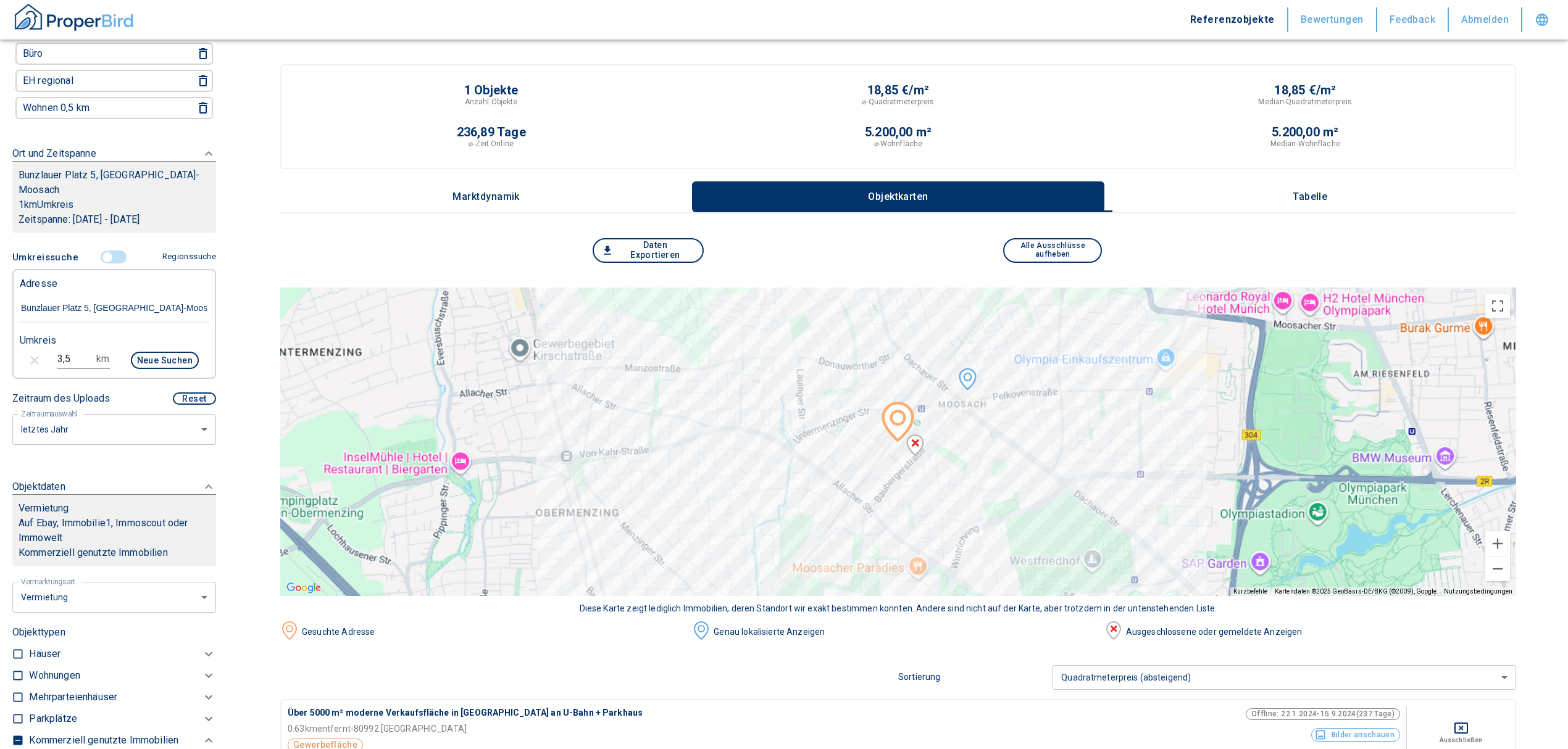
scroll to position [105, 0]
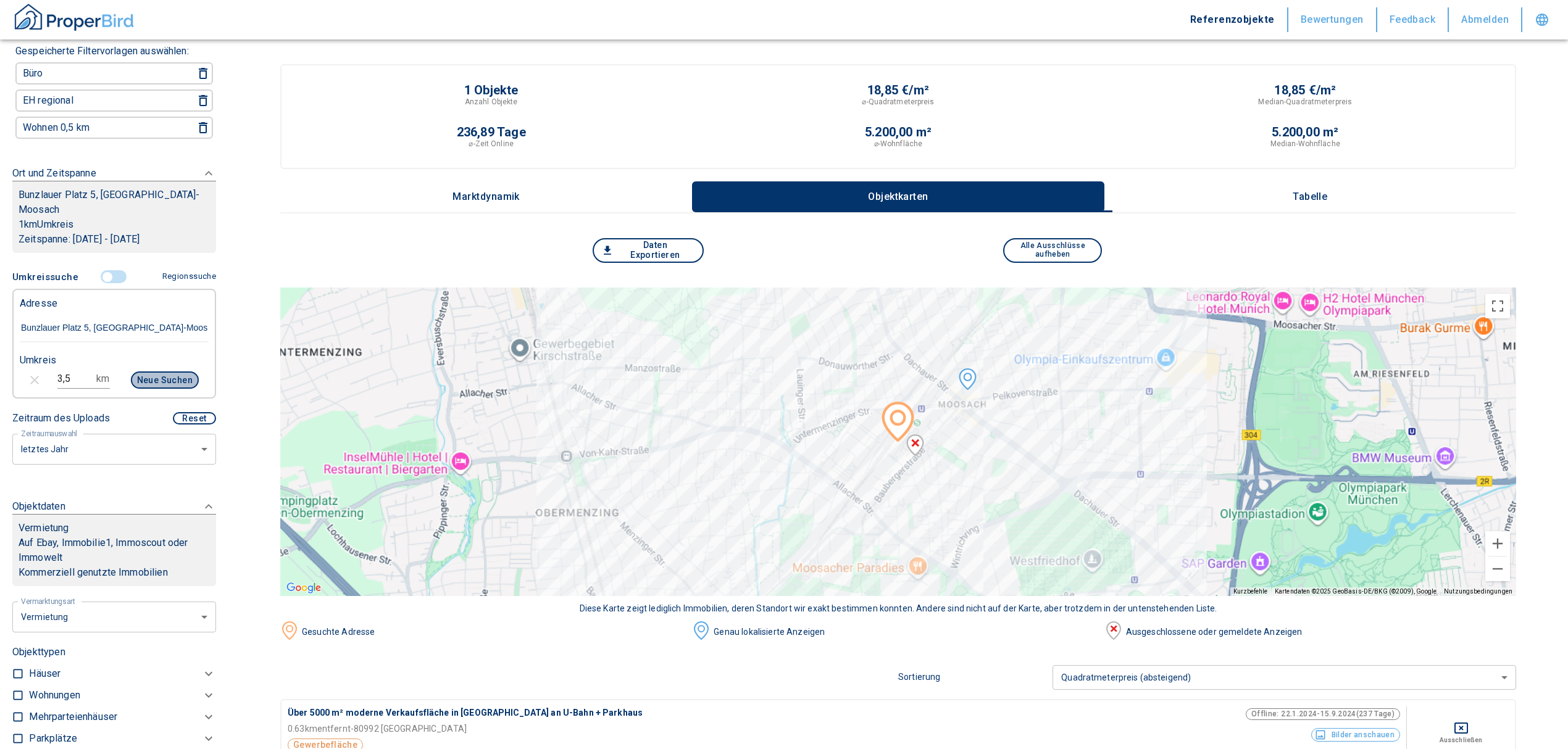
click at [156, 371] on button "Neue Suchen" at bounding box center [164, 379] width 68 height 17
type input "2020"
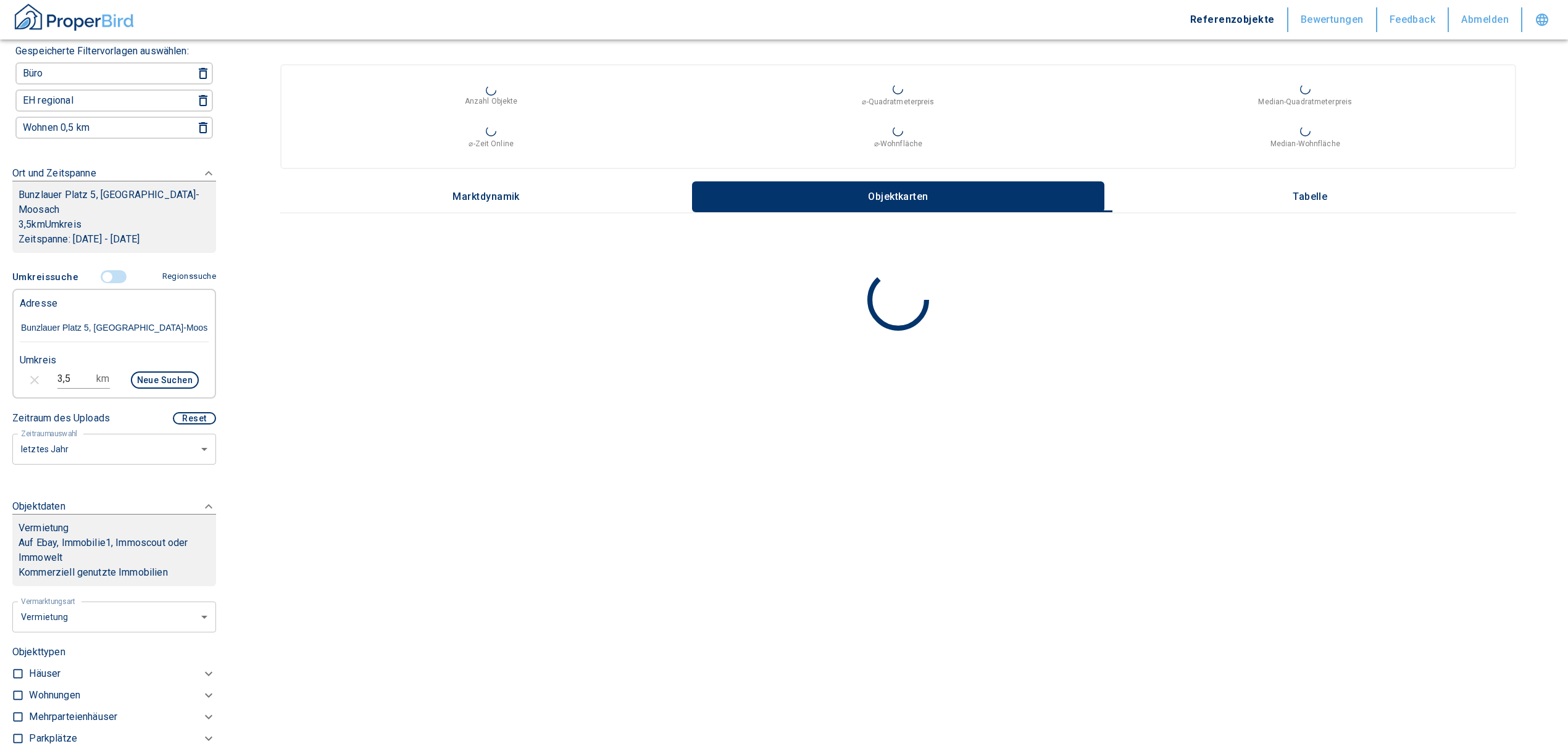
click at [80, 369] on input "3,5" at bounding box center [75, 379] width 34 height 20
type input "3,0"
click at [142, 371] on button "Neue Suchen" at bounding box center [164, 379] width 68 height 17
type input "2020"
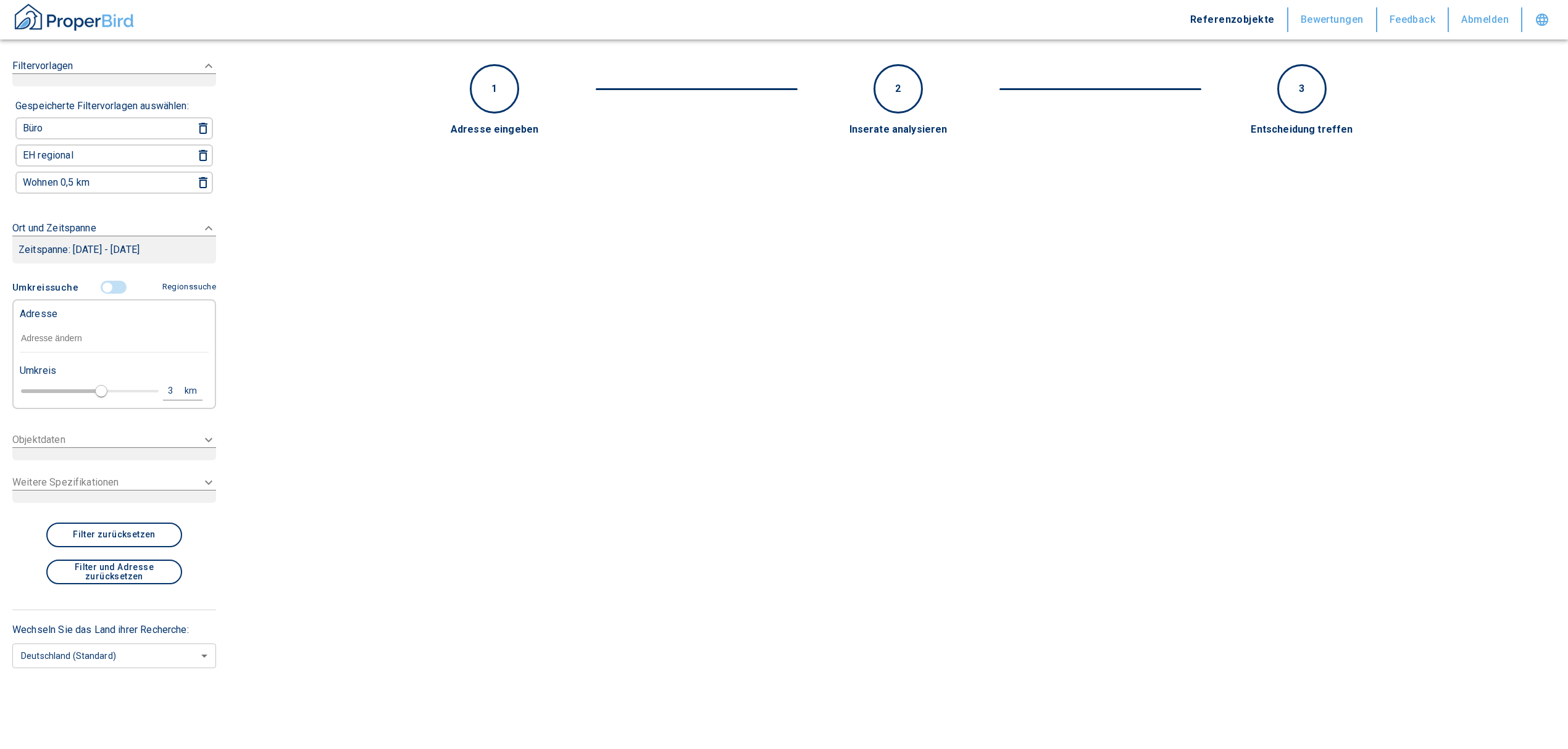
click at [44, 338] on input "text" at bounding box center [114, 338] width 189 height 28
paste input "Bunzlauer Platz 5, [GEOGRAPHIC_DATA]-Moosach"
type input "Bunzlauer Platz 5, [GEOGRAPHIC_DATA]-Moosach"
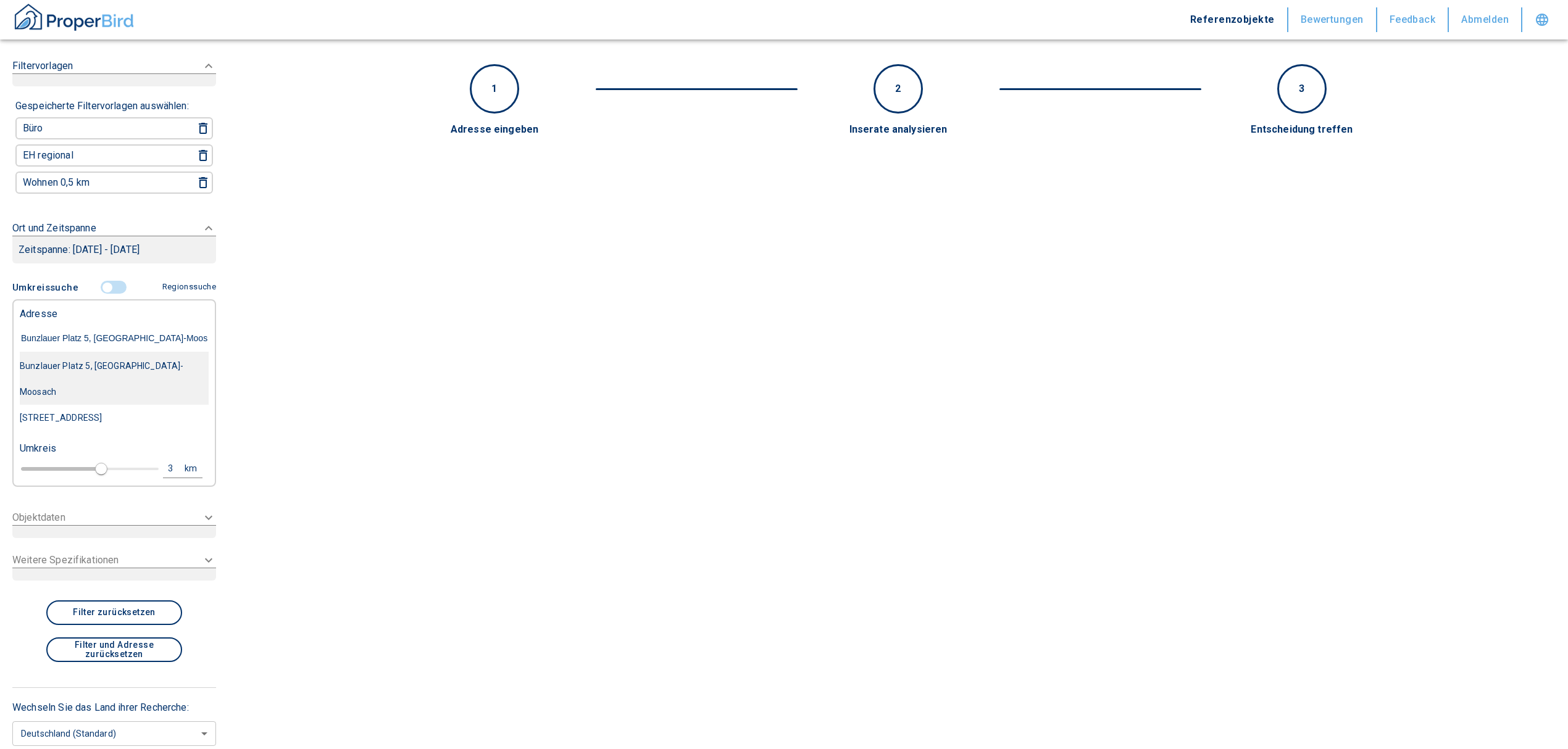
click at [128, 370] on div "Bunzlauer Platz 5, [GEOGRAPHIC_DATA]-Moosach" at bounding box center [114, 379] width 189 height 51
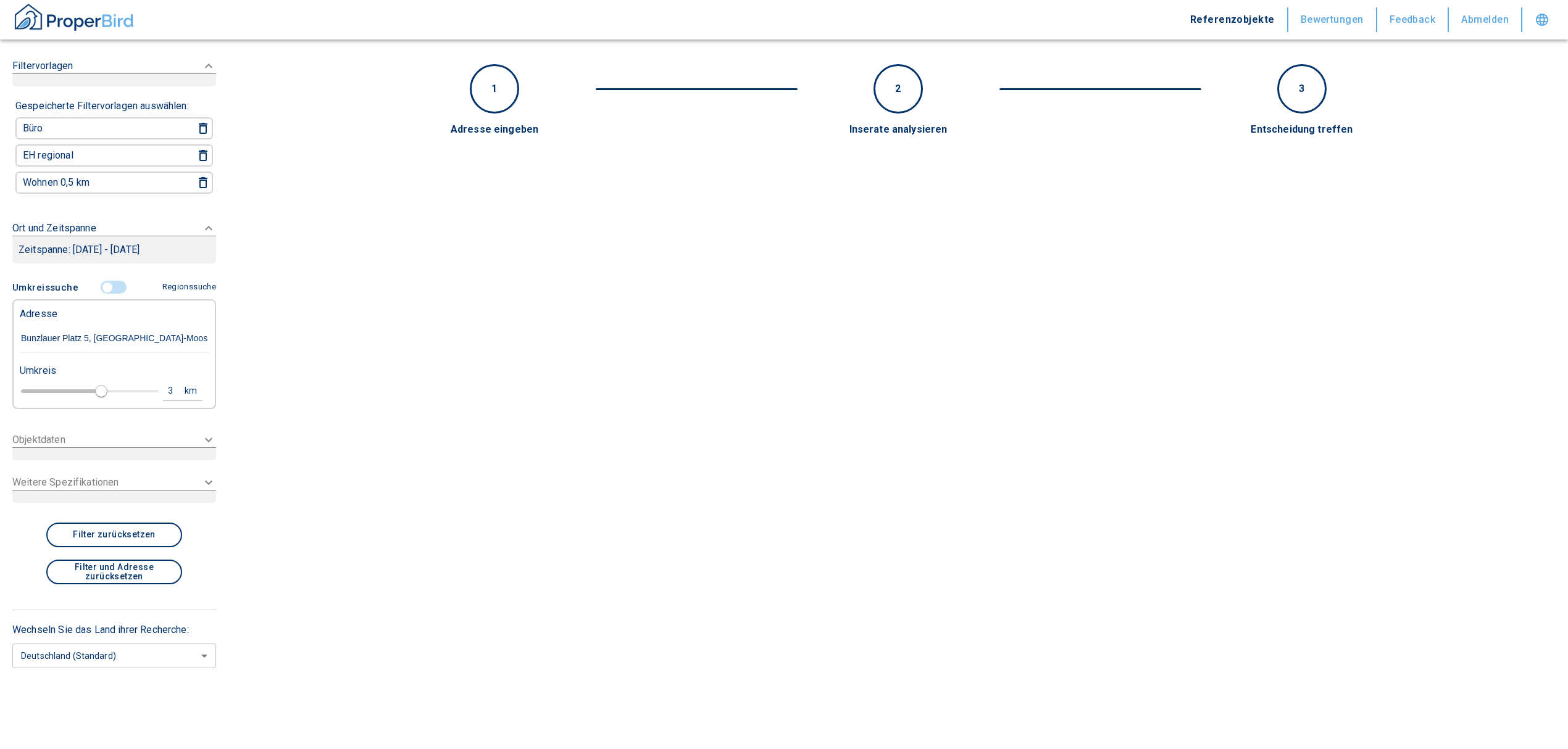
type input "2020"
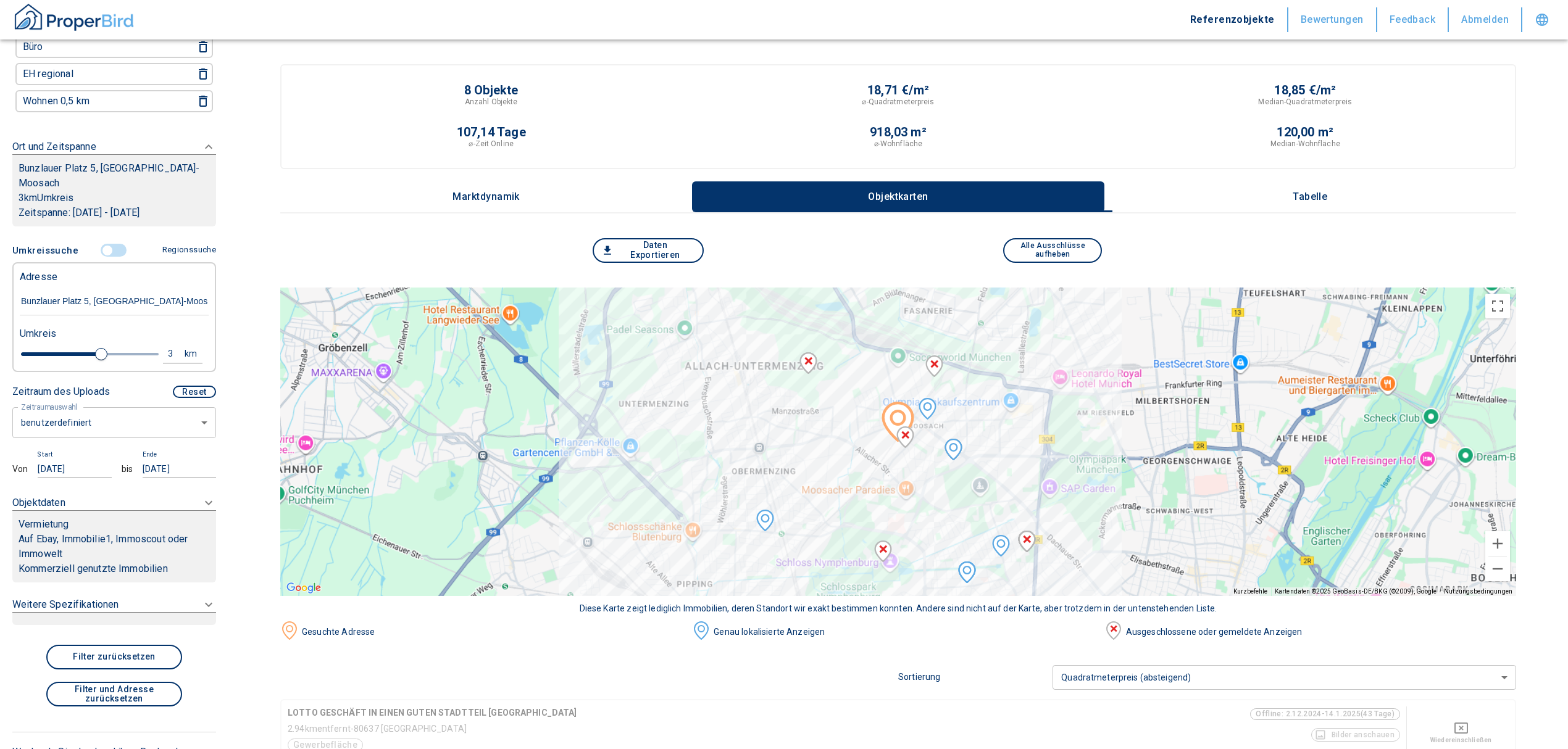
scroll to position [144, 0]
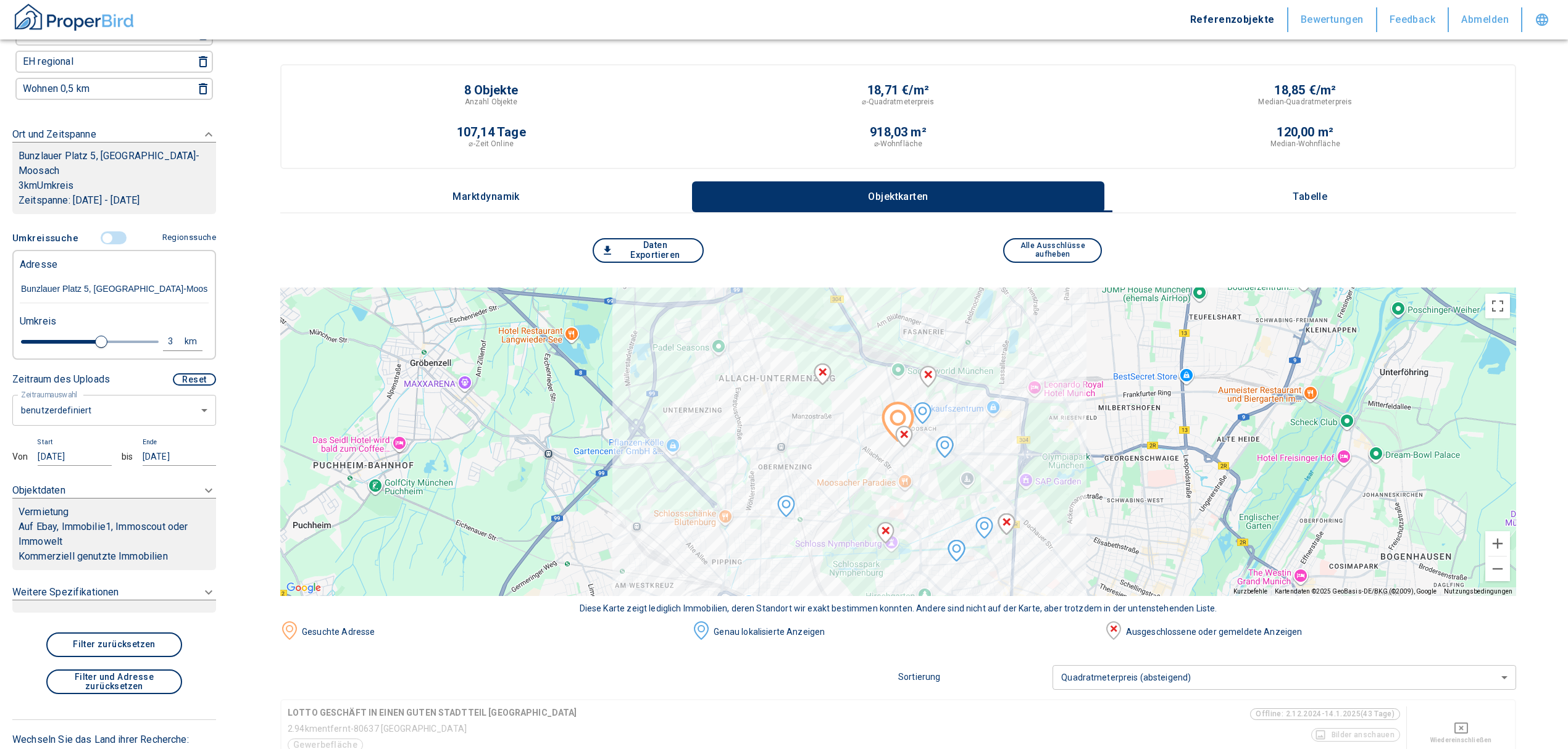
type input "Bunzlauer Platz 5, [GEOGRAPHIC_DATA]-Moosach"
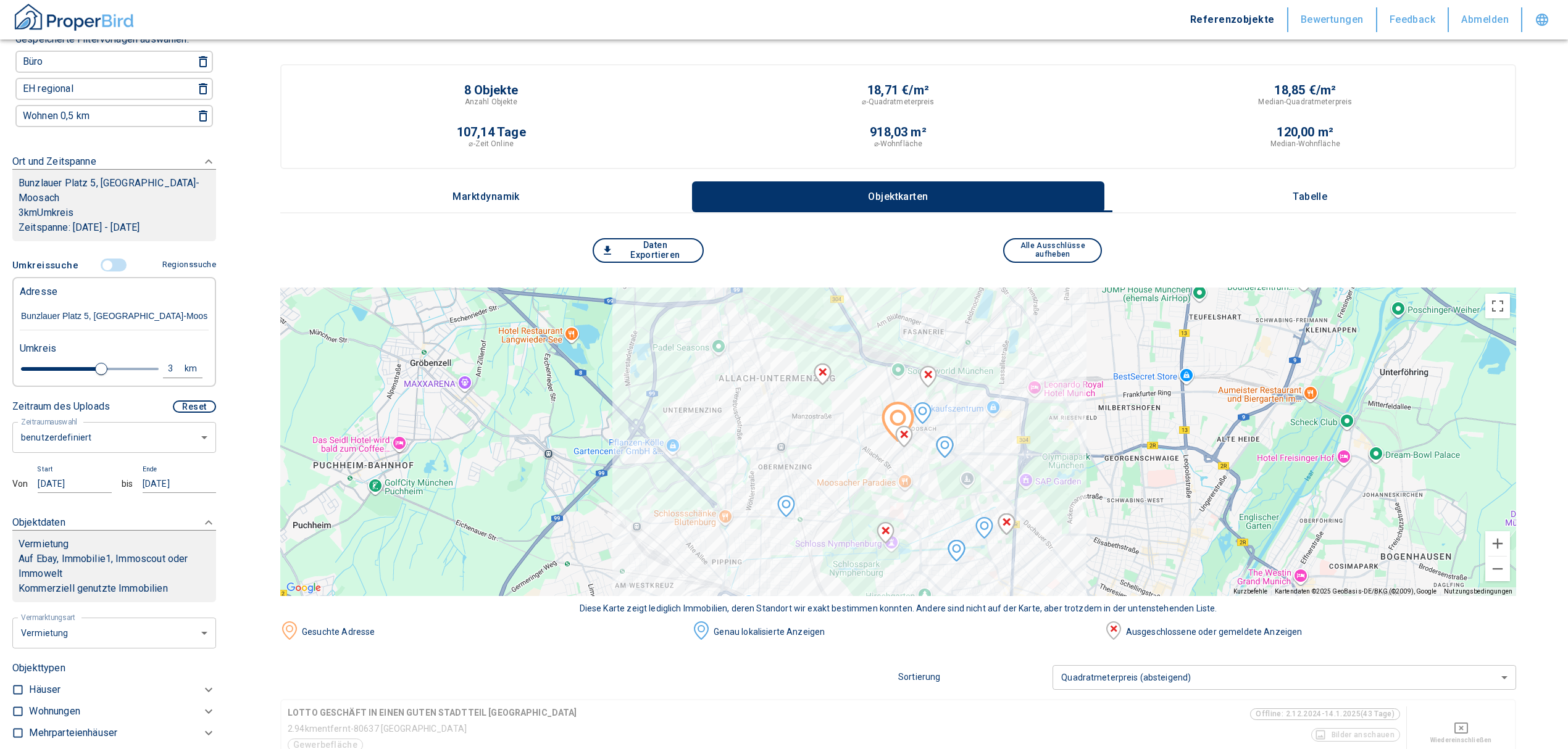
scroll to position [445, 0]
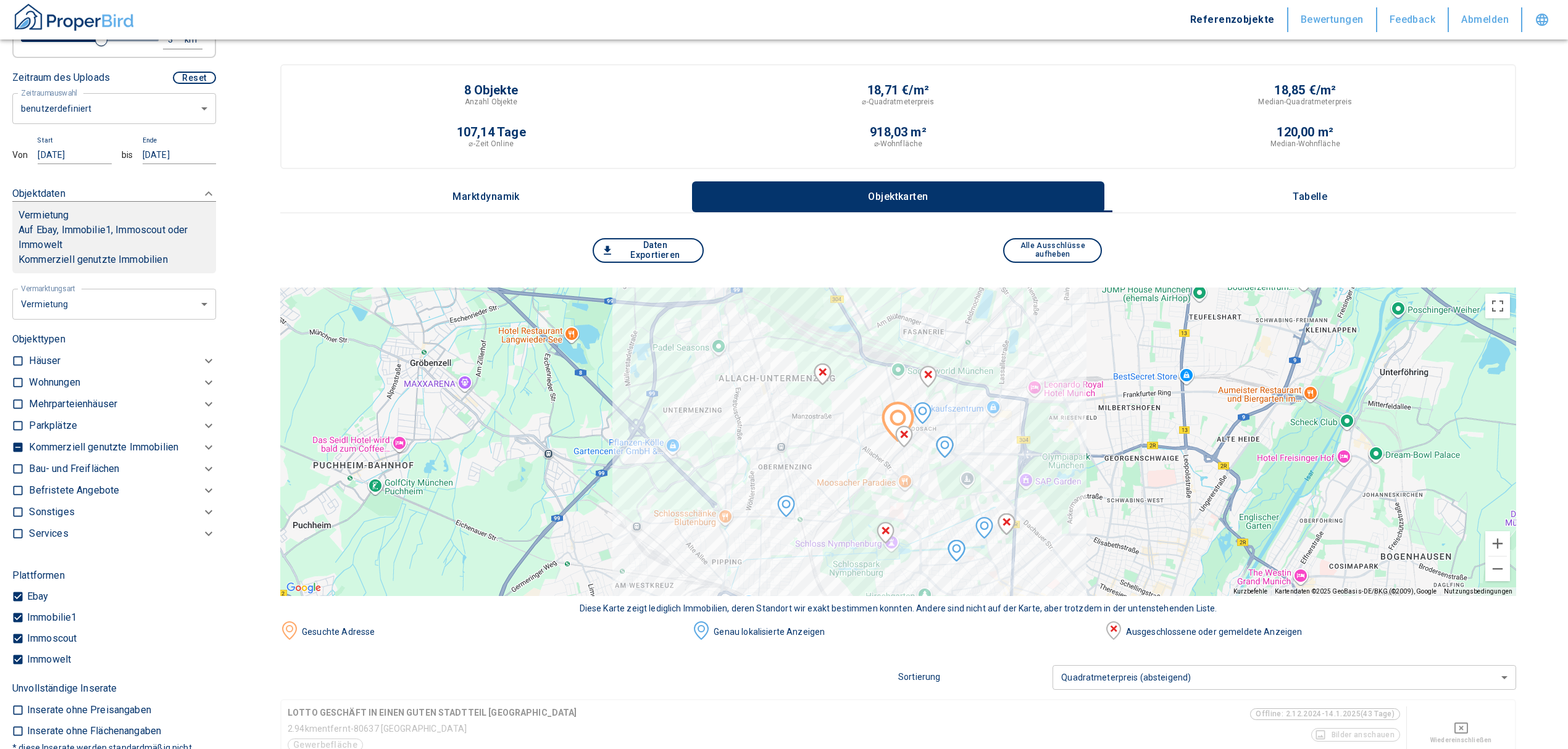
click at [80, 390] on p "Kommerziell genutzte Immobilien" at bounding box center [54, 382] width 51 height 14
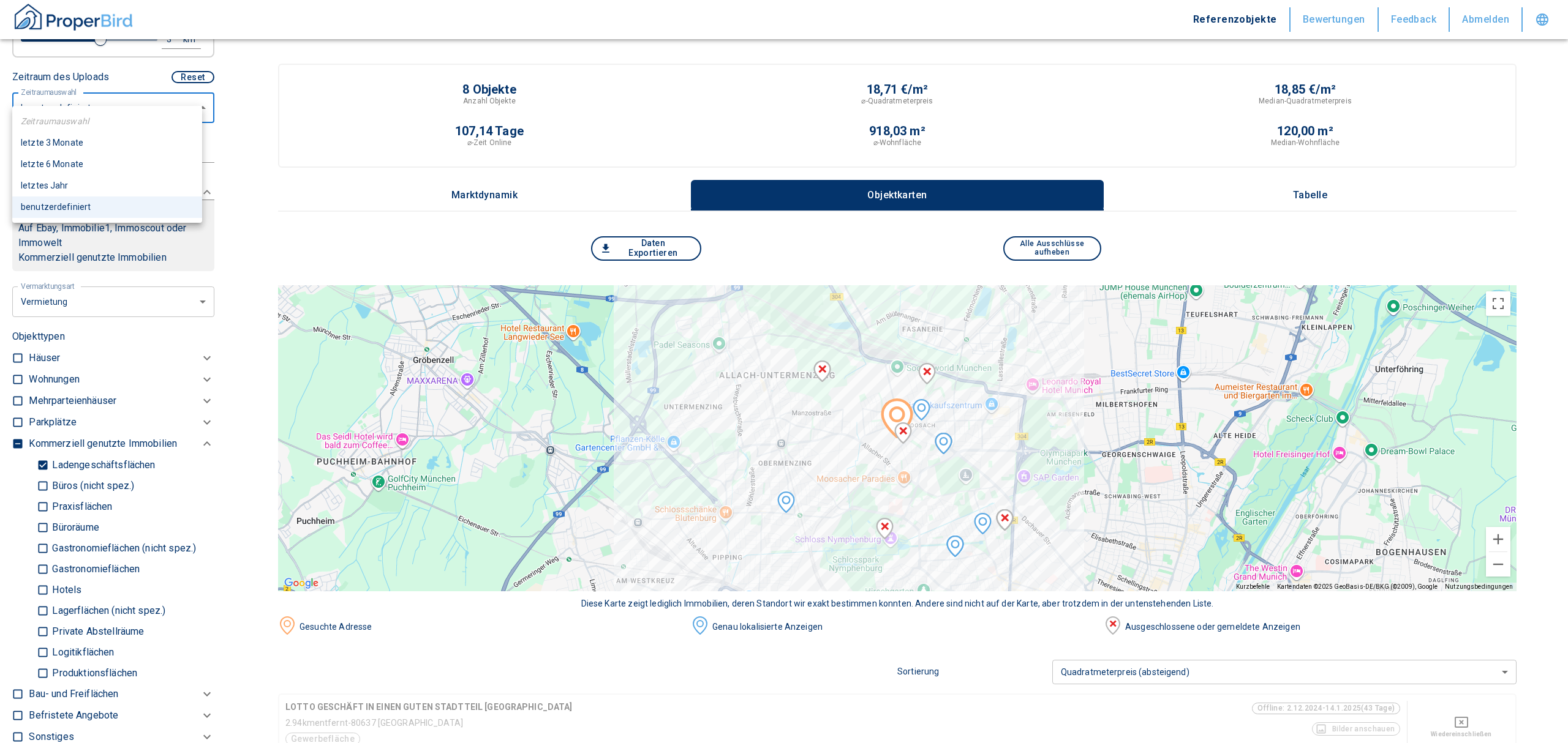
click at [76, 190] on li "letztes Jahr" at bounding box center [108, 186] width 190 height 22
type input "2020"
type input "12"
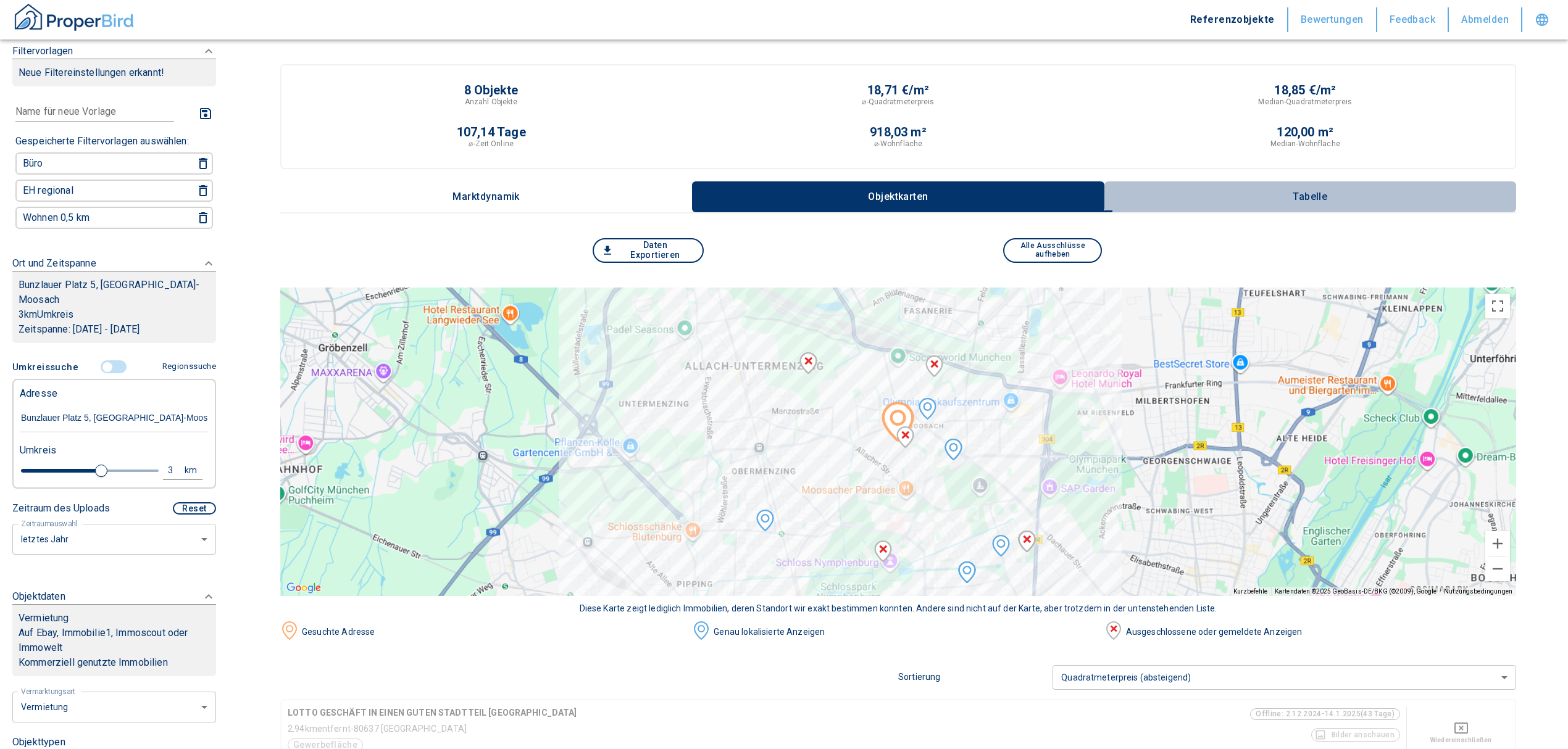
click at [1326, 192] on p "Tabelle" at bounding box center [1310, 197] width 61 height 11
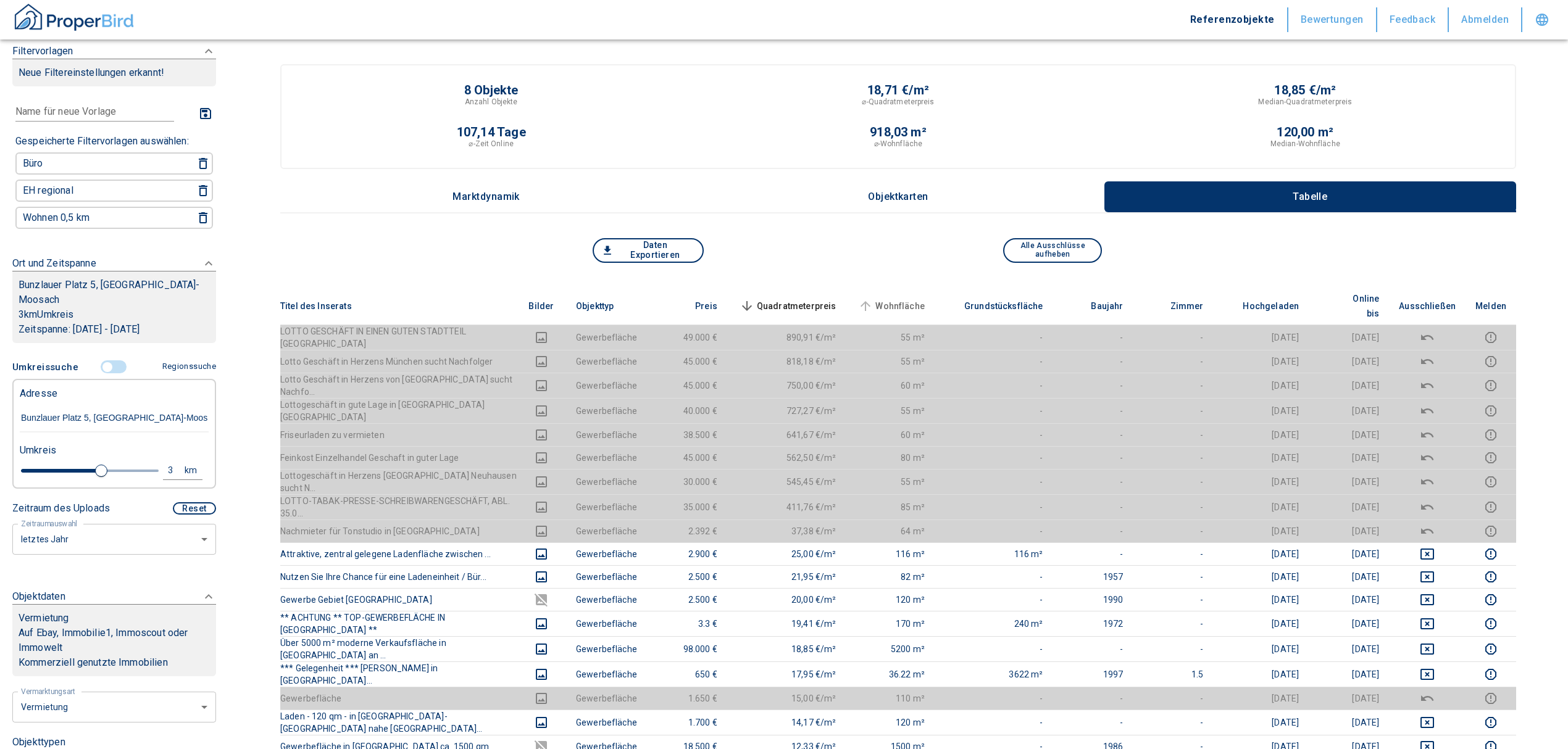
click at [925, 299] on span "Wohnfläche" at bounding box center [890, 306] width 70 height 14
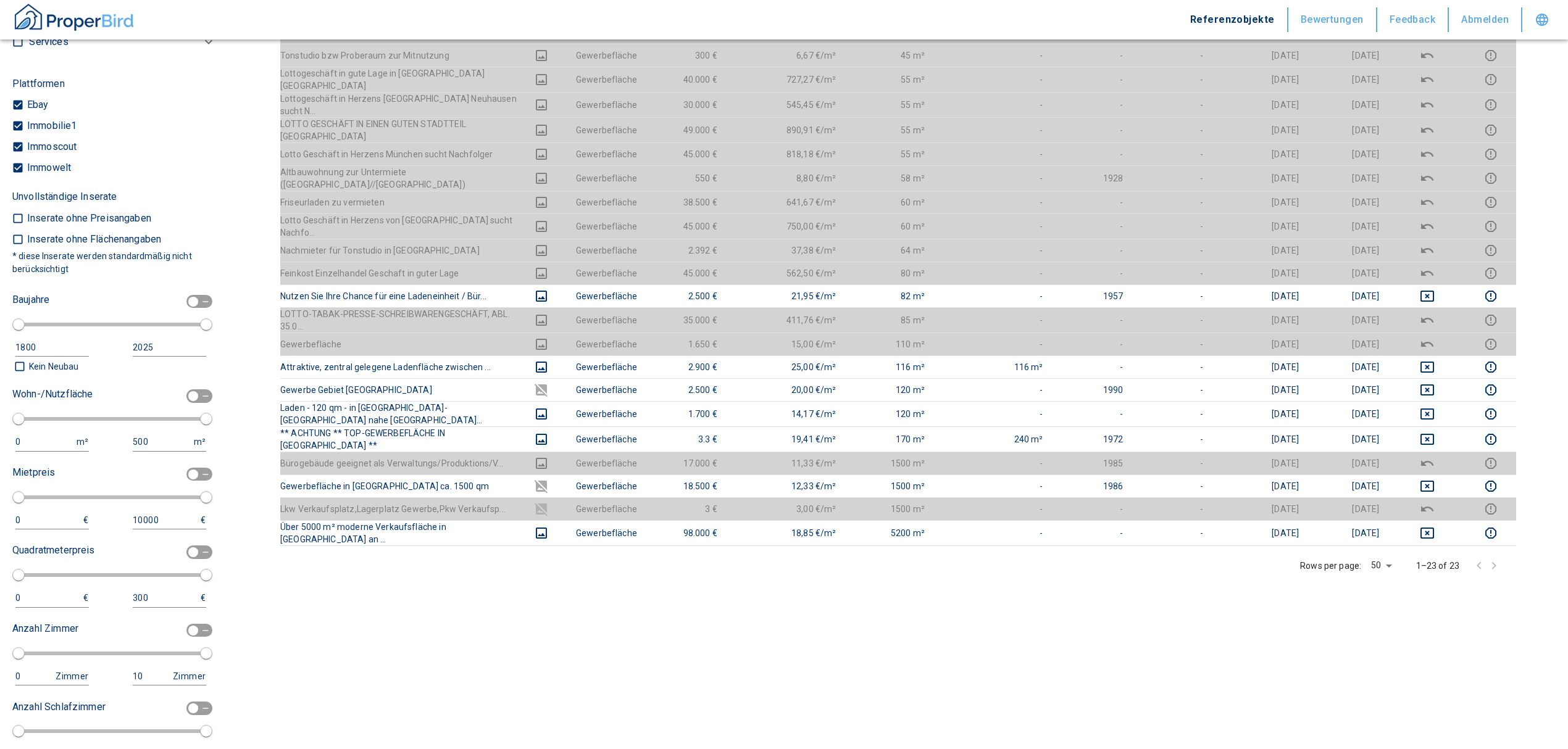
scroll to position [1157, 0]
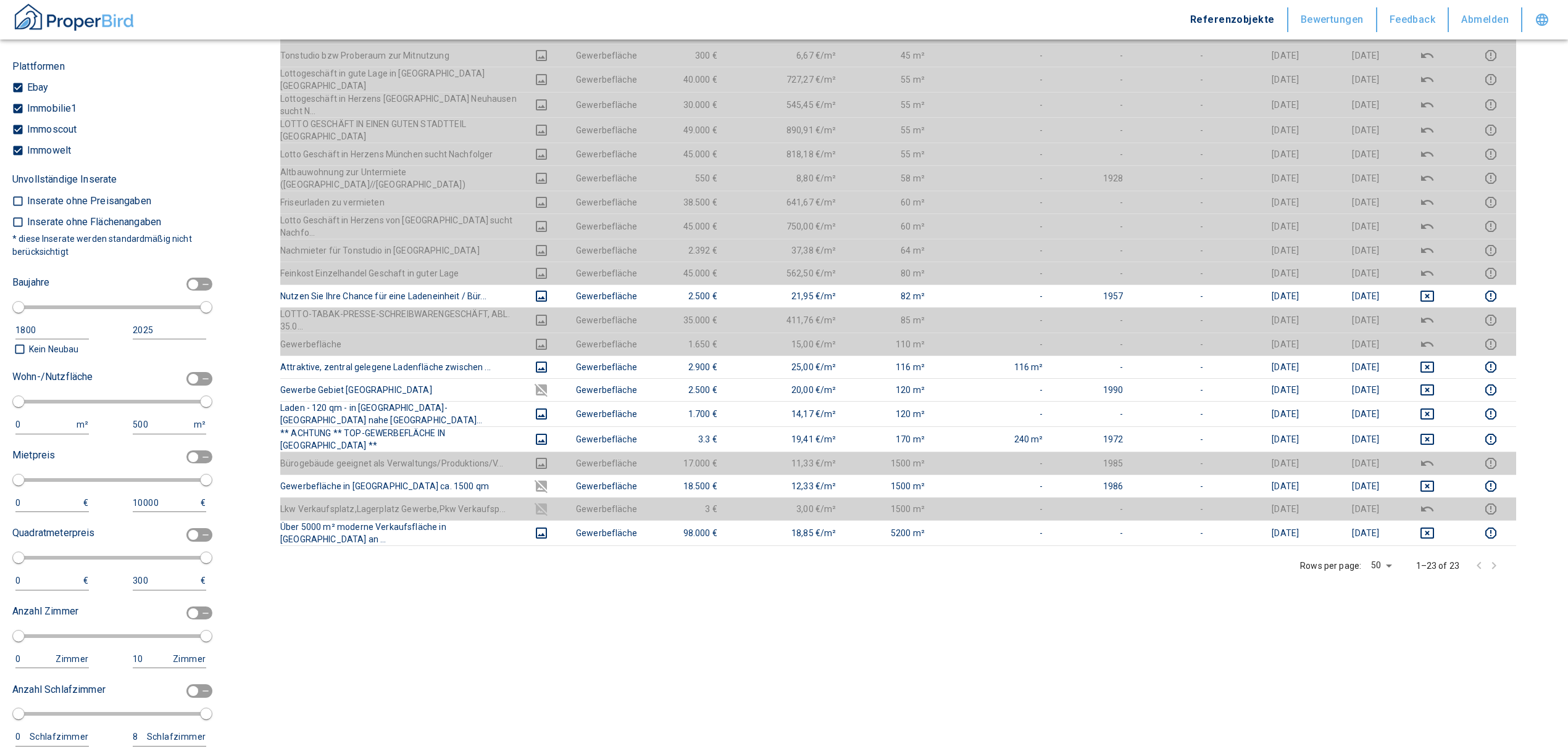
click at [30, 416] on div "0 m²" at bounding box center [55, 425] width 80 height 18
click at [175, 372] on input "checkbox" at bounding box center [192, 379] width 37 height 14
checkbox input "true"
type input "2020"
type input "50"
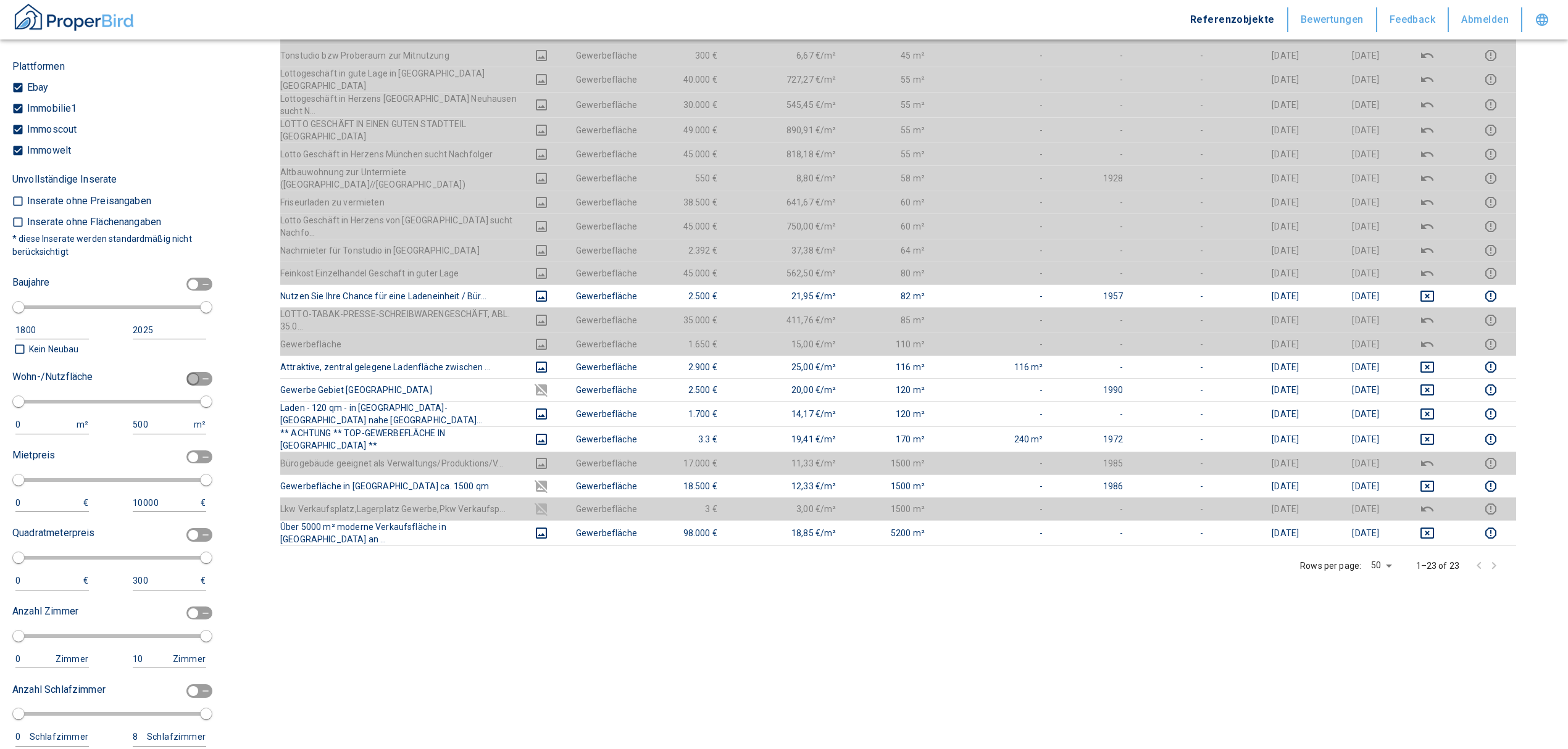
type input "150"
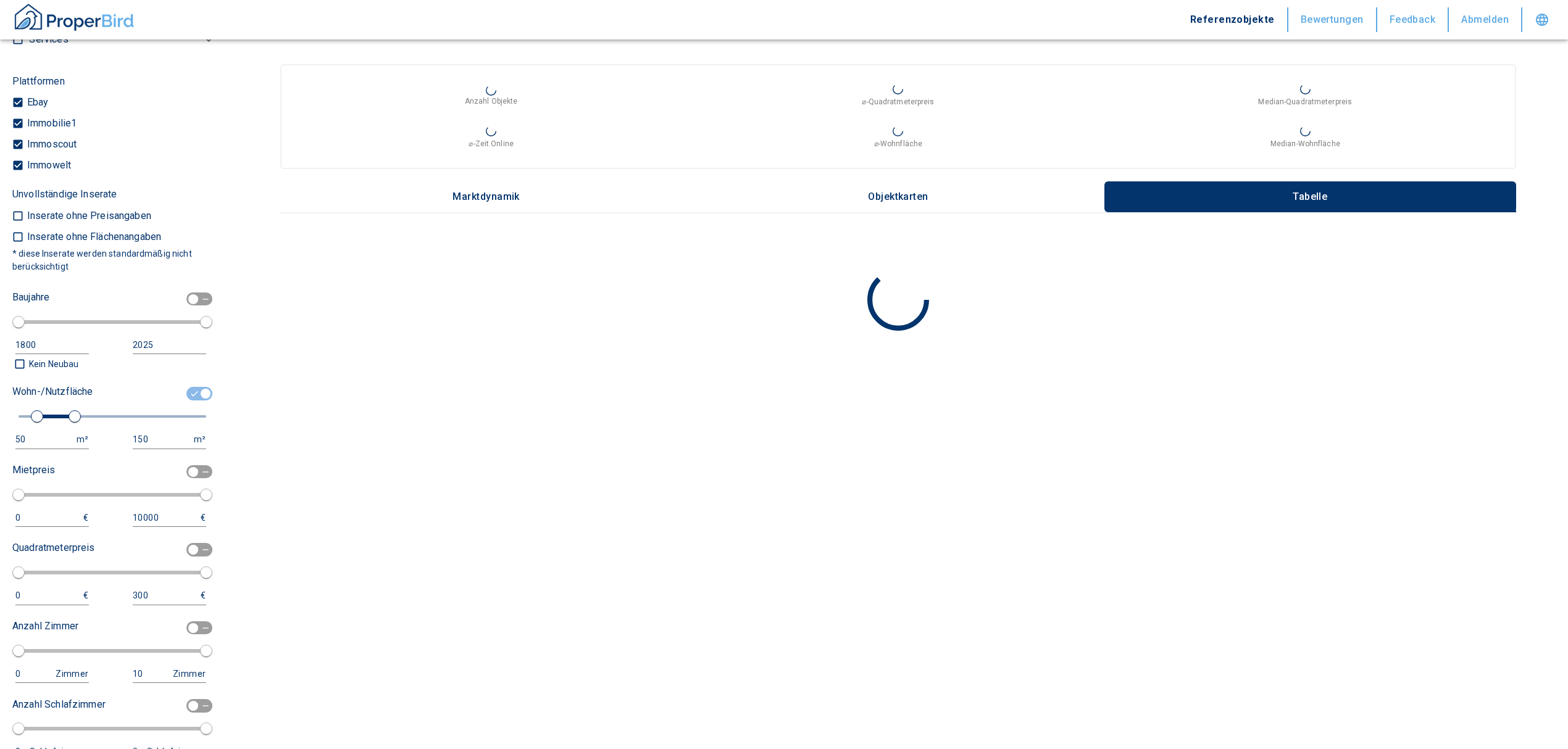
type input "2020"
type input "100"
drag, startPoint x: 52, startPoint y: 408, endPoint x: 38, endPoint y: 412, distance: 14.6
click at [48, 410] on span at bounding box center [112, 417] width 188 height 23
type input "2020"
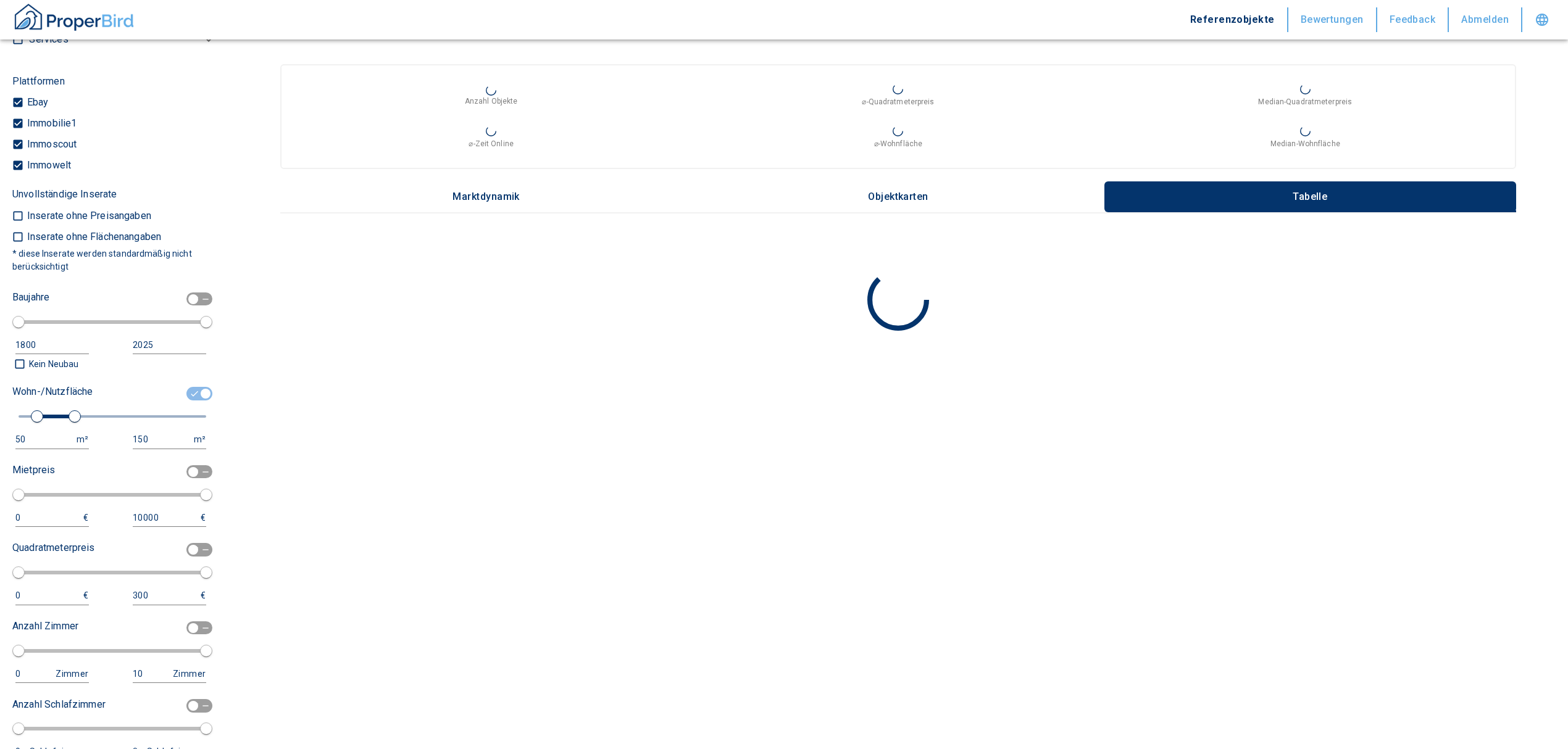
type input "80"
drag, startPoint x: 27, startPoint y: 414, endPoint x: -18, endPoint y: 417, distance: 45.1
click at [0, 417] on html "Referenzobjekte Bewertungen Feedback Abmelden Filtervorlagen Neue Filtereinstel…" at bounding box center [784, 374] width 1568 height 749
click at [38, 431] on button "50 m²" at bounding box center [52, 440] width 73 height 18
click at [28, 431] on input "50" at bounding box center [43, 440] width 56 height 18
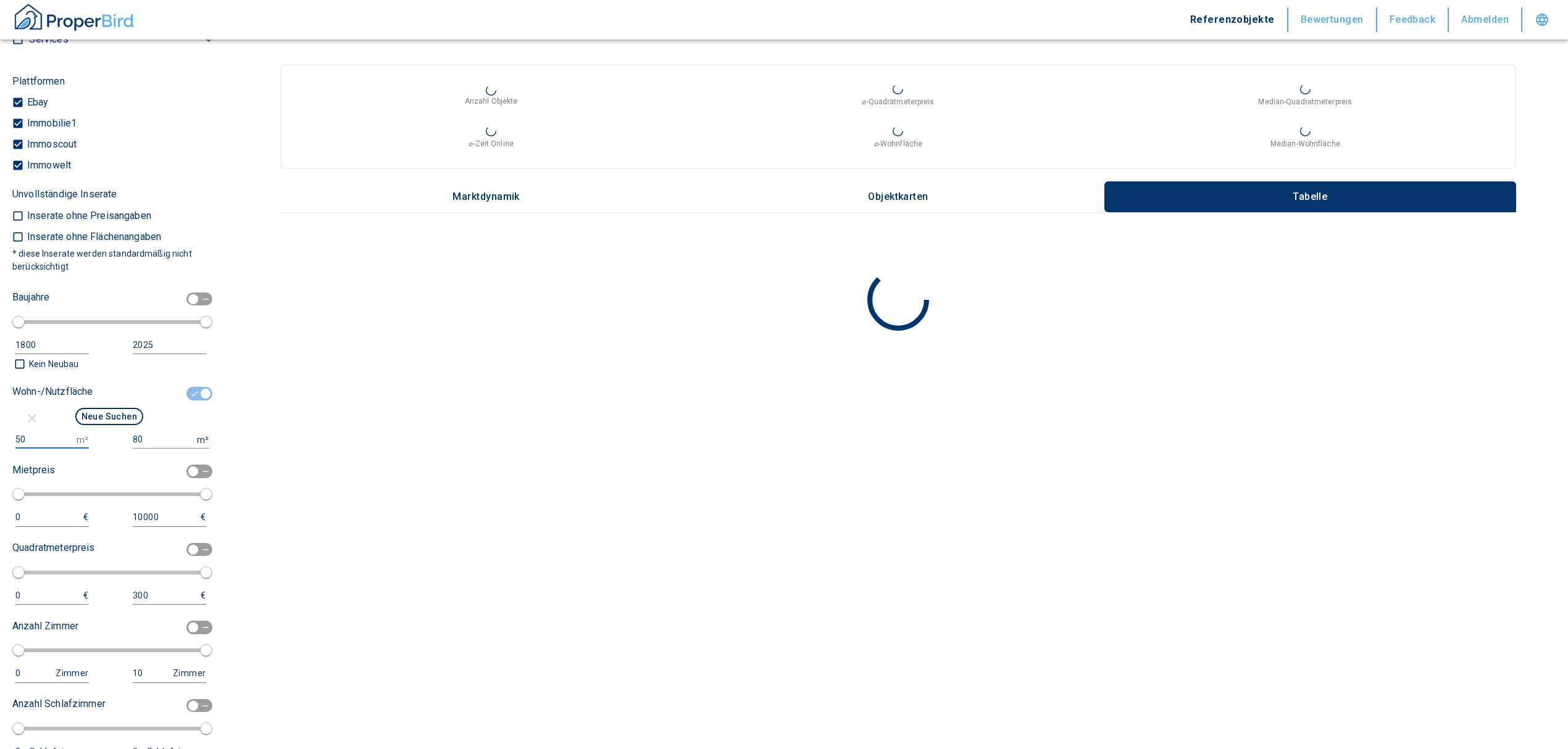
type input "5"
type input "150"
click at [142, 431] on input "80" at bounding box center [163, 440] width 60 height 18
type input "8"
type input "15000"
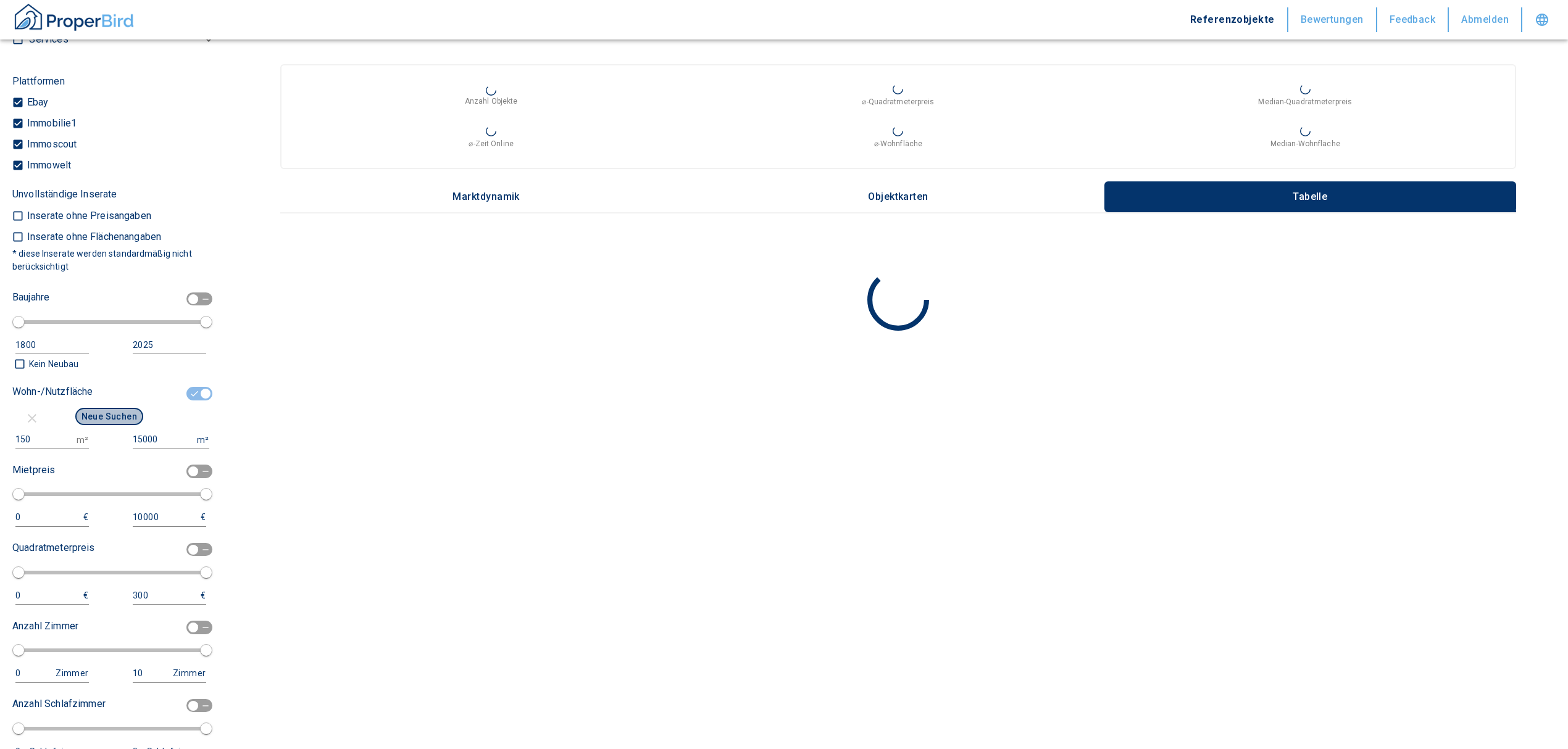
click at [115, 408] on button "Neue Suchen" at bounding box center [108, 417] width 68 height 17
type input "2020"
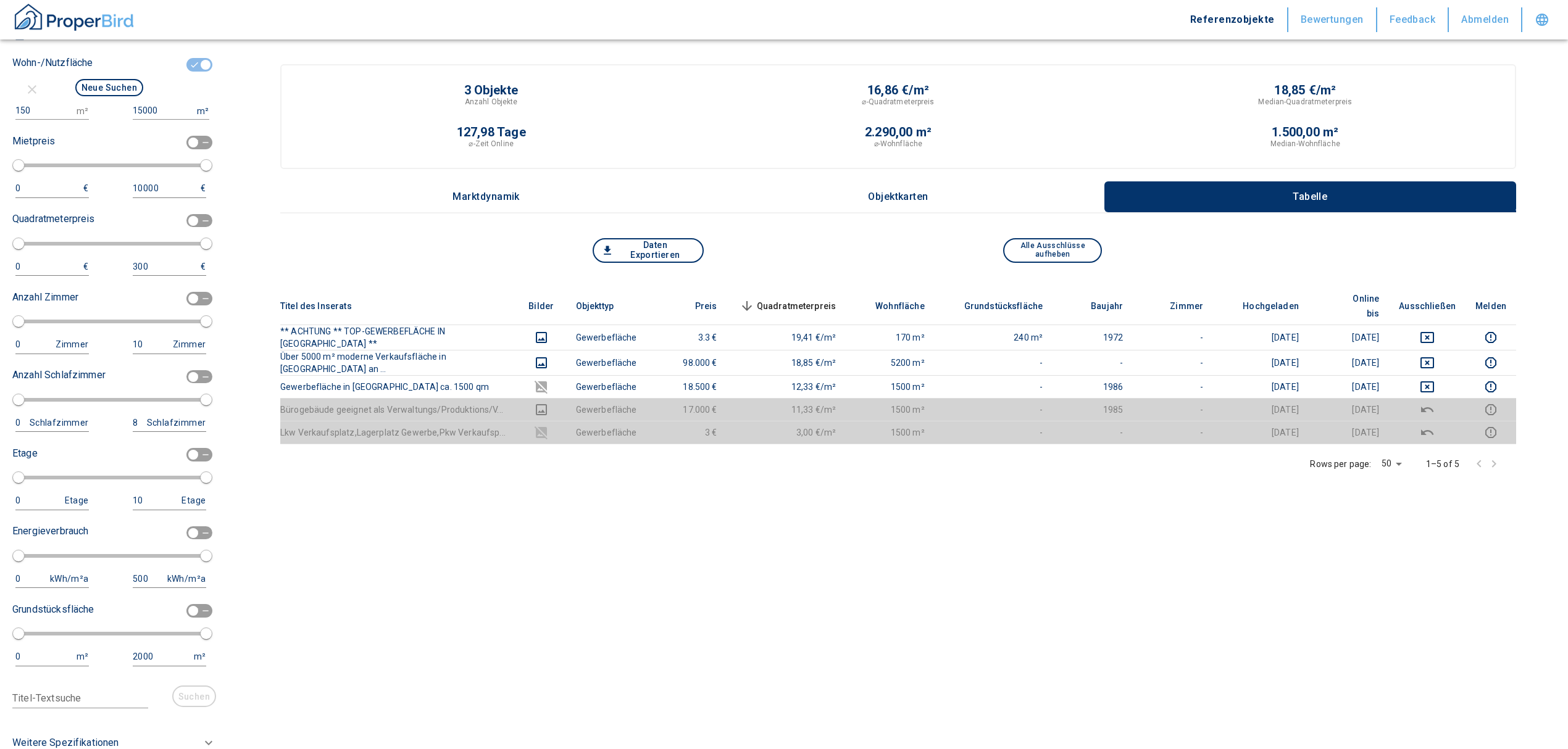
scroll to position [1157, 0]
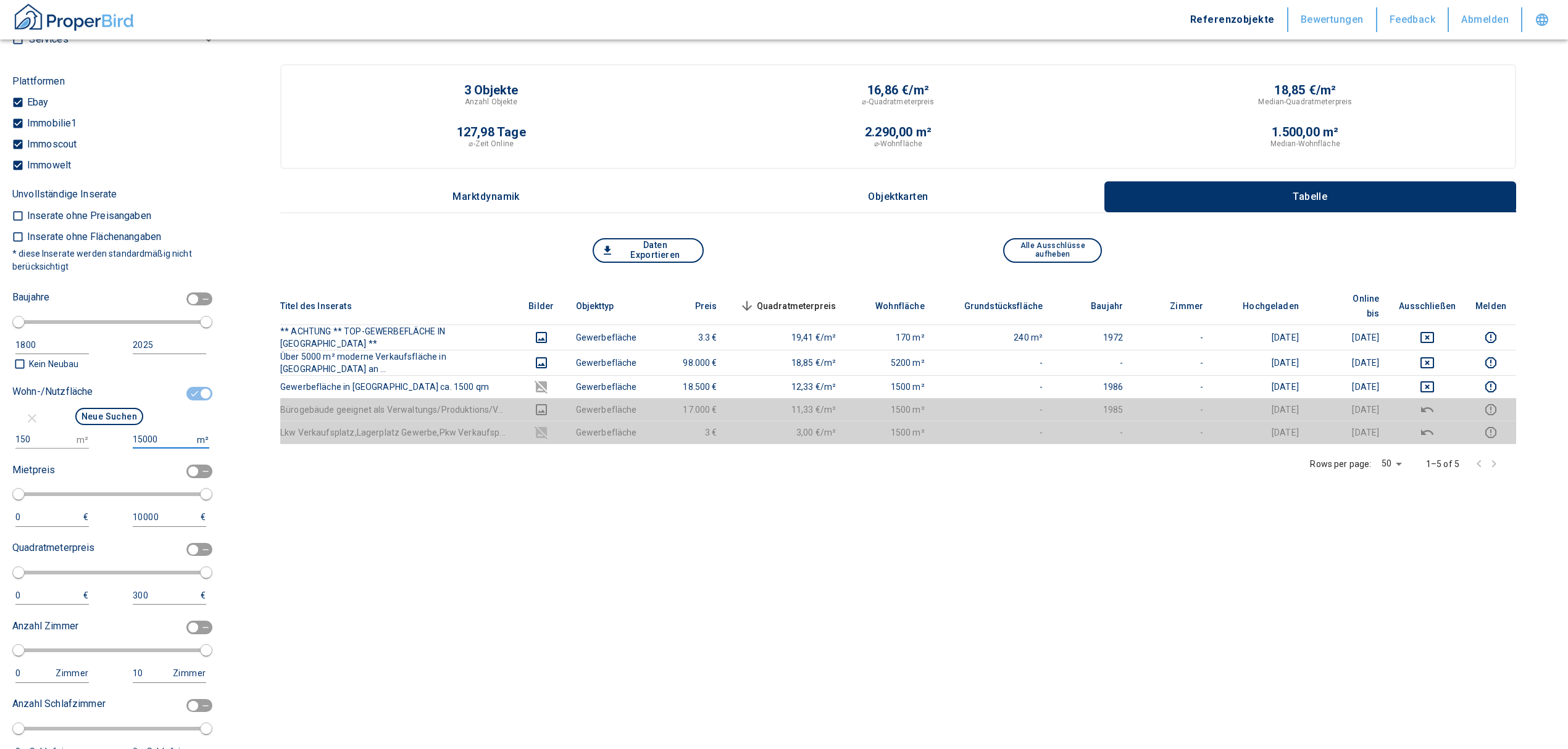
drag, startPoint x: 156, startPoint y: 423, endPoint x: 146, endPoint y: 422, distance: 10.0
click at [146, 431] on input "15000" at bounding box center [163, 440] width 60 height 18
type input "150"
click at [30, 431] on input "150" at bounding box center [43, 440] width 56 height 18
type input "1"
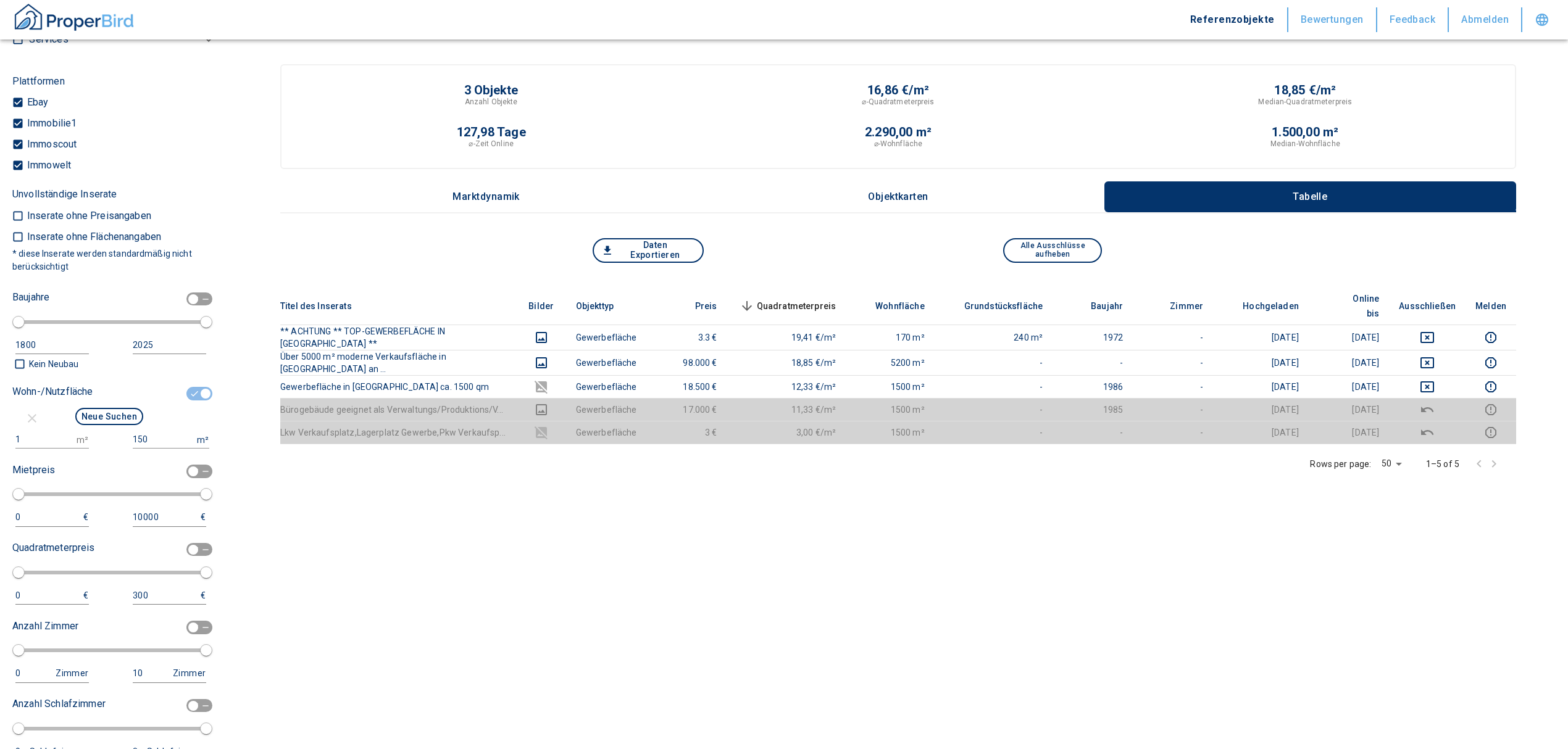
click at [109, 385] on div at bounding box center [157, 394] width 97 height 23
click at [102, 408] on button "Neue Suchen" at bounding box center [108, 417] width 68 height 17
type input "2020"
